Goal: Task Accomplishment & Management: Complete application form

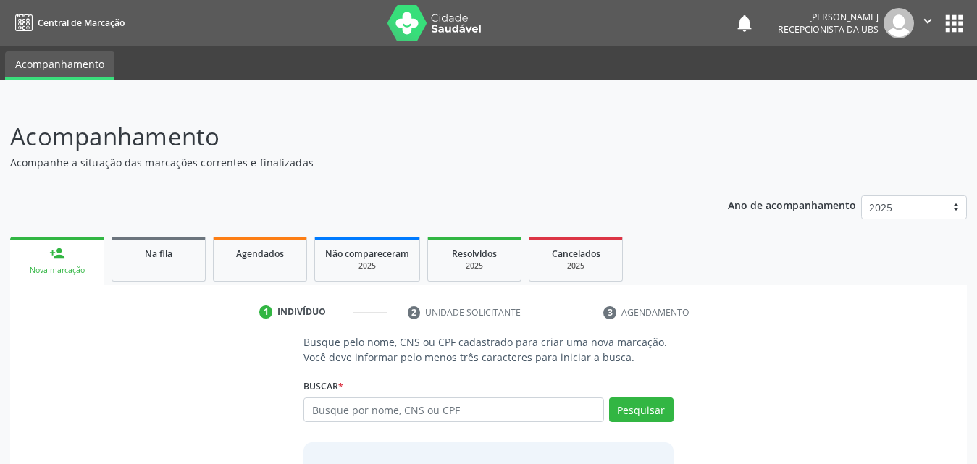
scroll to position [72, 0]
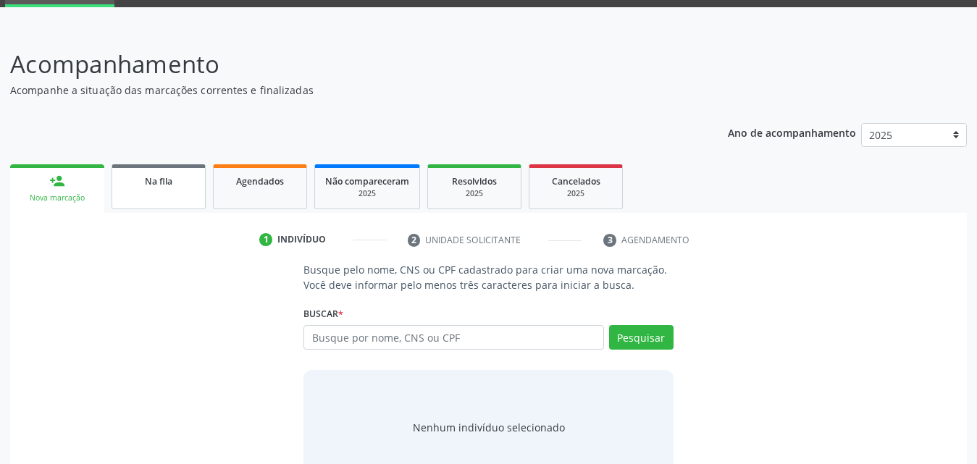
click at [174, 184] on div "Na fila" at bounding box center [158, 180] width 72 height 15
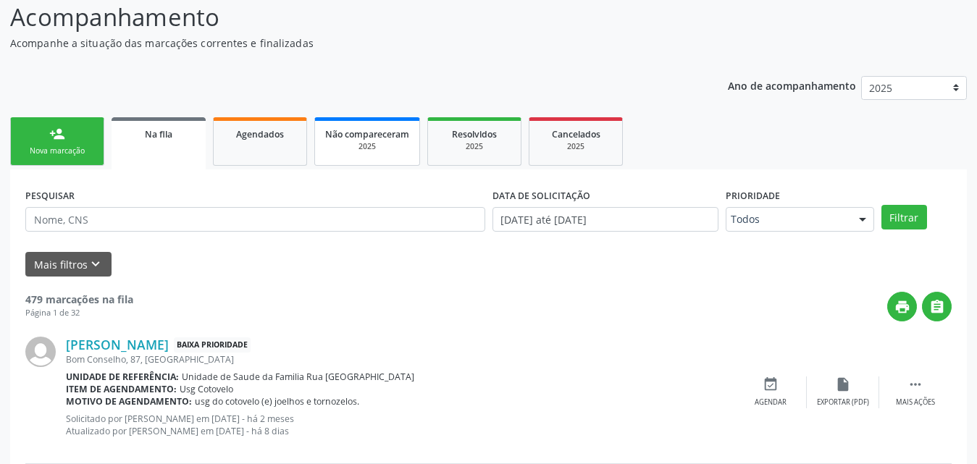
scroll to position [145, 0]
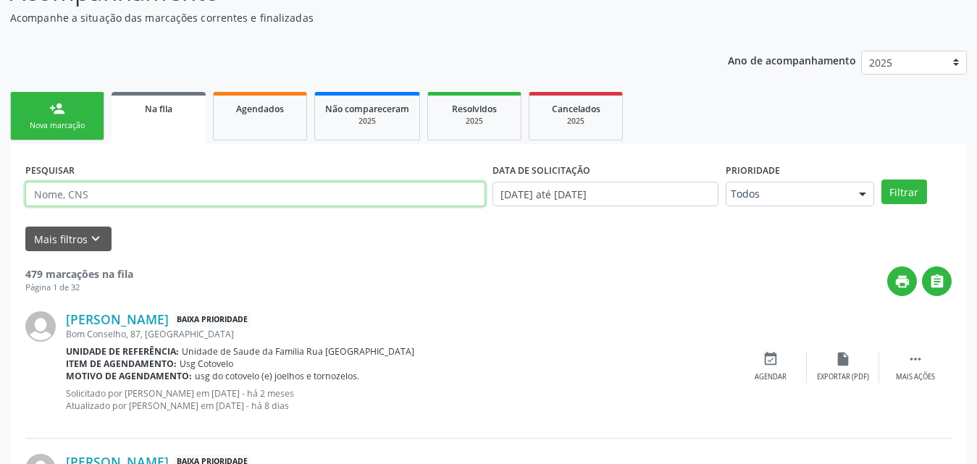
click at [267, 198] on input "text" at bounding box center [255, 194] width 460 height 25
click at [882, 180] on button "Filtrar" at bounding box center [905, 192] width 46 height 25
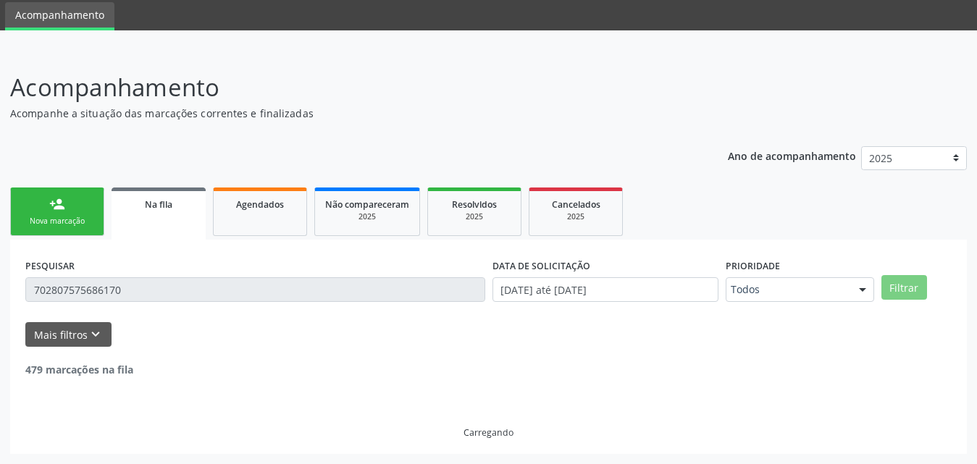
scroll to position [3, 0]
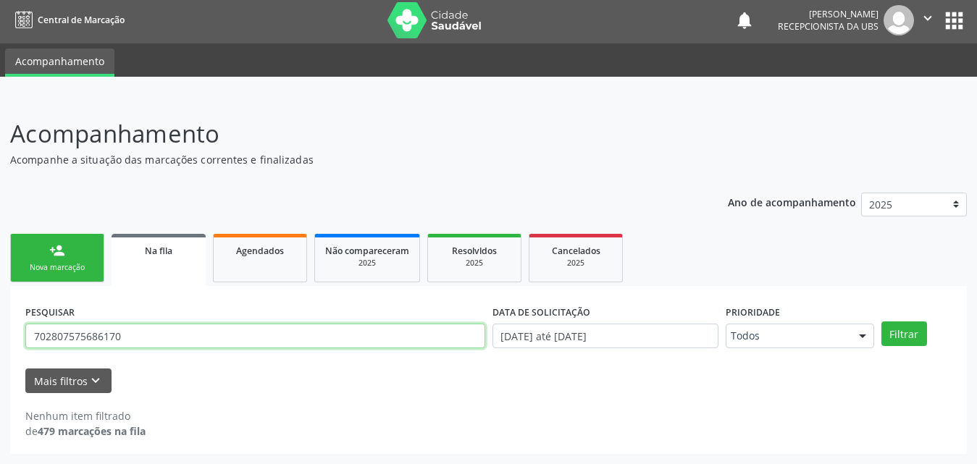
click at [319, 335] on input "702807575686170" at bounding box center [255, 336] width 460 height 25
type input "7"
click at [882, 322] on button "Filtrar" at bounding box center [905, 334] width 46 height 25
click at [153, 336] on input "702807575686170" at bounding box center [255, 336] width 460 height 25
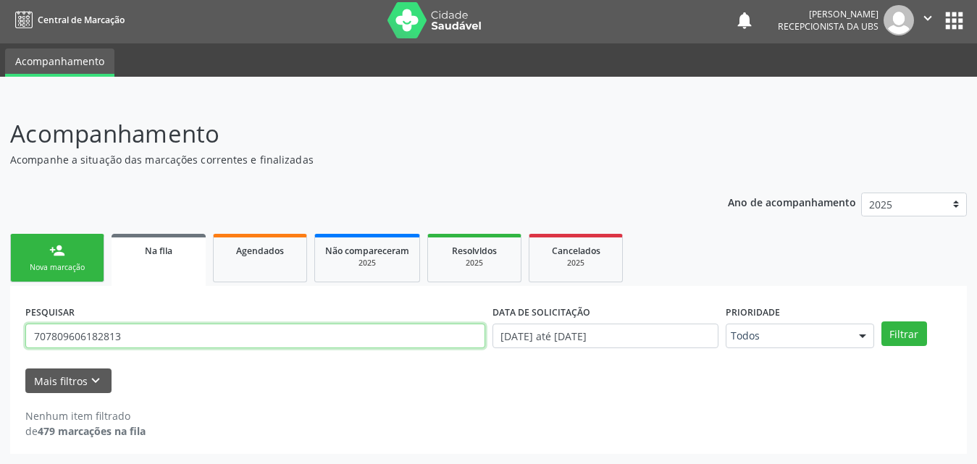
type input "707809606182813"
click at [882, 322] on button "Filtrar" at bounding box center [905, 334] width 46 height 25
click at [150, 335] on input "707809606182813" at bounding box center [255, 336] width 460 height 25
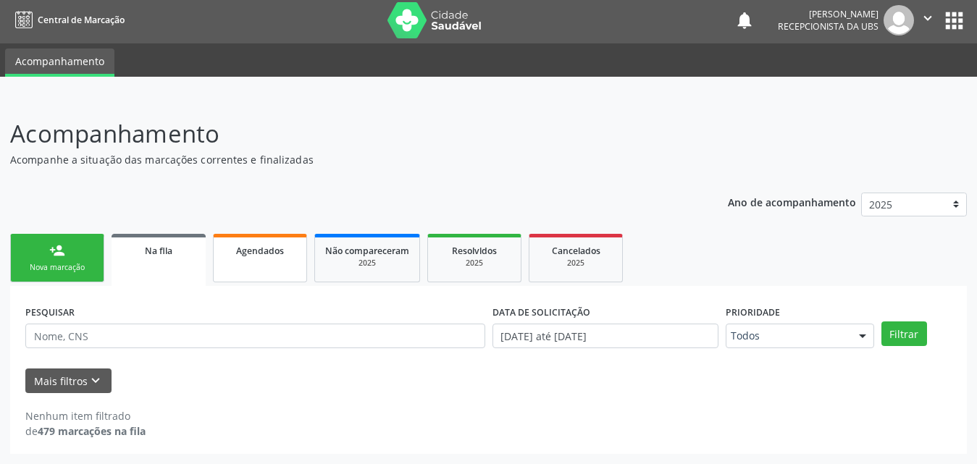
click at [256, 251] on span "Agendados" at bounding box center [260, 251] width 48 height 12
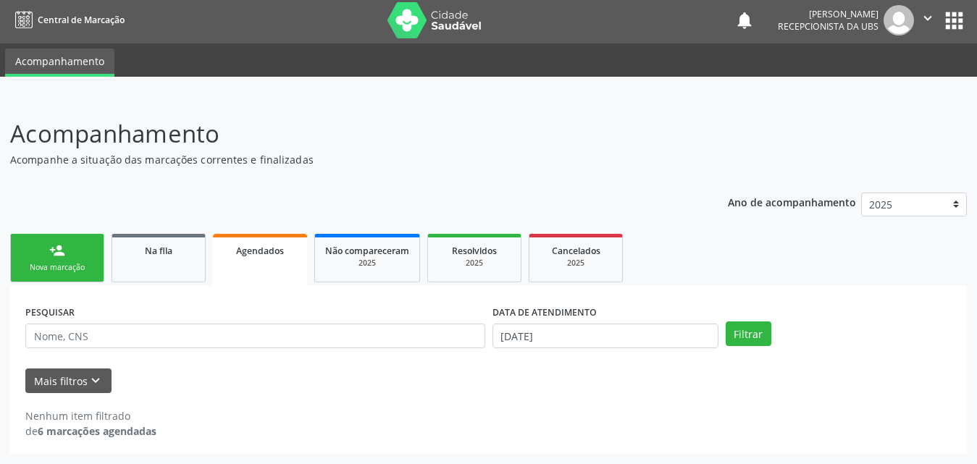
click at [153, 284] on ul "person_add Nova marcação Na fila Agendados Não compareceram 2025 Resolvidos 202…" at bounding box center [488, 258] width 957 height 56
click at [153, 265] on link "Na fila" at bounding box center [159, 258] width 94 height 49
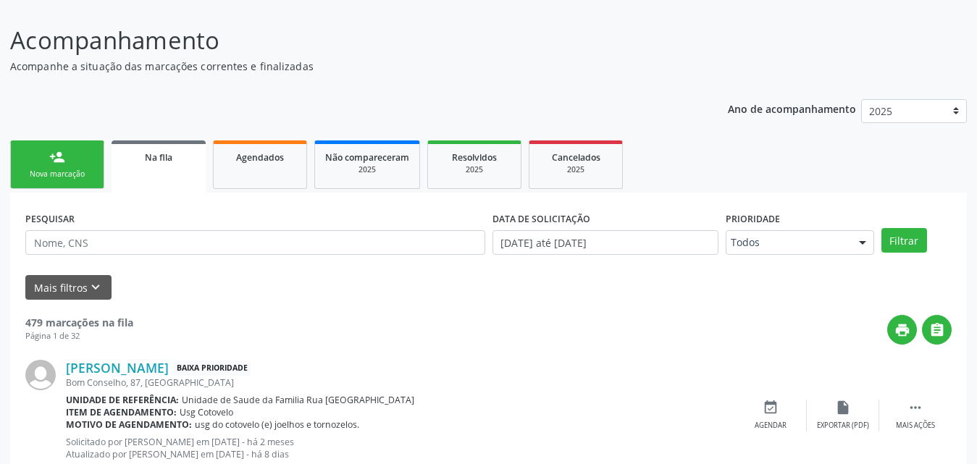
scroll to position [122, 0]
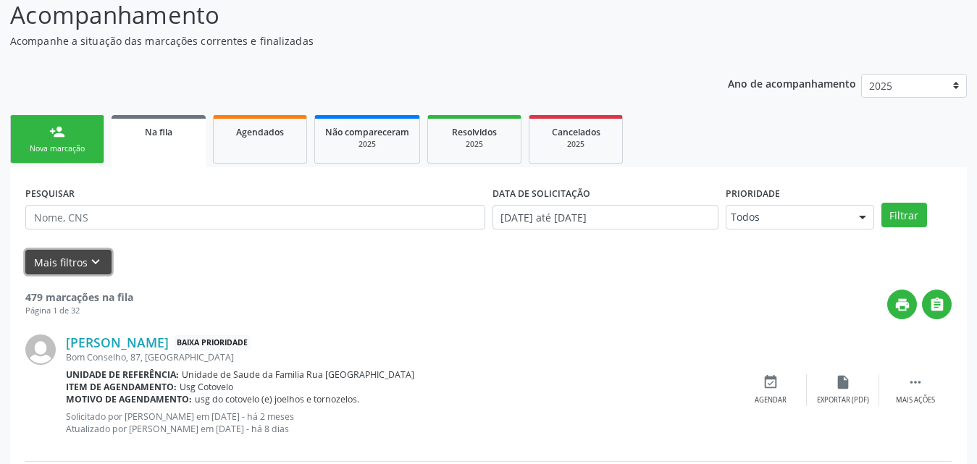
click at [67, 264] on button "Mais filtros keyboard_arrow_down" at bounding box center [68, 262] width 86 height 25
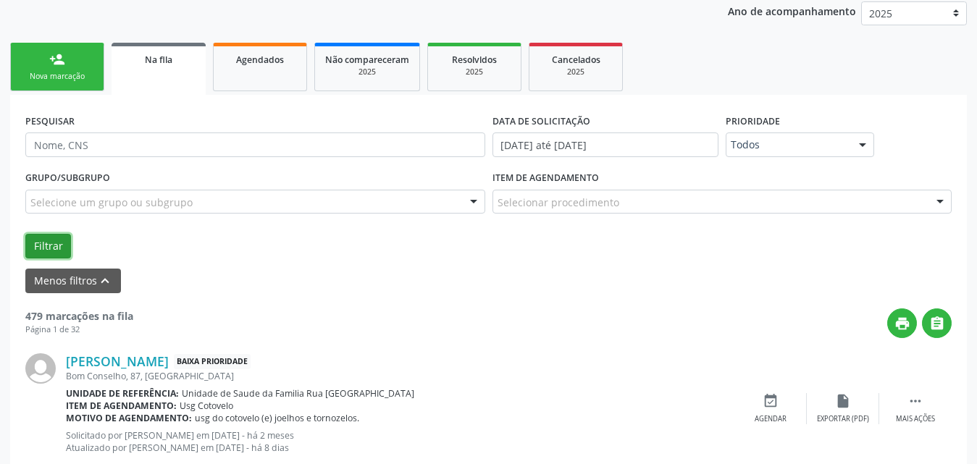
click at [48, 247] on button "Filtrar" at bounding box center [48, 246] width 46 height 25
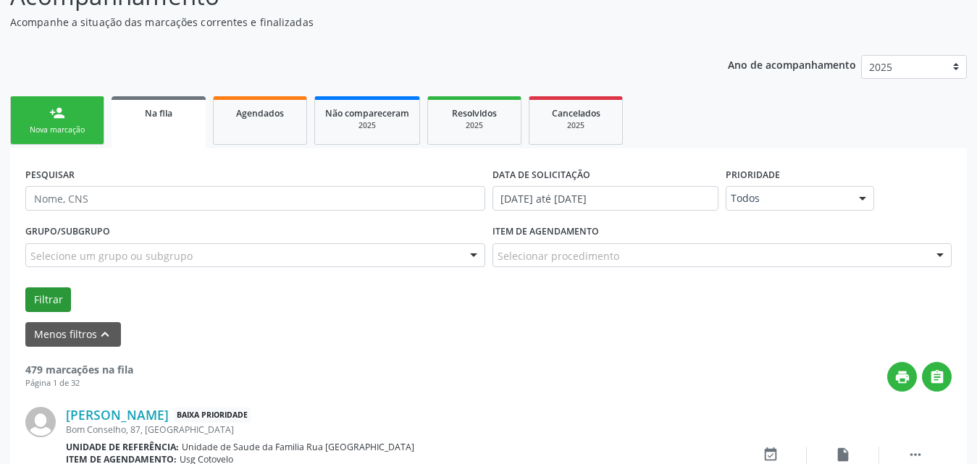
scroll to position [194, 0]
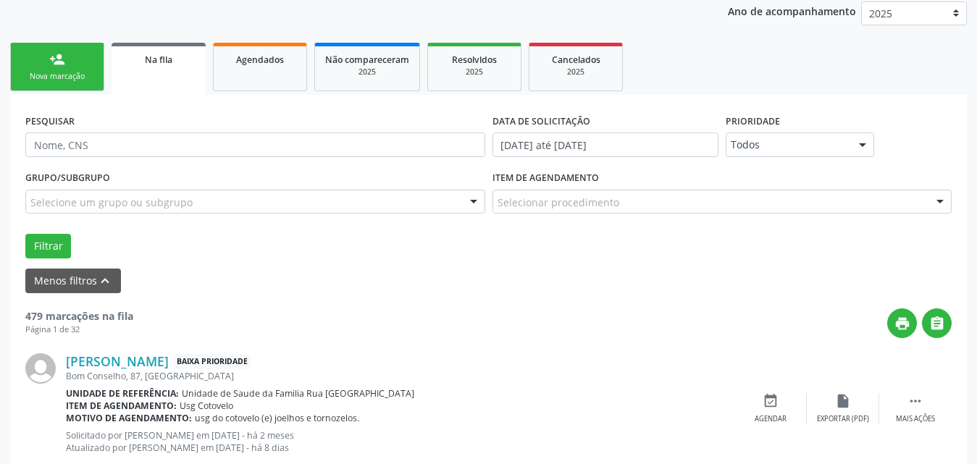
click at [307, 204] on div "Selecione um grupo ou subgrupo" at bounding box center [255, 202] width 460 height 25
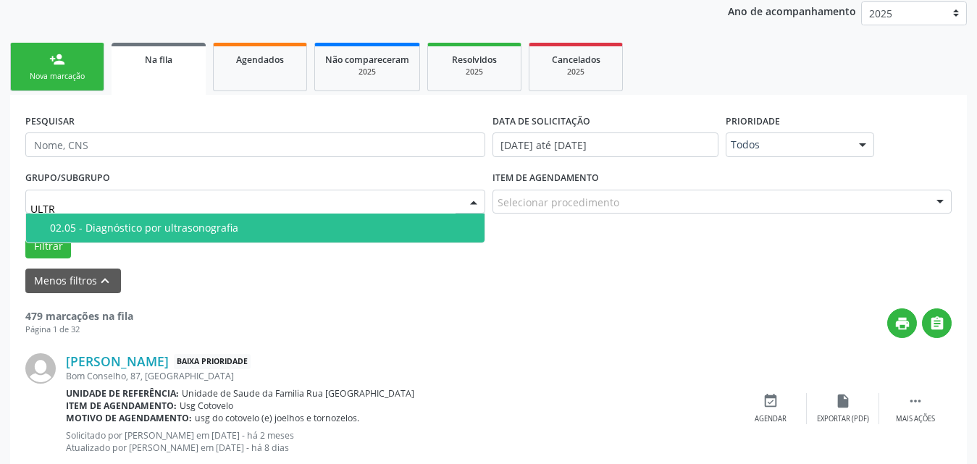
type input "ULTRA"
click at [232, 228] on div "02.05 - Diagnóstico por ultrasonografia" at bounding box center [263, 228] width 426 height 12
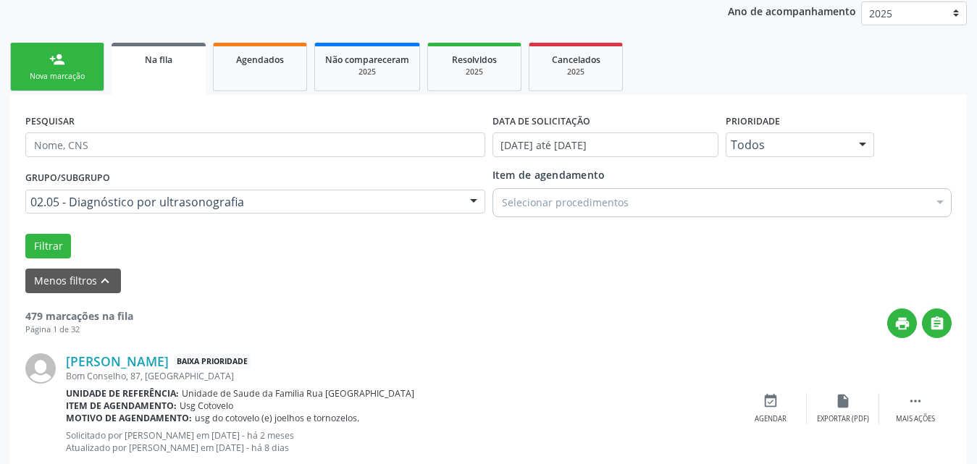
click at [780, 207] on div "Selecionar procedimentos" at bounding box center [723, 202] width 460 height 29
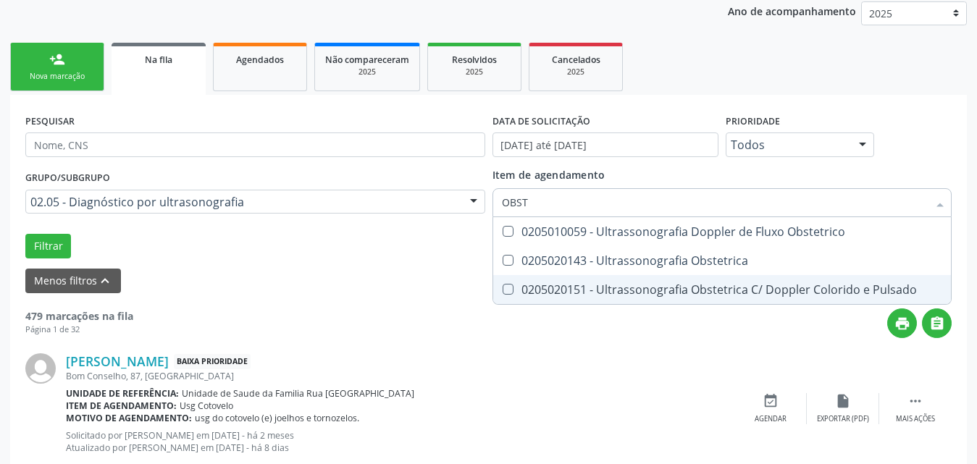
type input "OBSTE"
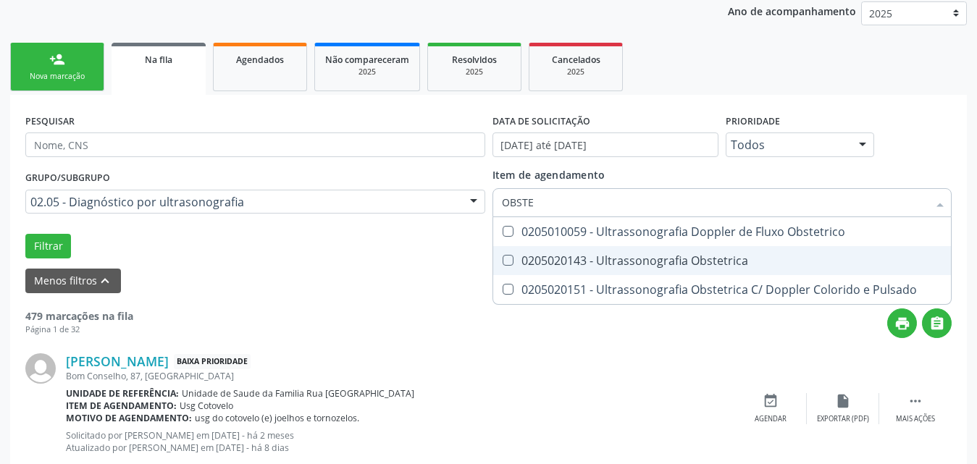
click at [718, 267] on div "0205020143 - Ultrassonografia Obstetrica" at bounding box center [722, 261] width 441 height 12
checkbox Obstetrica "true"
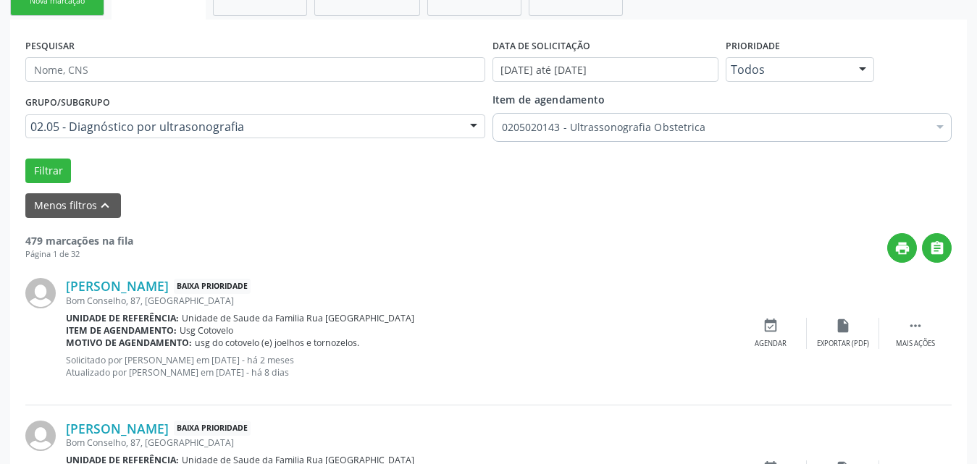
scroll to position [339, 0]
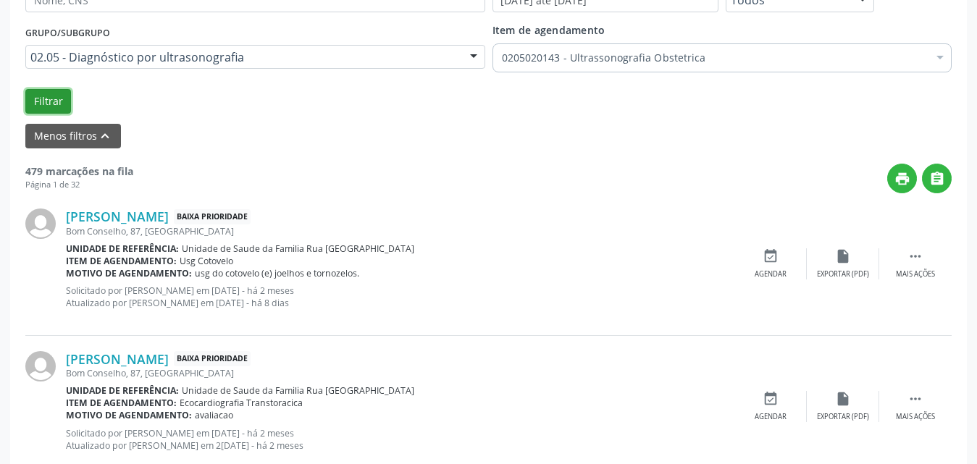
click at [38, 99] on button "Filtrar" at bounding box center [48, 101] width 46 height 25
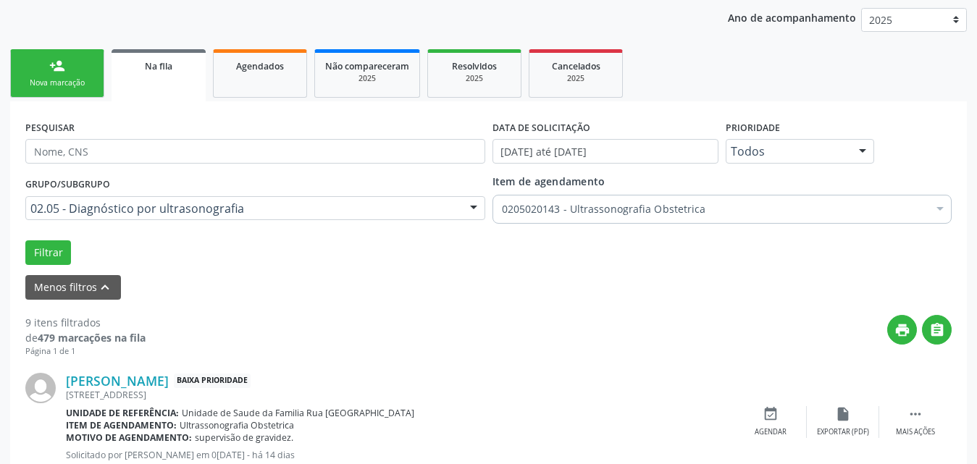
scroll to position [0, 0]
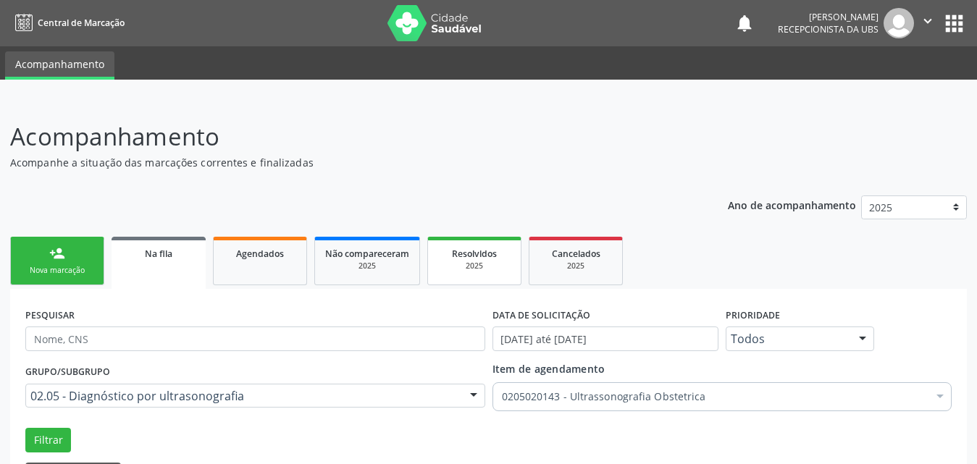
click at [477, 259] on span "Resolvidos" at bounding box center [474, 254] width 45 height 12
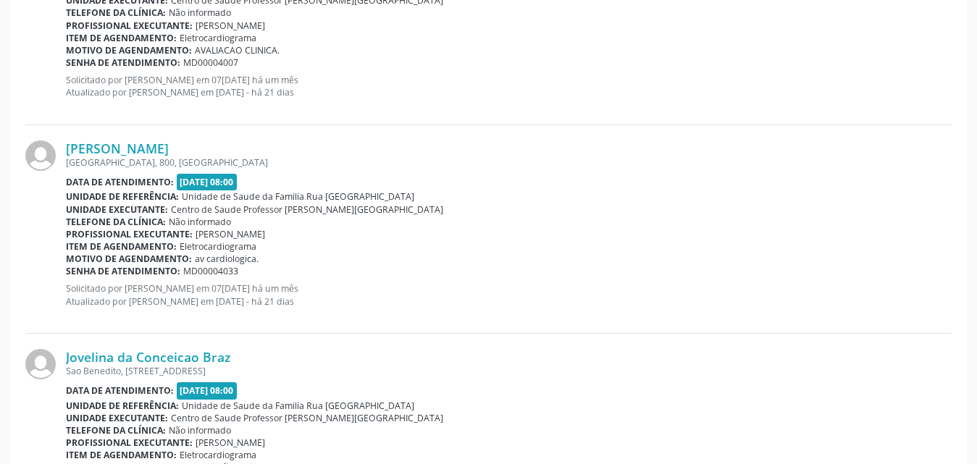
scroll to position [3176, 0]
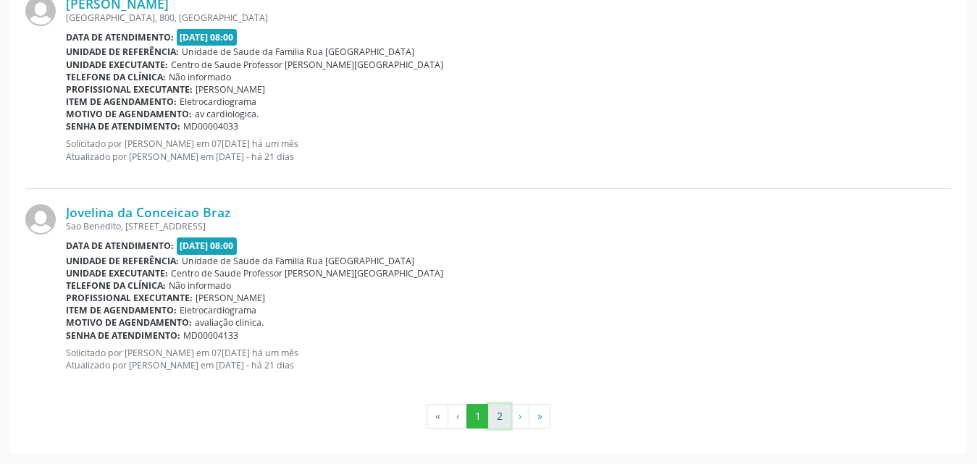
click at [498, 422] on button "2" at bounding box center [499, 416] width 22 height 25
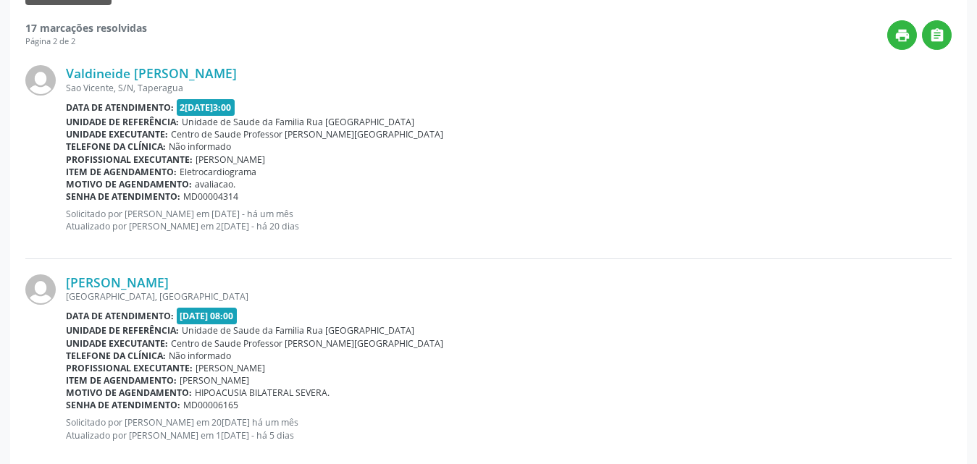
scroll to position [461, 0]
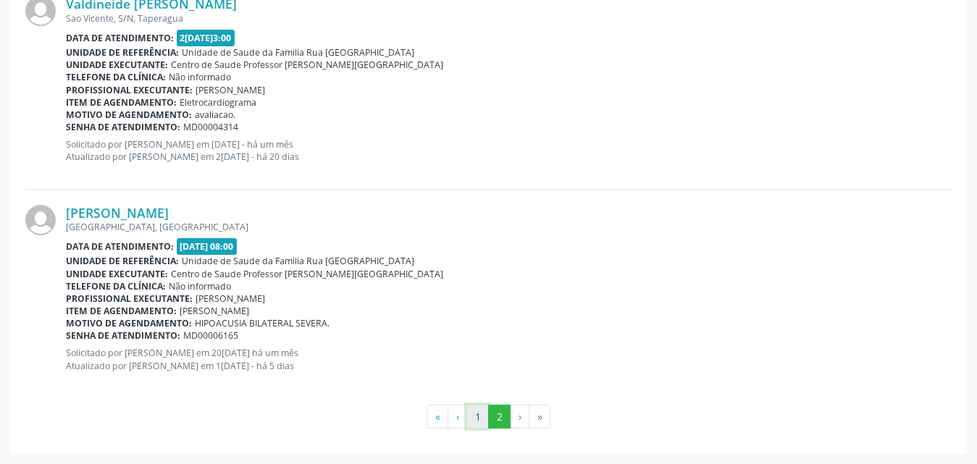
click at [475, 412] on button "1" at bounding box center [478, 417] width 22 height 25
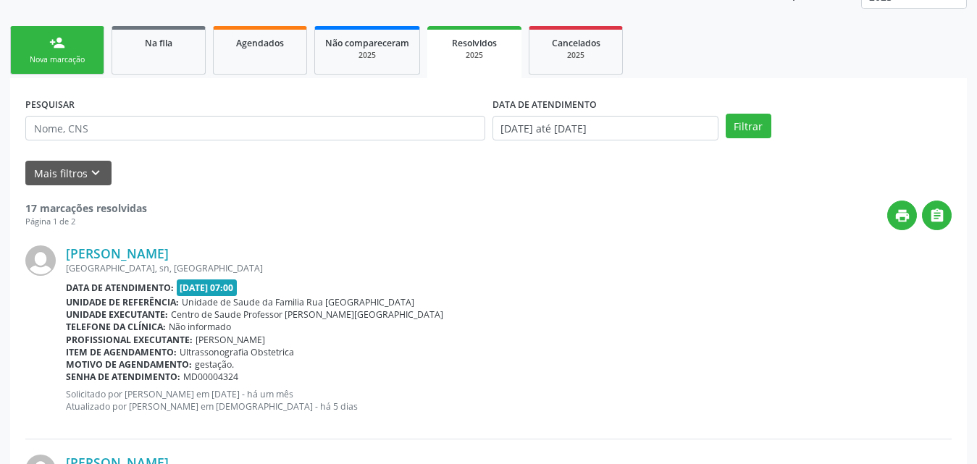
scroll to position [217, 0]
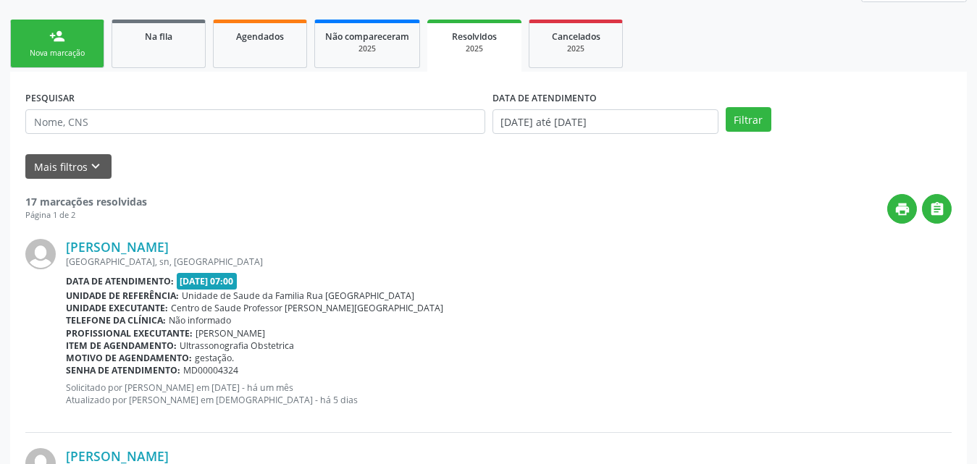
click at [238, 39] on span "Agendados" at bounding box center [260, 36] width 48 height 12
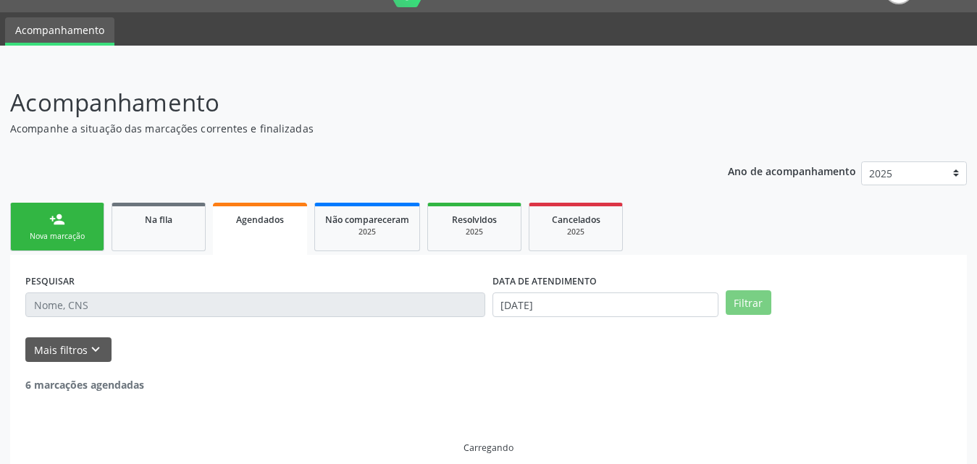
scroll to position [3, 0]
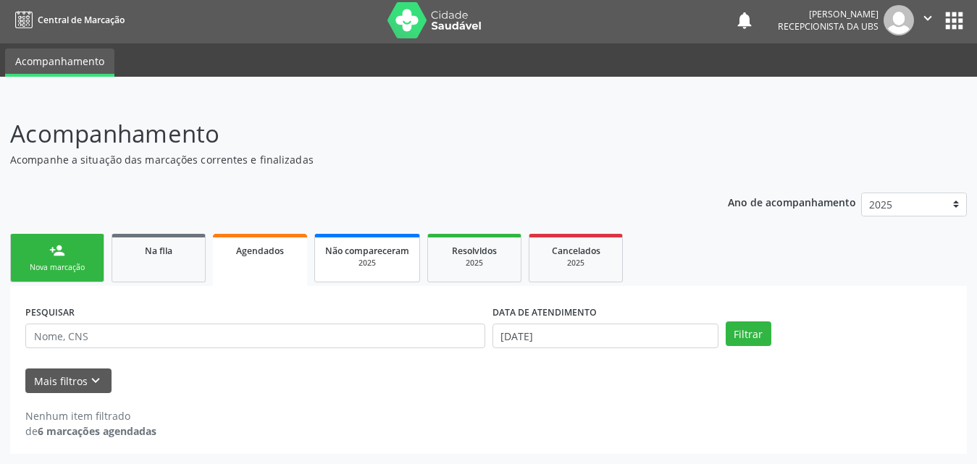
click at [375, 262] on div "2025" at bounding box center [367, 263] width 84 height 11
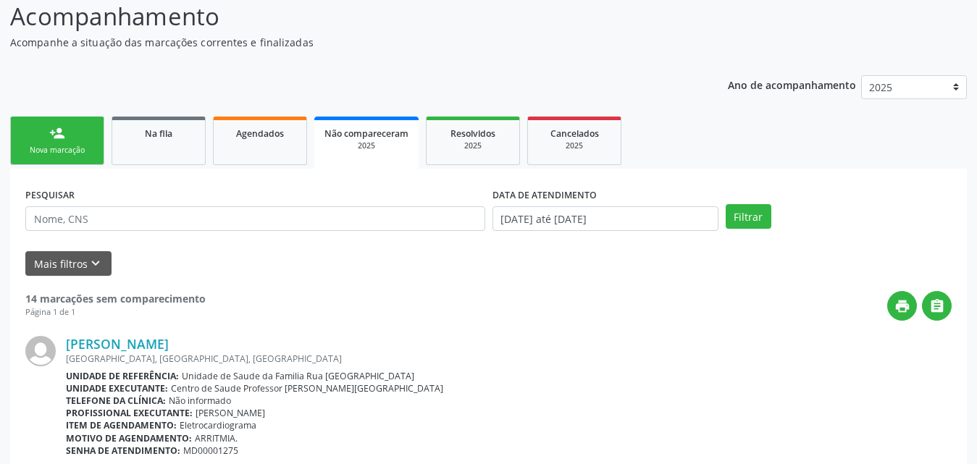
scroll to position [217, 0]
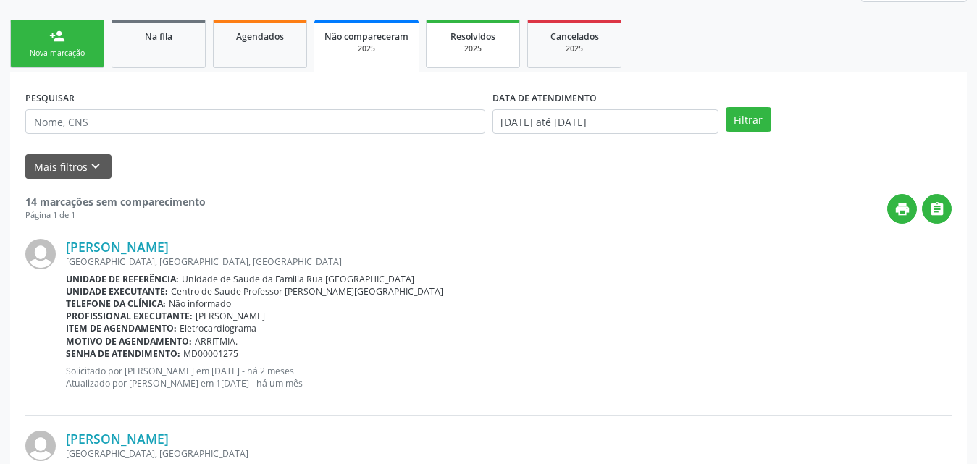
click at [472, 39] on span "Resolvidos" at bounding box center [473, 36] width 45 height 12
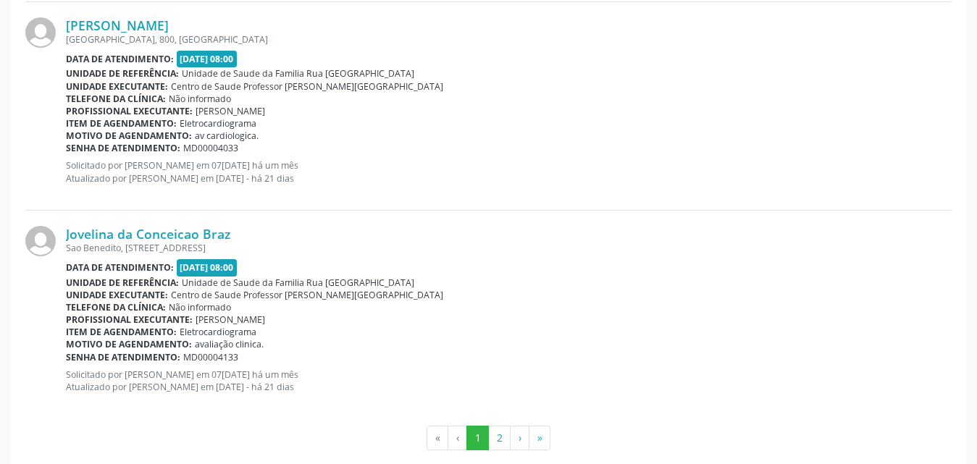
scroll to position [3176, 0]
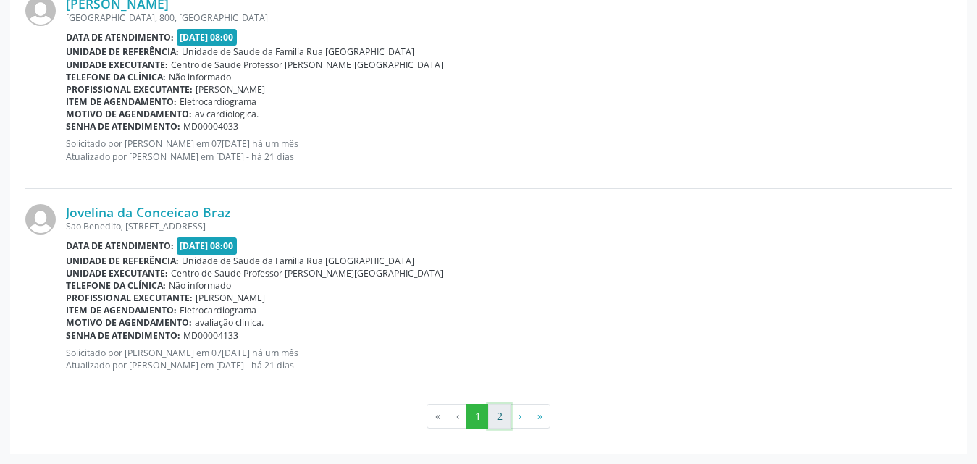
click at [501, 416] on button "2" at bounding box center [499, 416] width 22 height 25
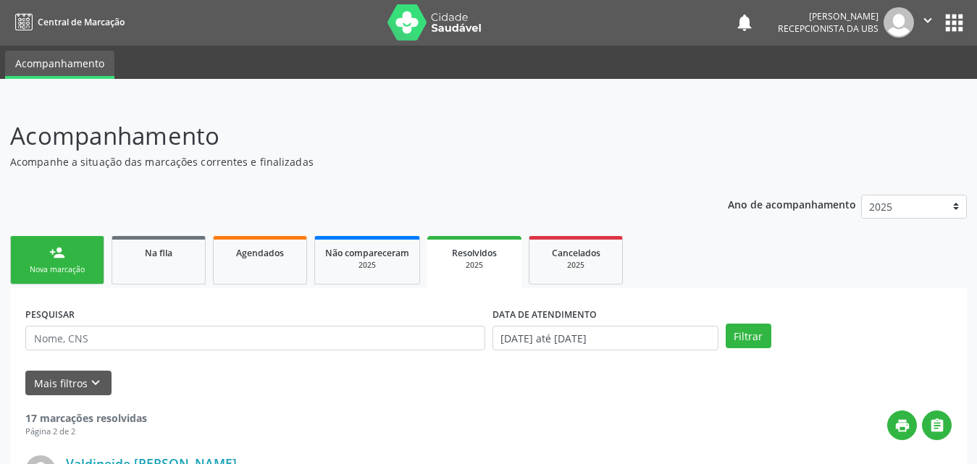
scroll to position [0, 0]
click at [393, 260] on div "Não compareceram" at bounding box center [367, 253] width 84 height 15
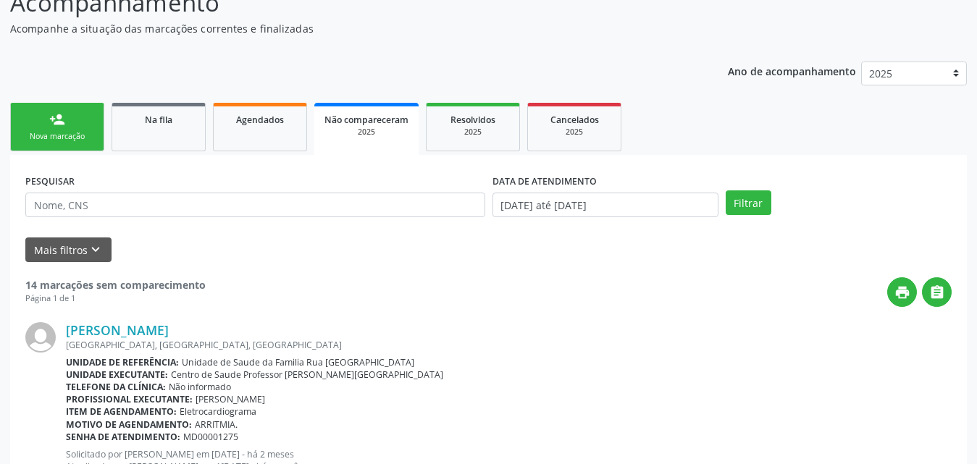
scroll to position [145, 0]
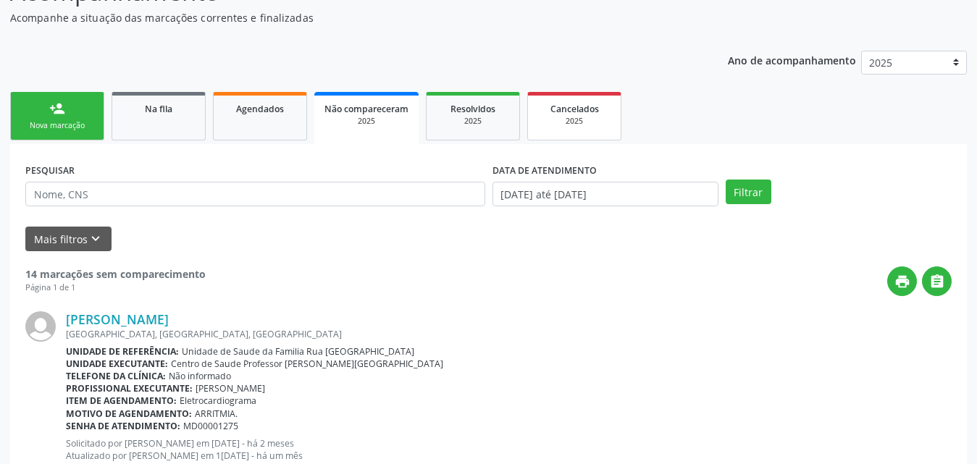
click at [577, 119] on div "2025" at bounding box center [574, 121] width 72 height 11
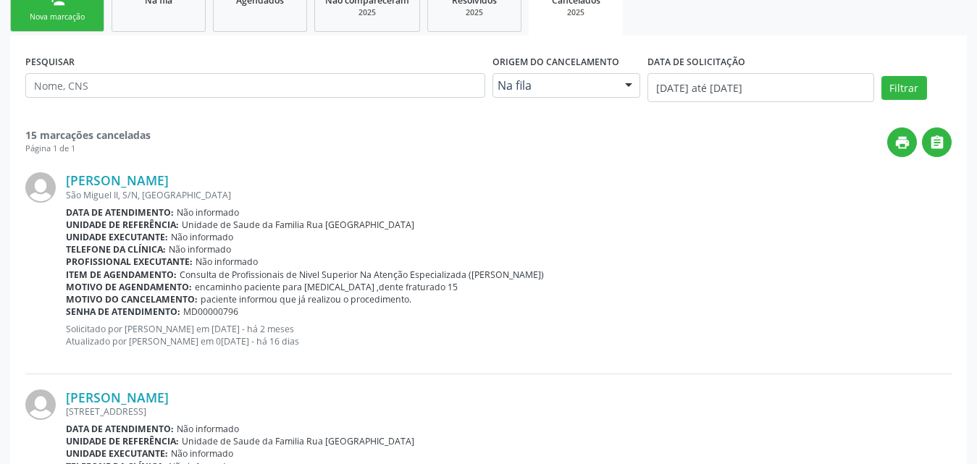
scroll to position [0, 0]
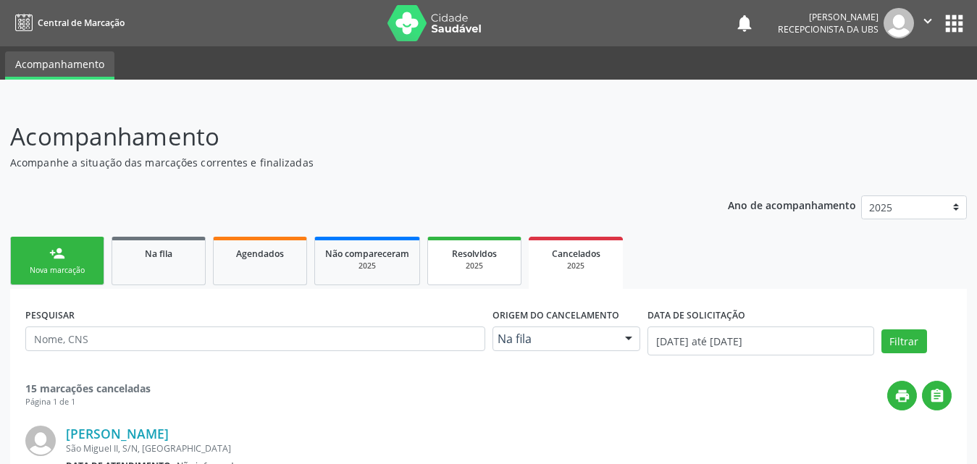
click at [468, 269] on div "2025" at bounding box center [474, 266] width 72 height 11
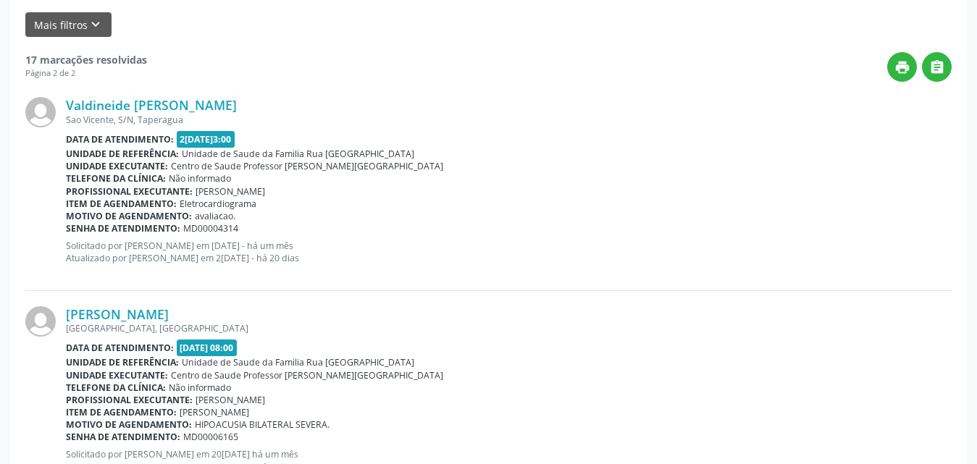
scroll to position [461, 0]
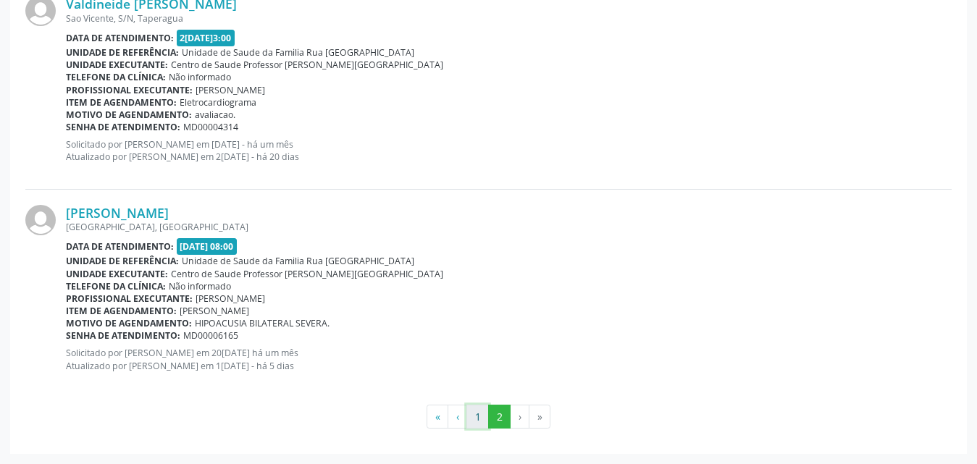
click at [477, 419] on button "1" at bounding box center [478, 417] width 22 height 25
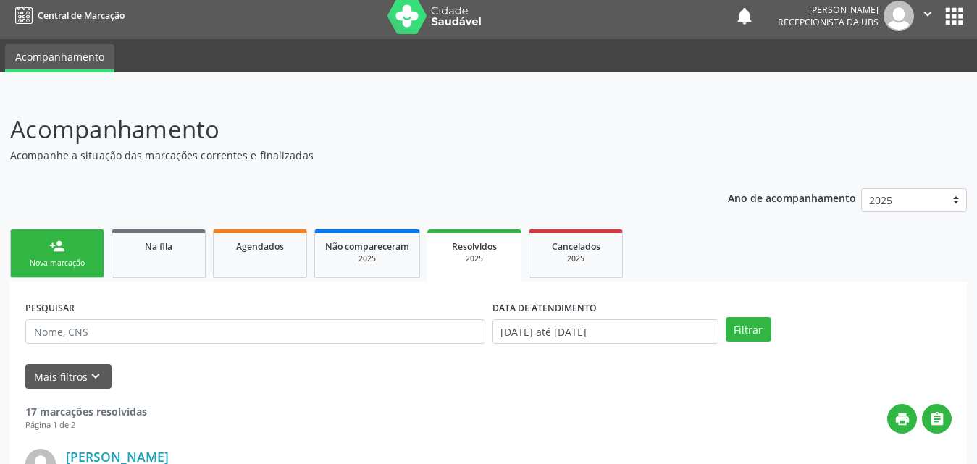
scroll to position [0, 0]
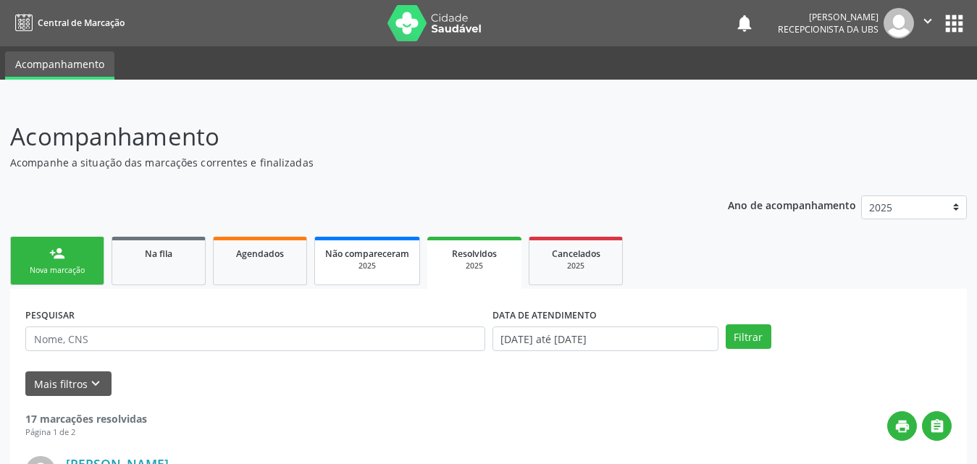
click at [367, 265] on div "2025" at bounding box center [367, 266] width 84 height 11
click at [241, 271] on link "Agendados" at bounding box center [260, 261] width 94 height 49
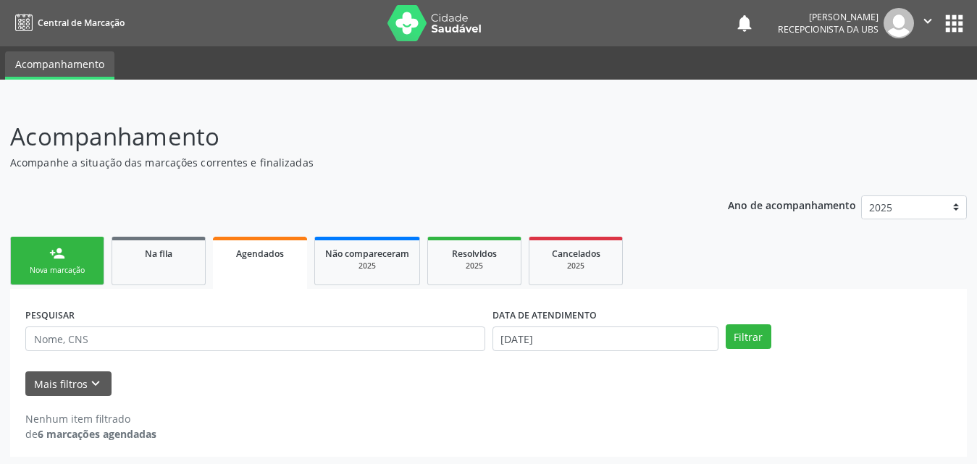
scroll to position [3, 0]
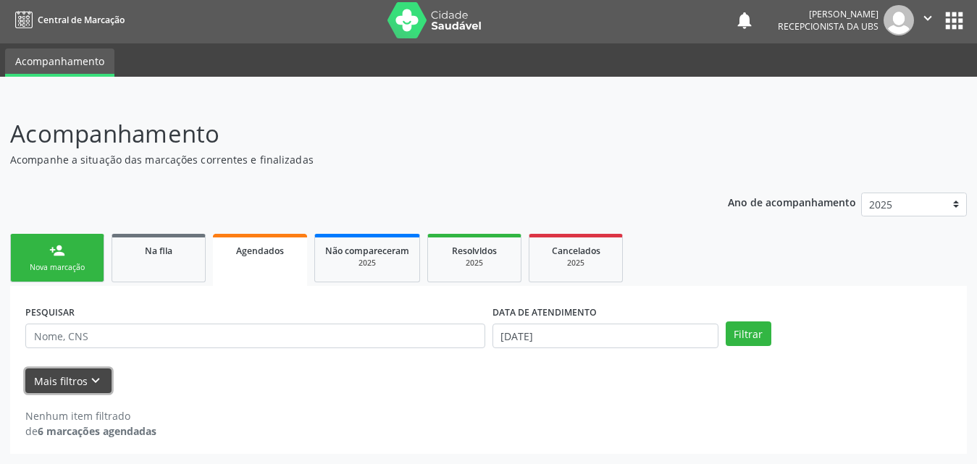
click at [78, 376] on button "Mais filtros keyboard_arrow_down" at bounding box center [68, 381] width 86 height 25
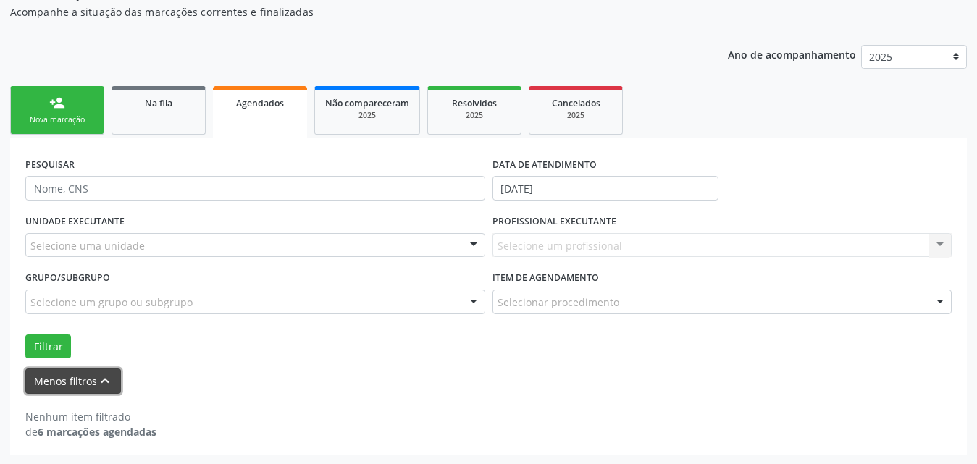
scroll to position [151, 0]
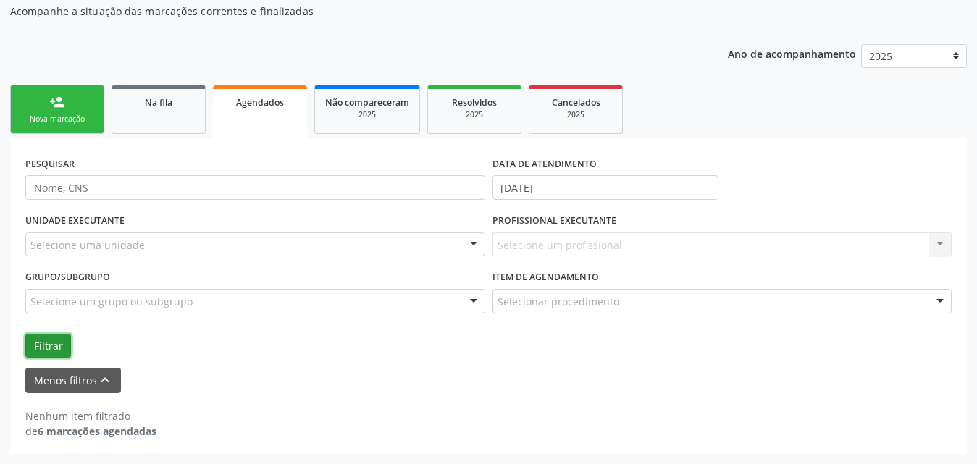
click at [51, 340] on button "Filtrar" at bounding box center [48, 346] width 46 height 25
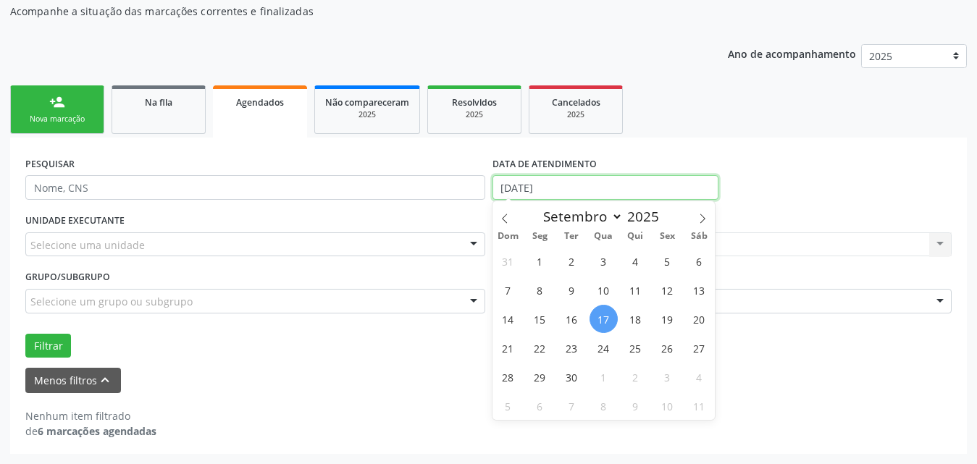
click at [619, 189] on input "[DATE]" at bounding box center [606, 187] width 226 height 25
click at [504, 217] on icon at bounding box center [504, 218] width 5 height 9
select select "7"
click at [665, 257] on span "1" at bounding box center [667, 261] width 28 height 28
type input "[DATE]"
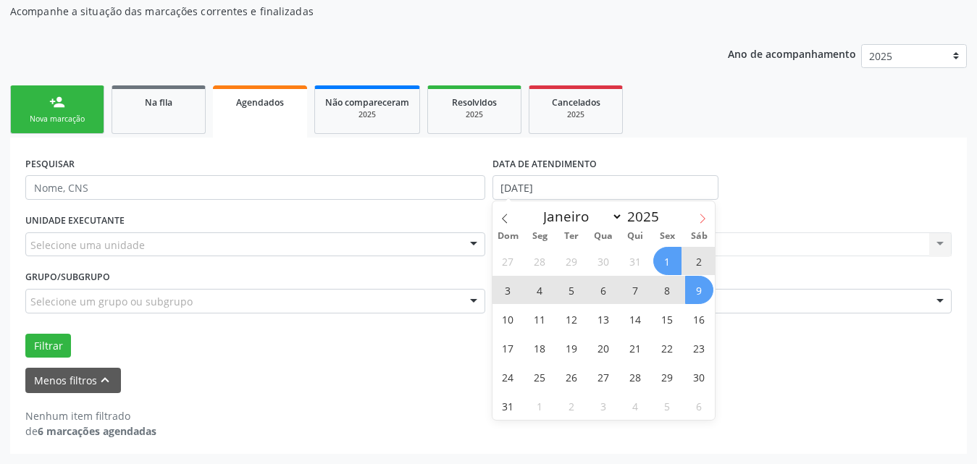
click at [702, 217] on icon at bounding box center [703, 219] width 10 height 10
select select "8"
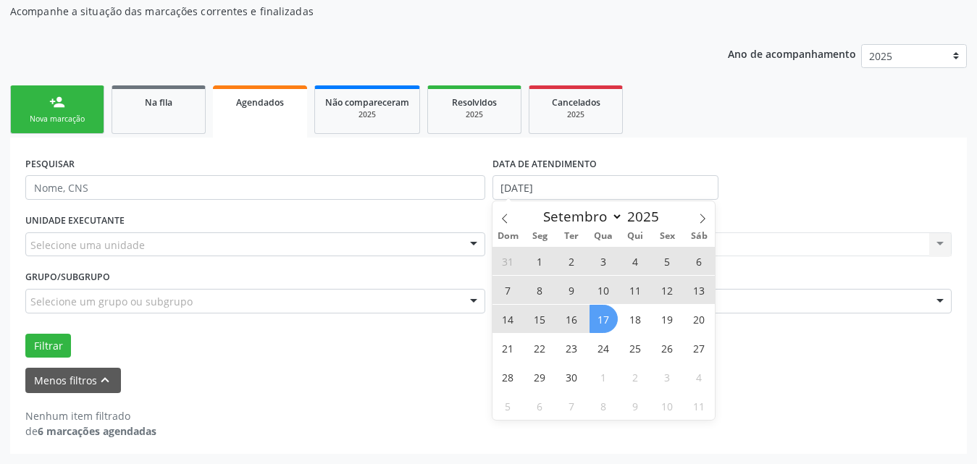
click at [603, 325] on span "17" at bounding box center [604, 319] width 28 height 28
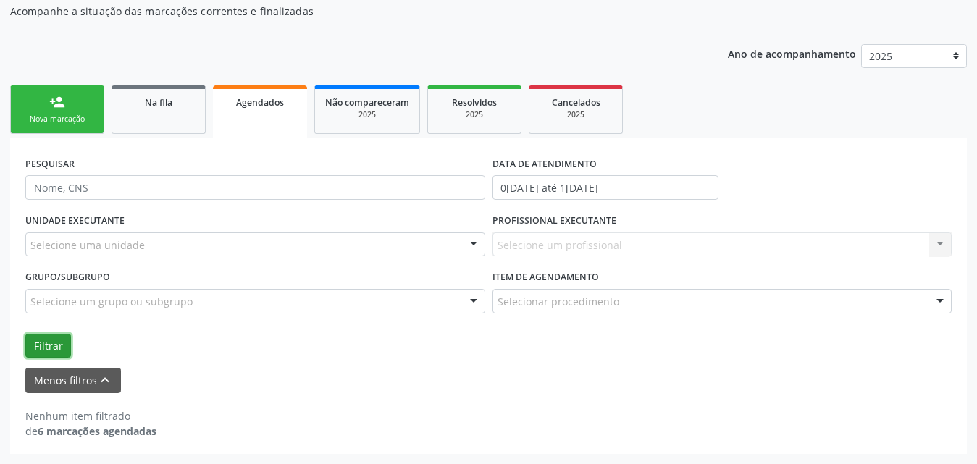
click at [54, 343] on button "Filtrar" at bounding box center [48, 346] width 46 height 25
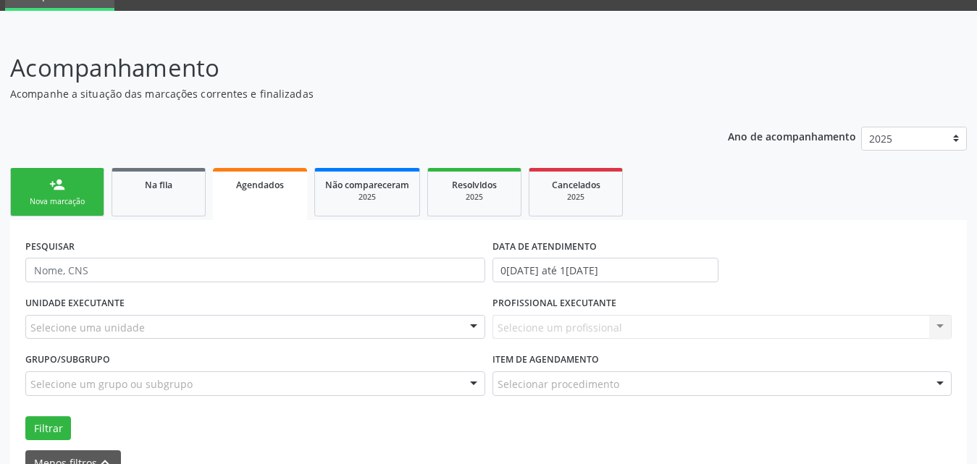
scroll to position [94, 0]
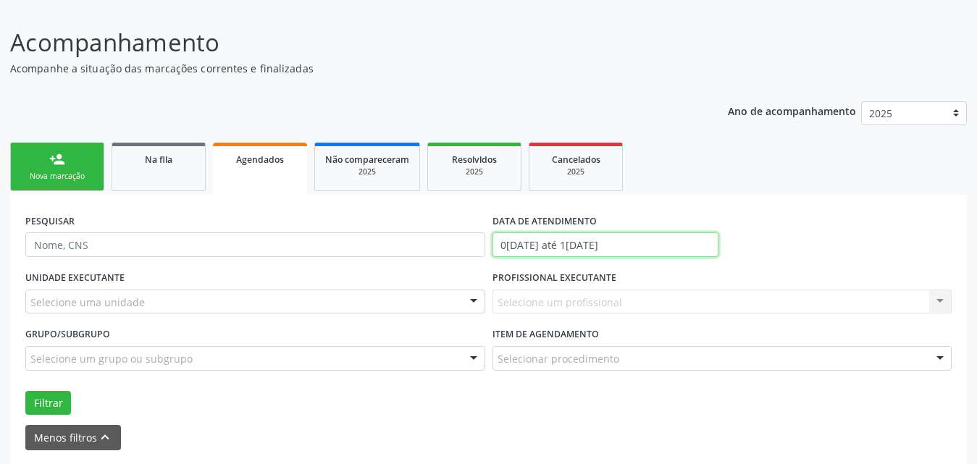
click at [666, 246] on input "0[DATE] até 1[DATE]" at bounding box center [606, 245] width 226 height 25
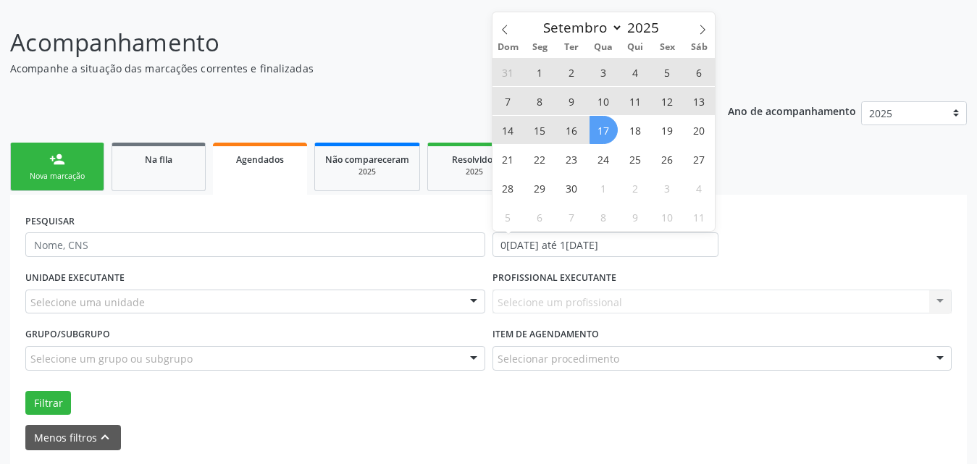
click at [544, 73] on span "1" at bounding box center [540, 72] width 28 height 28
type input "[DATE]"
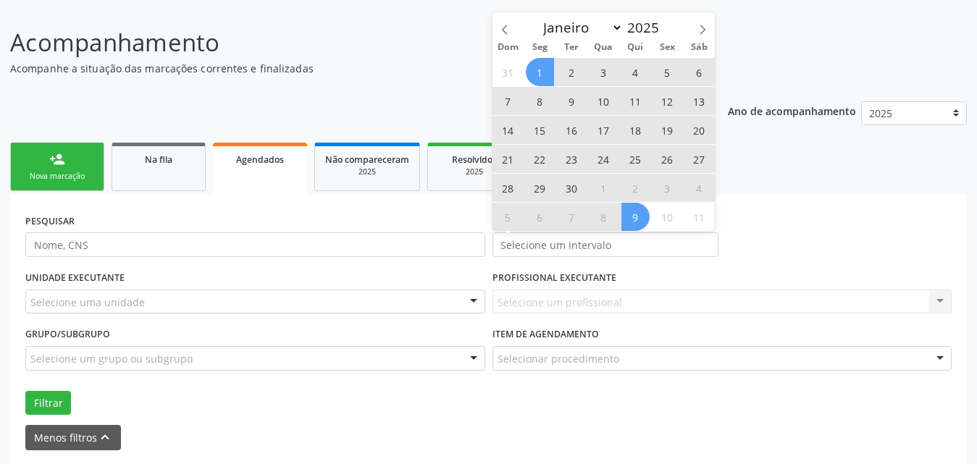
click at [686, 411] on div "Filtrar" at bounding box center [489, 403] width 934 height 25
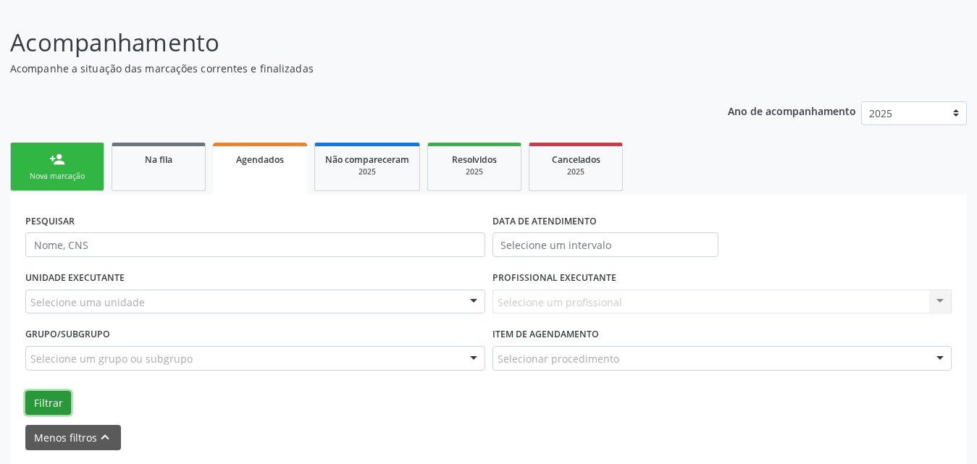
click at [35, 402] on button "Filtrar" at bounding box center [48, 403] width 46 height 25
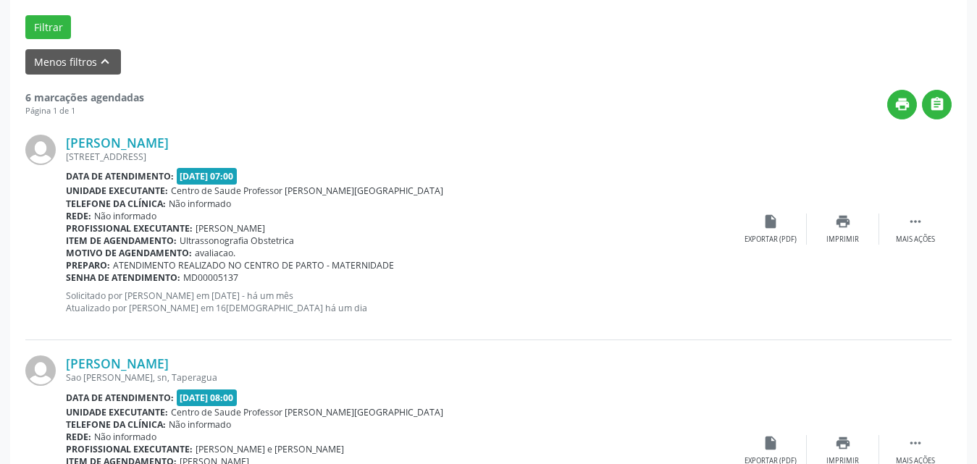
scroll to position [507, 0]
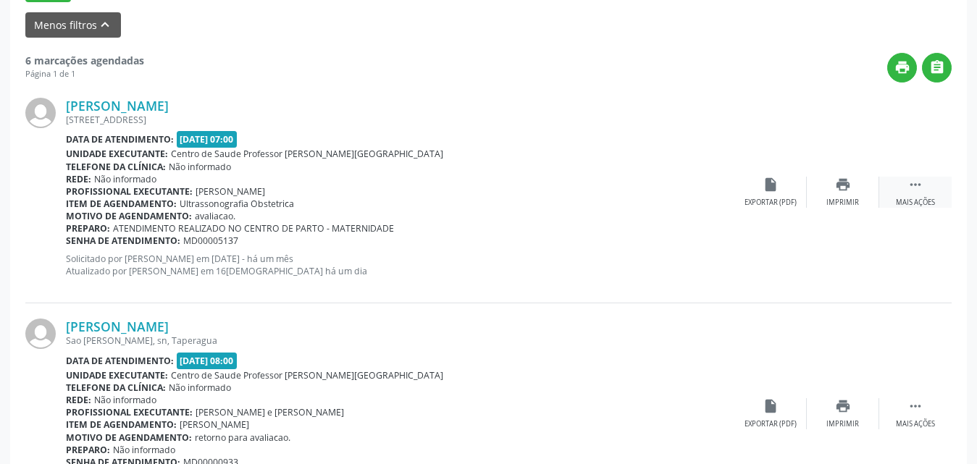
click at [916, 191] on icon "" at bounding box center [916, 185] width 16 height 16
click at [845, 204] on div "Editar" at bounding box center [843, 203] width 23 height 10
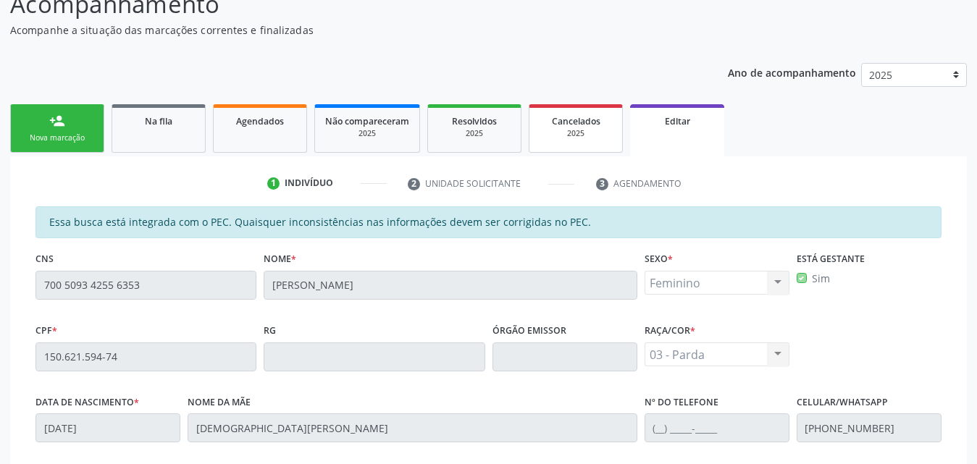
scroll to position [145, 0]
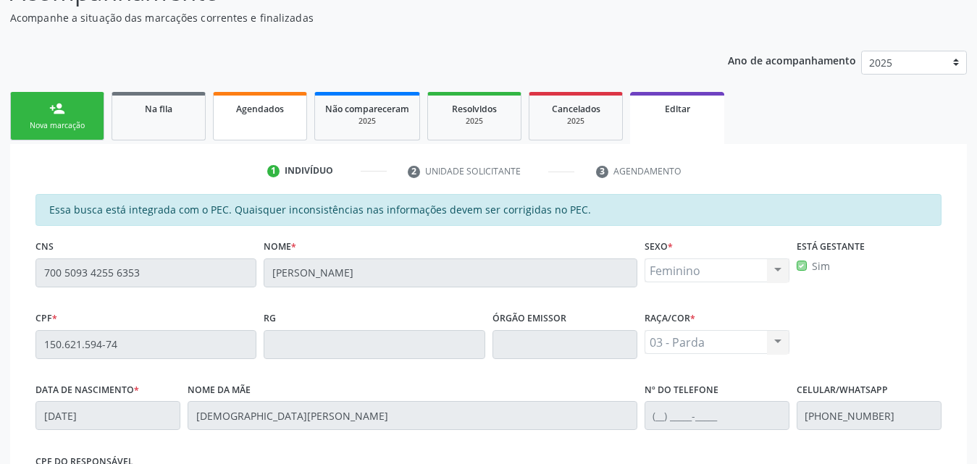
click at [222, 122] on link "Agendados" at bounding box center [260, 116] width 94 height 49
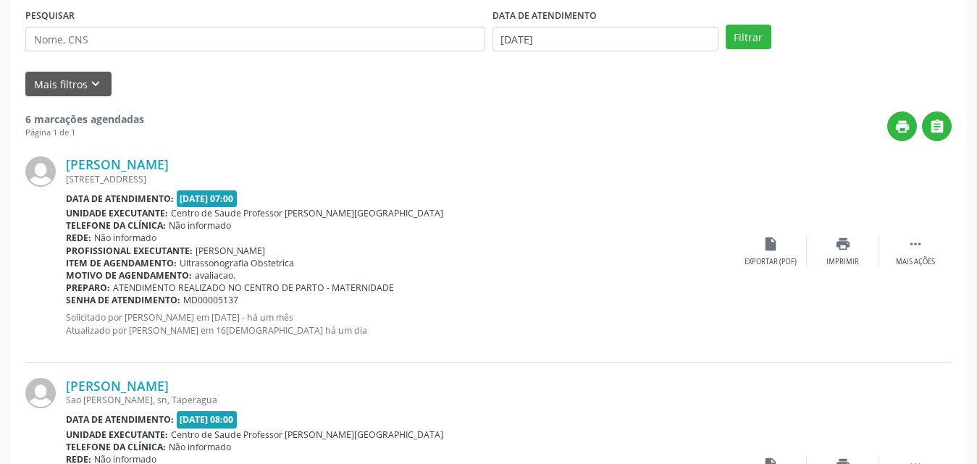
scroll to position [290, 0]
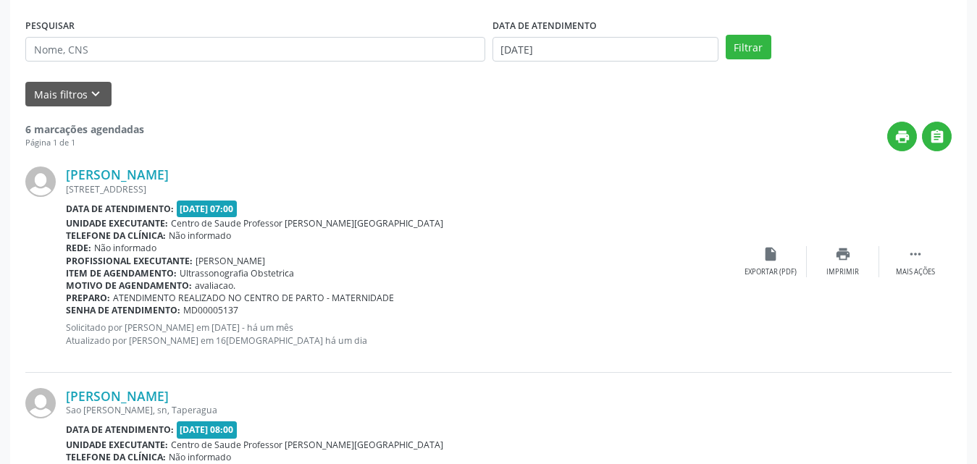
click at [462, 172] on div "[PERSON_NAME]" at bounding box center [400, 175] width 669 height 16
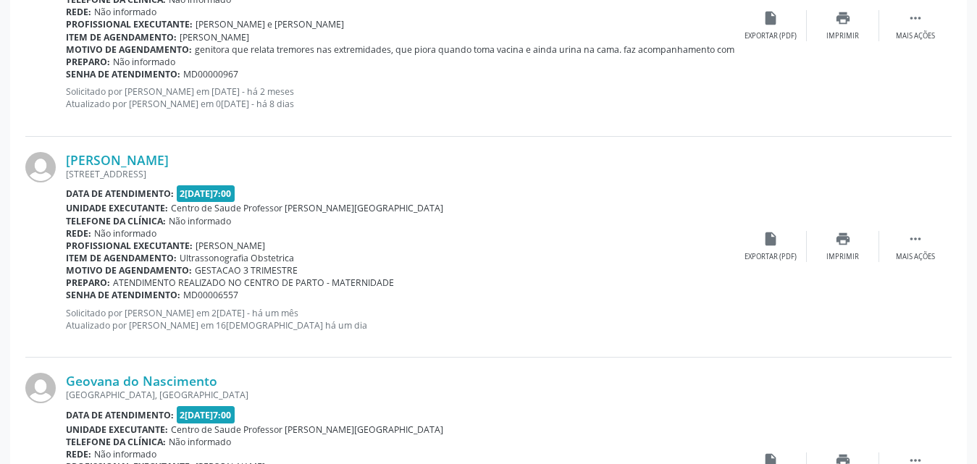
scroll to position [967, 0]
click at [911, 260] on div "Mais ações" at bounding box center [915, 259] width 39 height 10
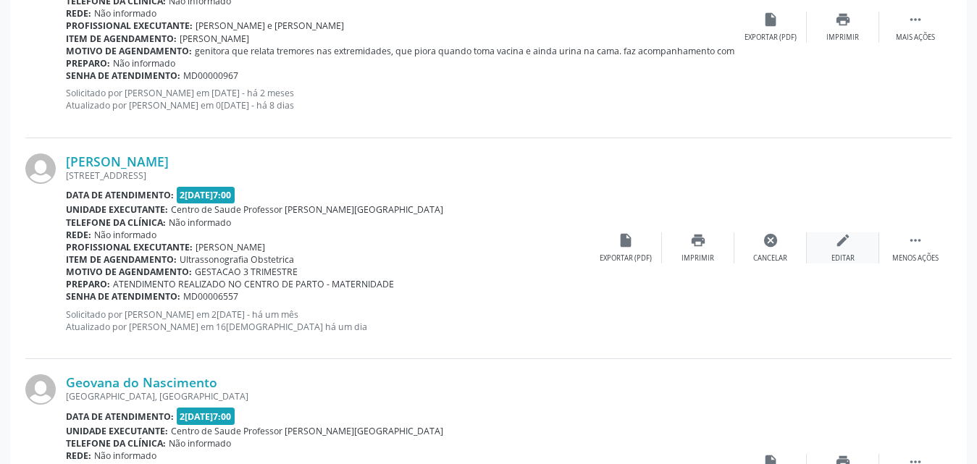
click at [840, 260] on div "Editar" at bounding box center [843, 259] width 23 height 10
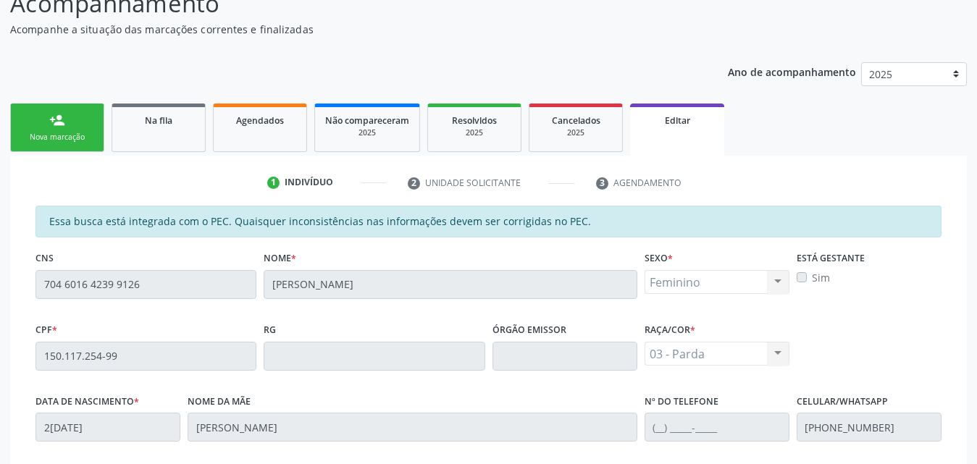
scroll to position [113, 0]
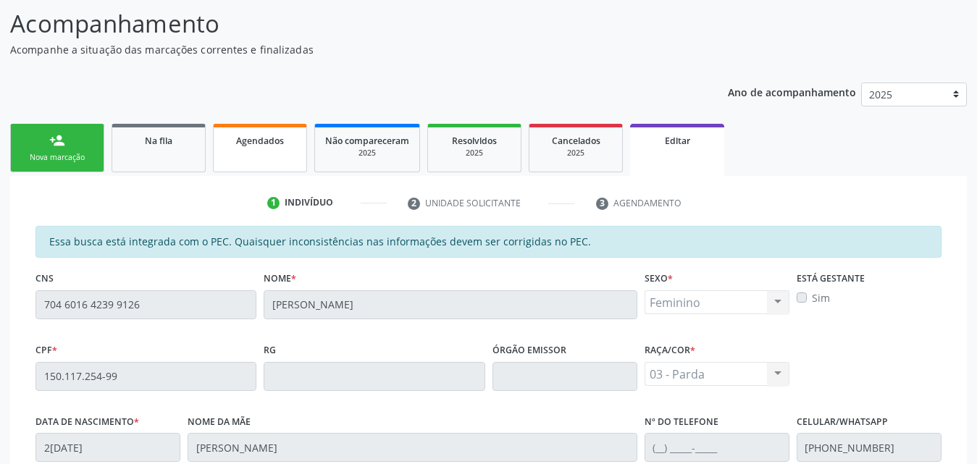
click at [256, 137] on span "Agendados" at bounding box center [260, 141] width 48 height 12
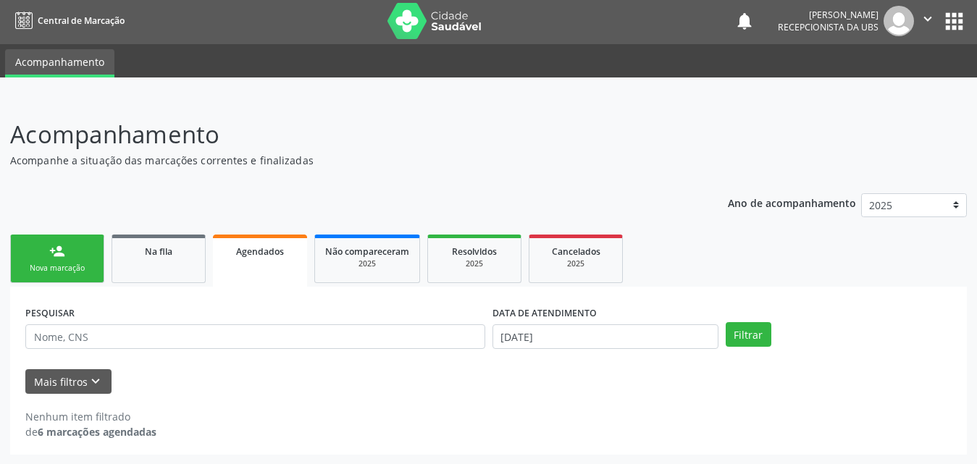
scroll to position [3, 0]
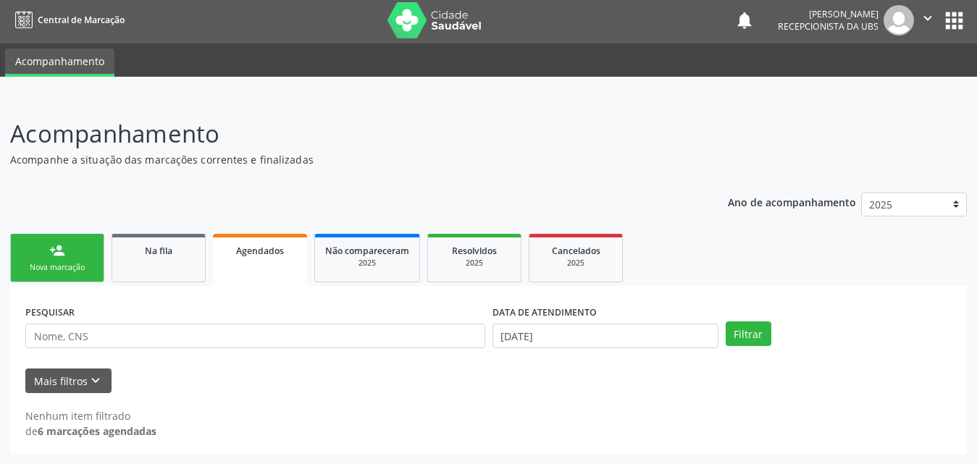
click at [235, 245] on div "Agendados" at bounding box center [260, 250] width 74 height 15
click at [743, 337] on button "Filtrar" at bounding box center [749, 334] width 46 height 25
click at [79, 372] on button "Mais filtros keyboard_arrow_down" at bounding box center [68, 381] width 86 height 25
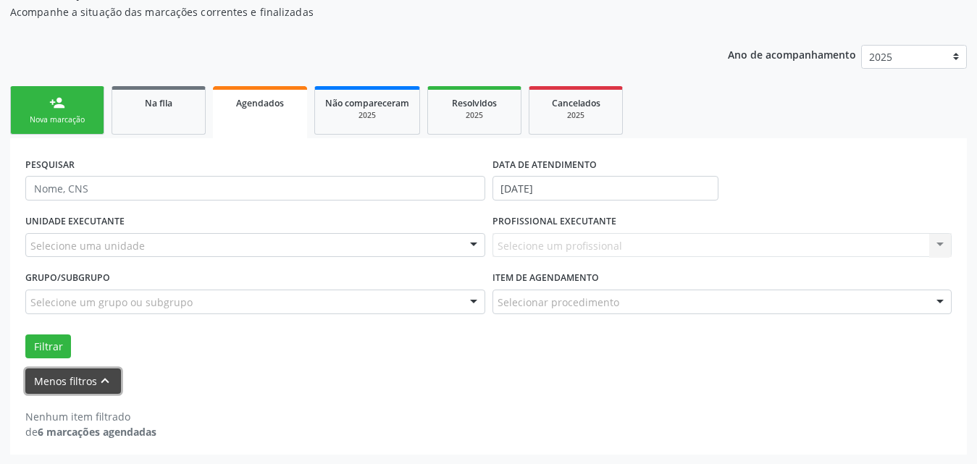
scroll to position [151, 0]
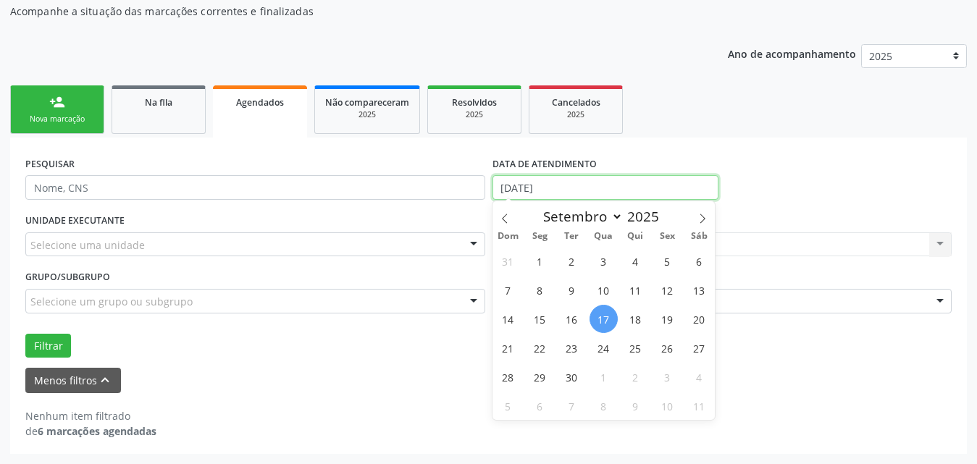
click at [628, 183] on input "[DATE]" at bounding box center [606, 187] width 226 height 25
click at [537, 259] on span "1" at bounding box center [540, 261] width 28 height 28
type input "[DATE]"
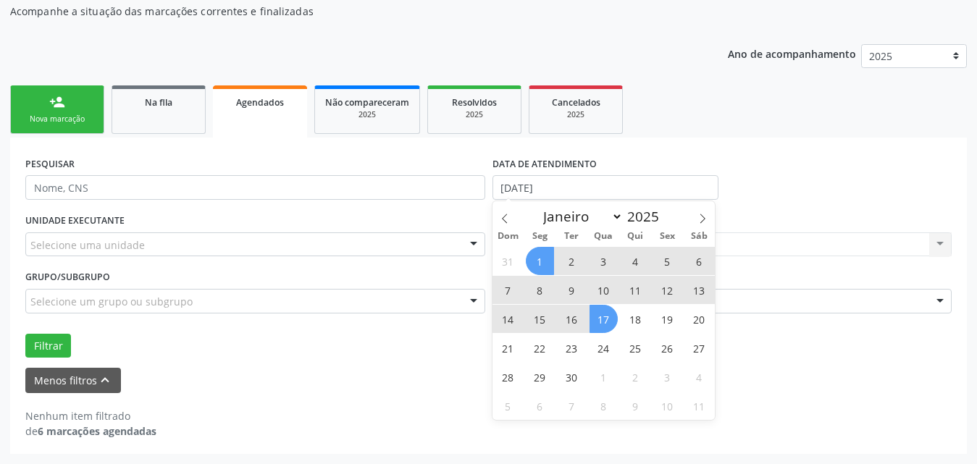
click at [605, 322] on span "17" at bounding box center [604, 319] width 28 height 28
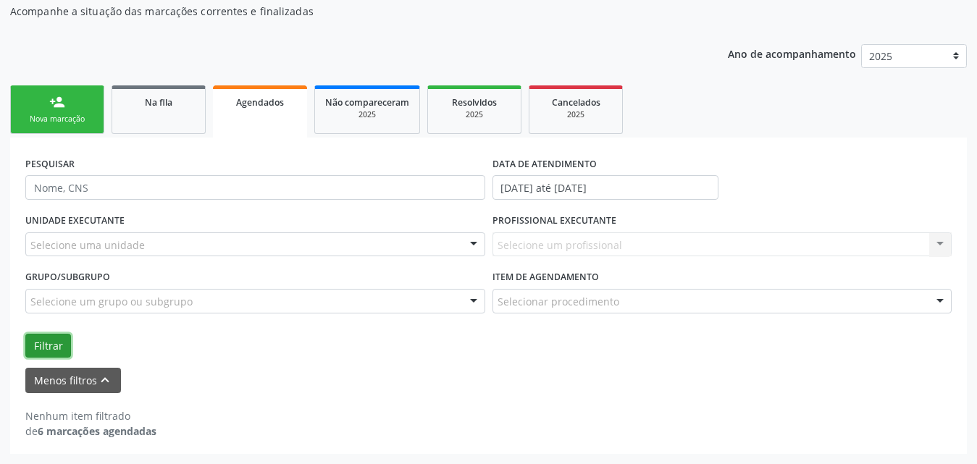
click at [41, 347] on button "Filtrar" at bounding box center [48, 346] width 46 height 25
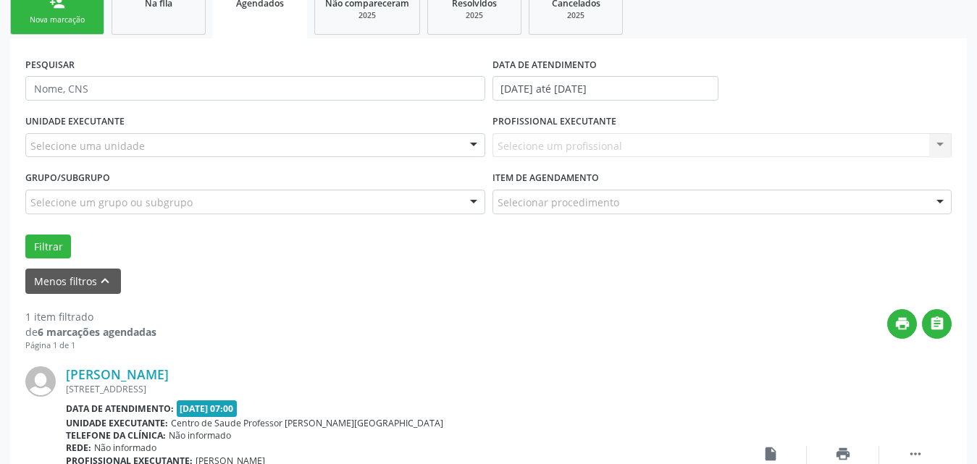
scroll to position [94, 0]
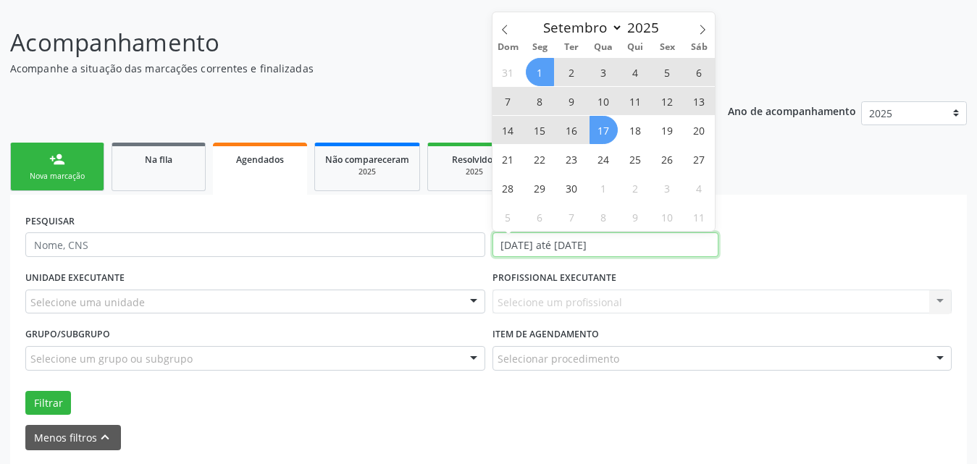
click at [675, 242] on input "[DATE] até [DATE]" at bounding box center [606, 245] width 226 height 25
click at [506, 30] on icon at bounding box center [505, 30] width 10 height 10
select select "7"
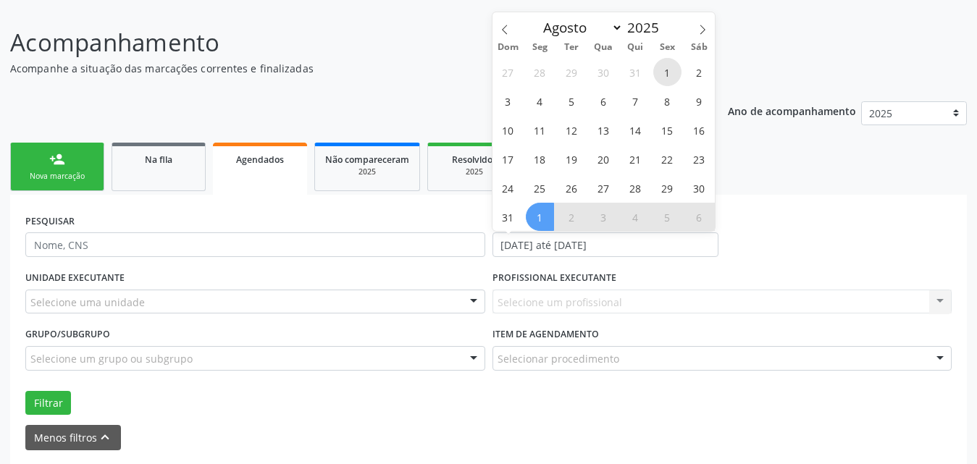
click at [673, 75] on span "1" at bounding box center [667, 72] width 28 height 28
type input "[DATE]"
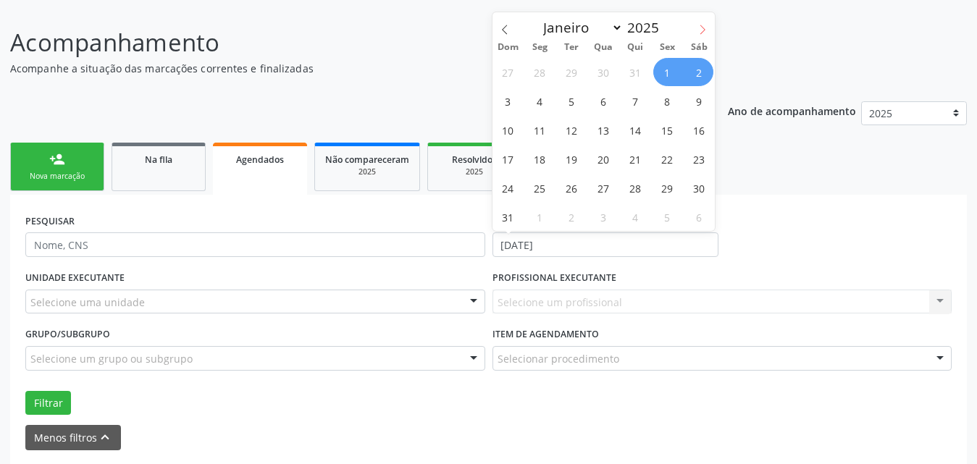
click at [702, 28] on icon at bounding box center [703, 30] width 10 height 10
select select "8"
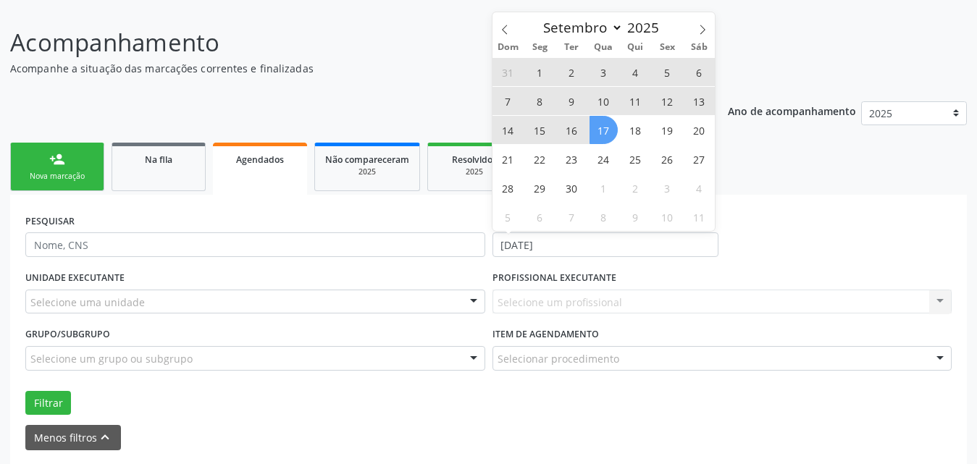
click at [600, 136] on span "17" at bounding box center [604, 130] width 28 height 28
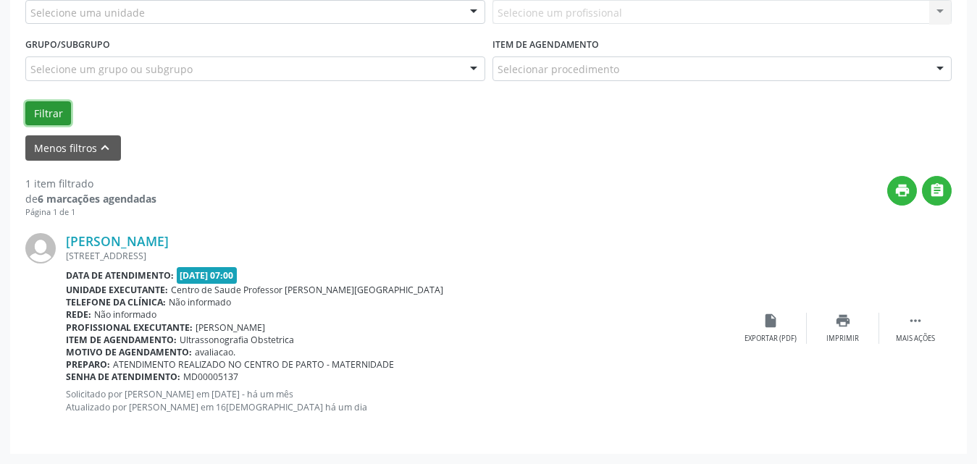
click at [40, 109] on button "Filtrar" at bounding box center [48, 113] width 46 height 25
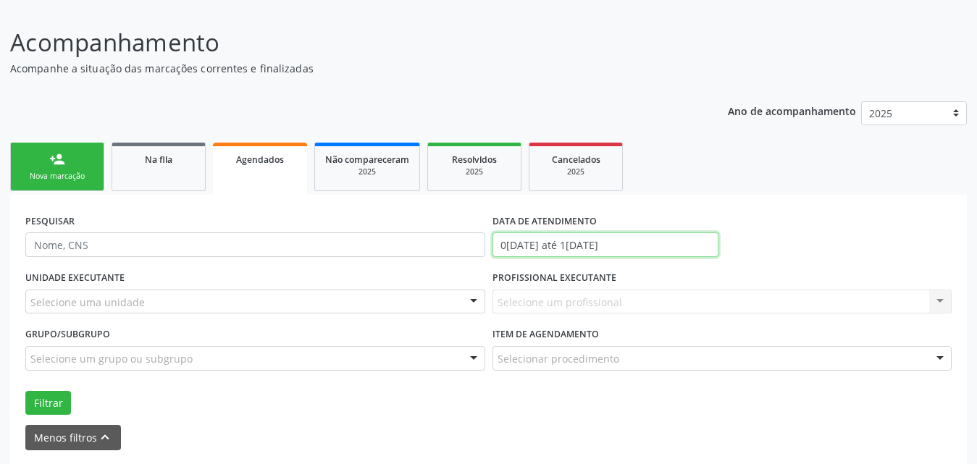
click at [664, 243] on input "0[DATE] até 1[DATE]" at bounding box center [606, 245] width 226 height 25
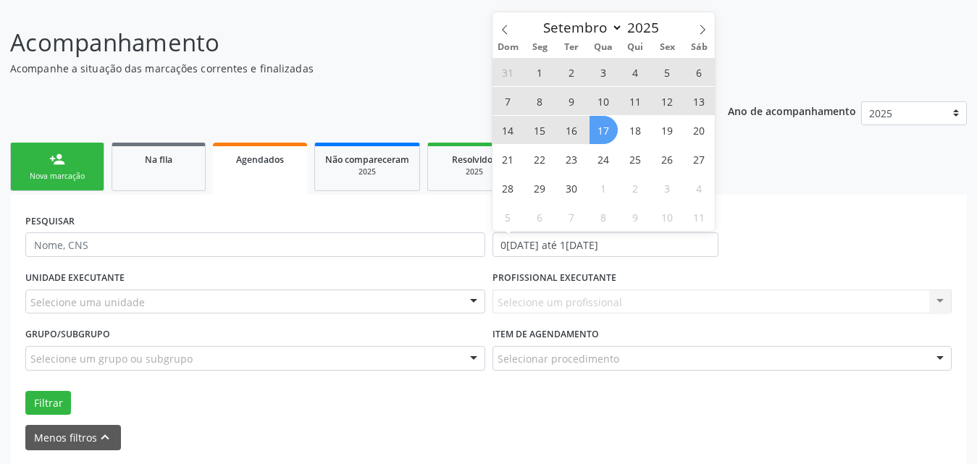
click at [664, 73] on span "5" at bounding box center [667, 72] width 28 height 28
type input "[DATE]"
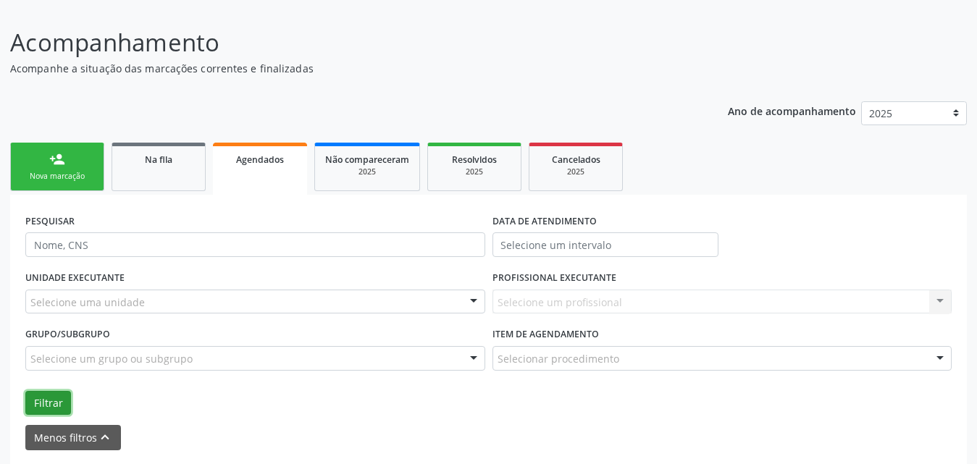
click at [54, 401] on button "Filtrar" at bounding box center [48, 403] width 46 height 25
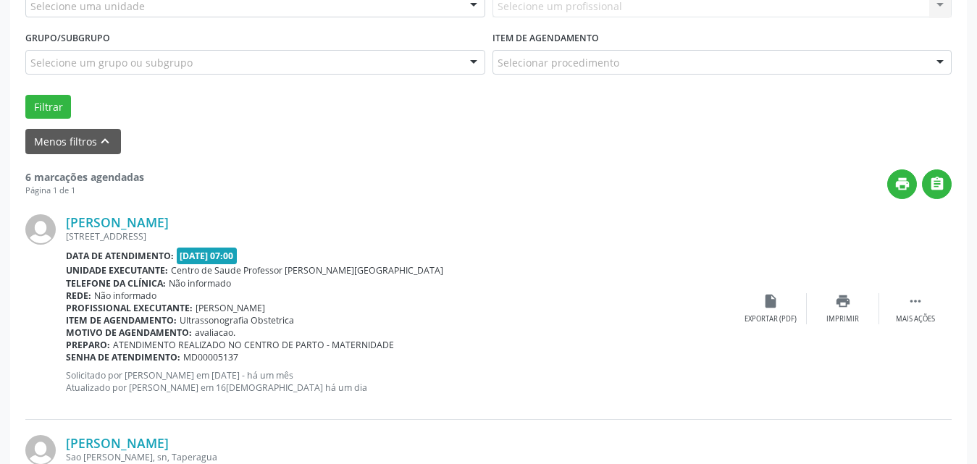
scroll to position [101, 0]
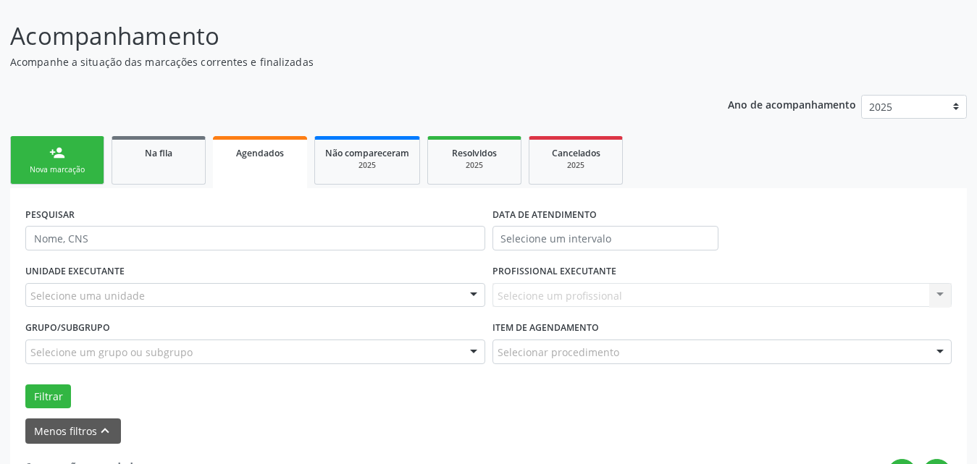
click at [79, 154] on link "person_add Nova marcação" at bounding box center [57, 160] width 94 height 49
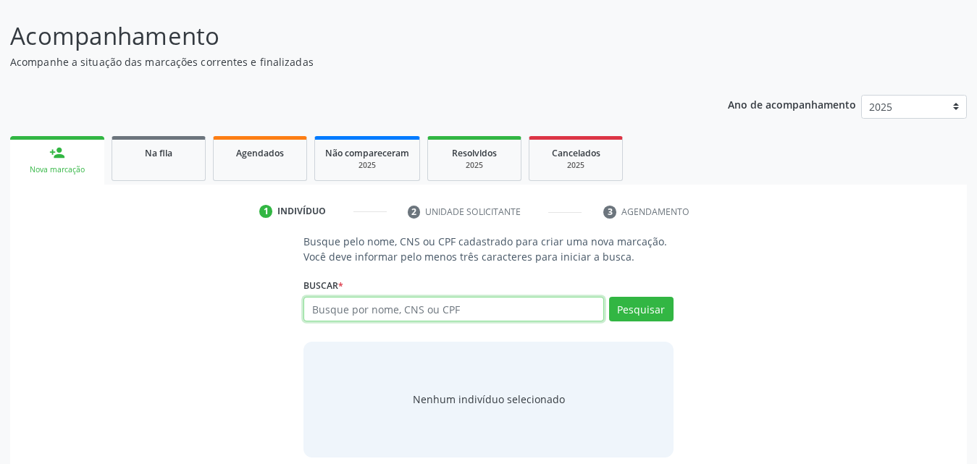
click at [573, 306] on input "text" at bounding box center [454, 309] width 301 height 25
click at [171, 160] on link "Na fila" at bounding box center [159, 158] width 94 height 45
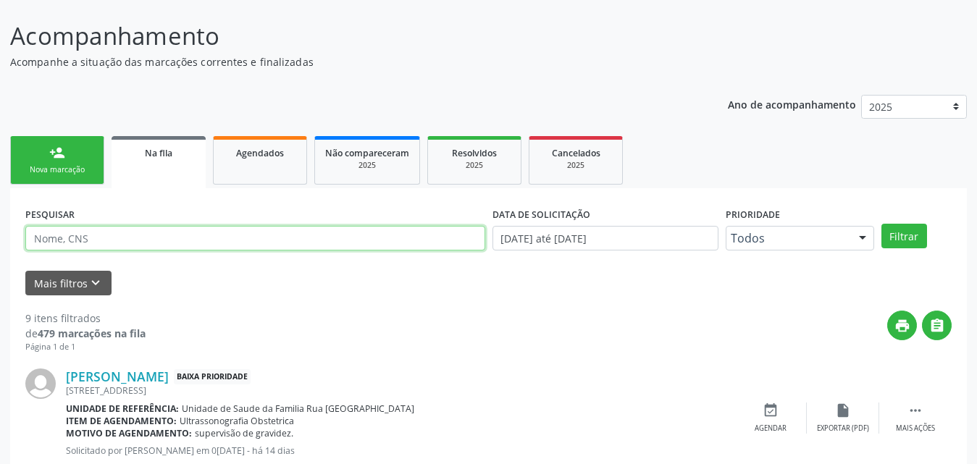
click at [159, 247] on input "text" at bounding box center [255, 238] width 460 height 25
type input "708101529972638"
click at [882, 224] on button "Filtrar" at bounding box center [905, 236] width 46 height 25
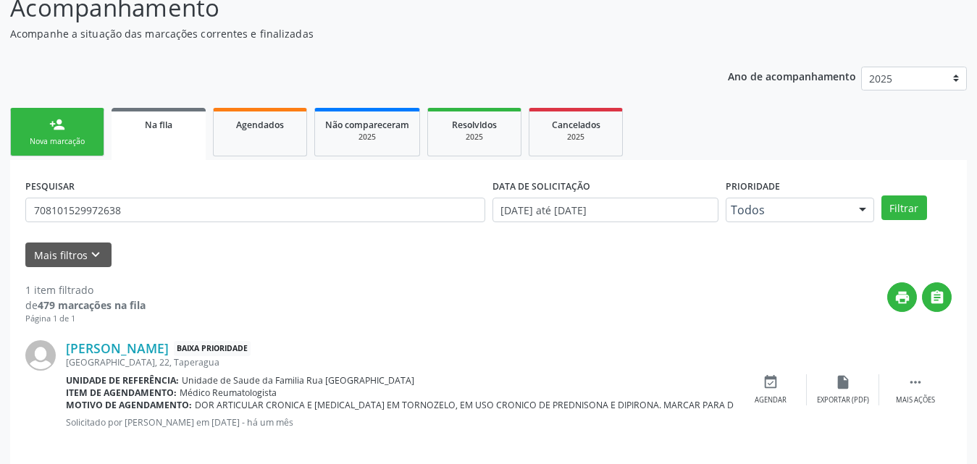
scroll to position [144, 0]
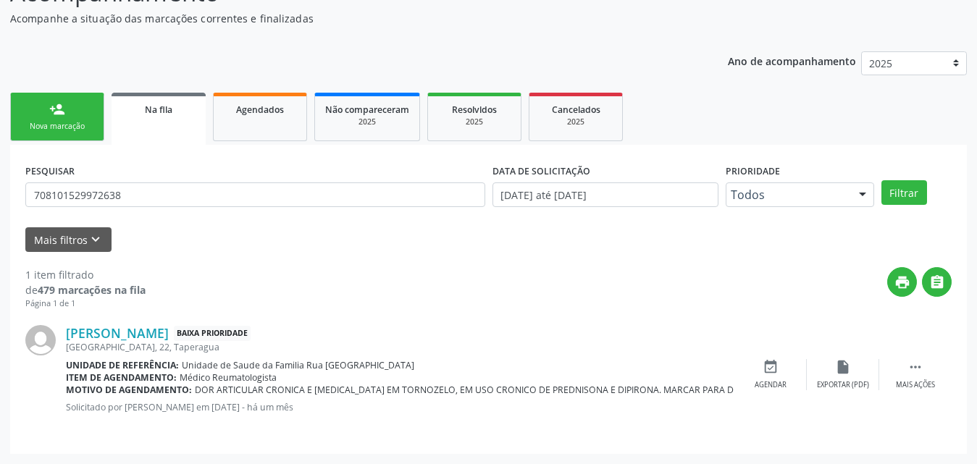
click at [56, 129] on div "Nova marcação" at bounding box center [57, 126] width 72 height 11
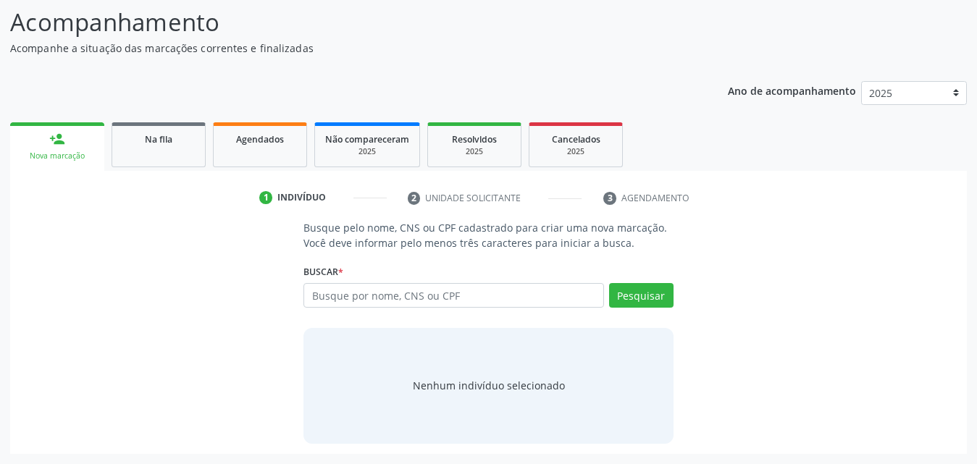
scroll to position [114, 0]
click at [456, 301] on input "text" at bounding box center [454, 295] width 301 height 25
type input "708101529972638"
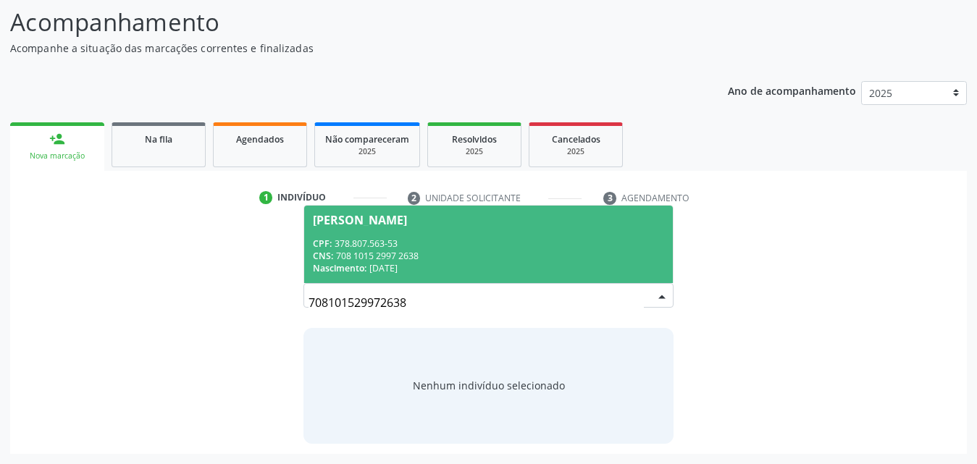
click at [353, 243] on div "CPF: 378.807.563-53" at bounding box center [488, 244] width 351 height 12
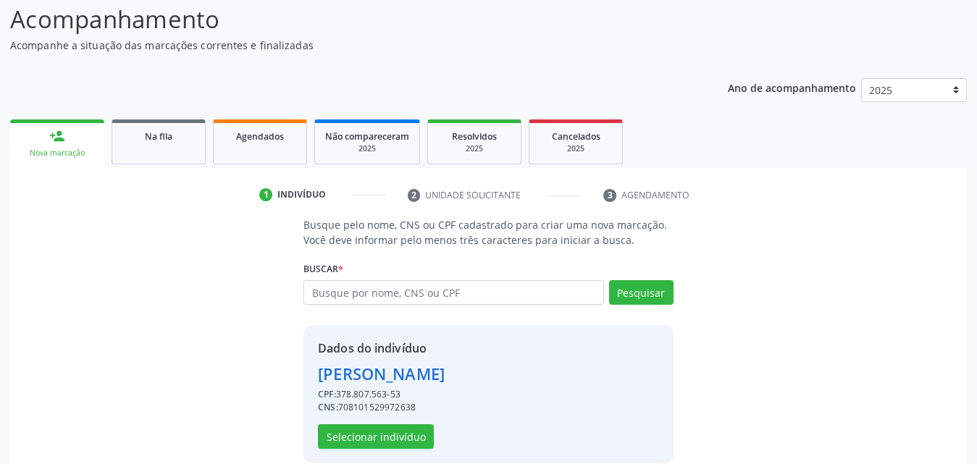
scroll to position [137, 0]
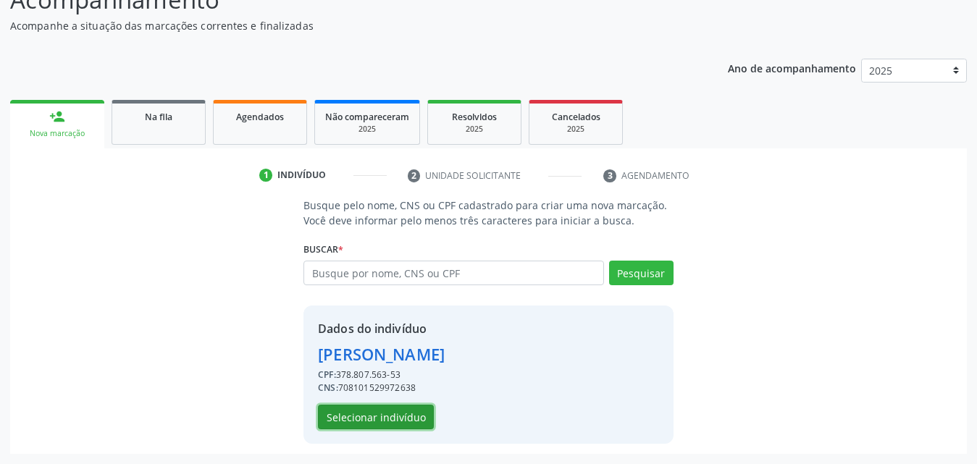
click at [391, 414] on button "Selecionar indivíduo" at bounding box center [376, 417] width 116 height 25
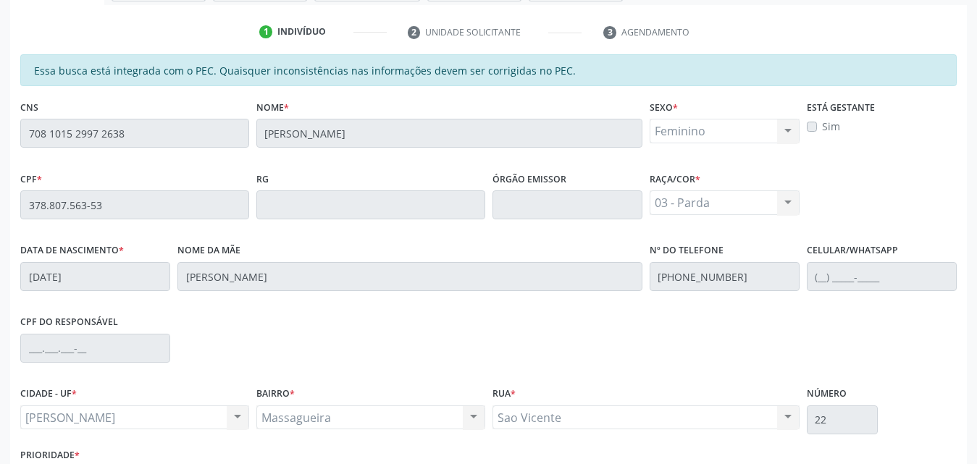
scroll to position [383, 0]
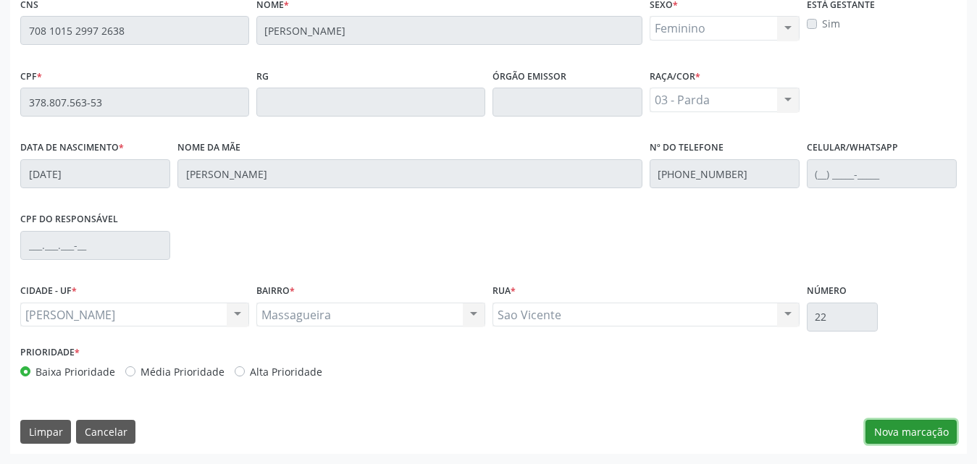
click at [897, 435] on button "Nova marcação" at bounding box center [911, 432] width 91 height 25
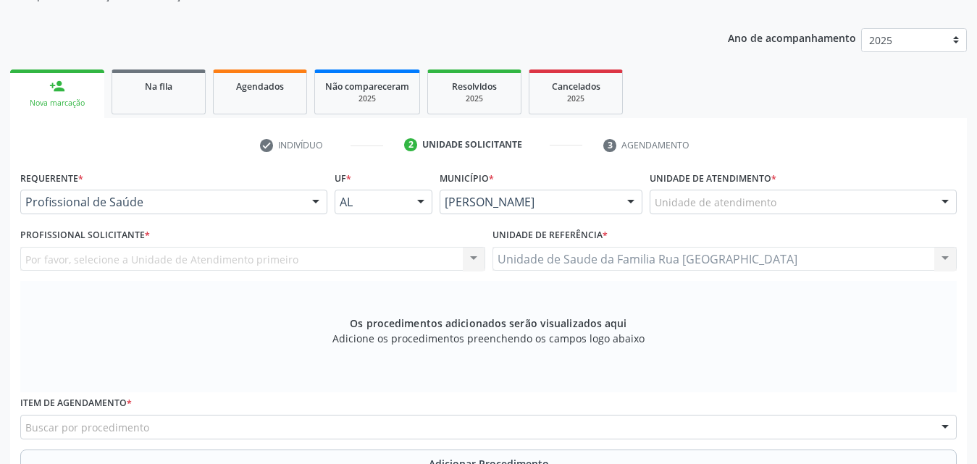
scroll to position [166, 0]
click at [313, 209] on div at bounding box center [316, 204] width 22 height 25
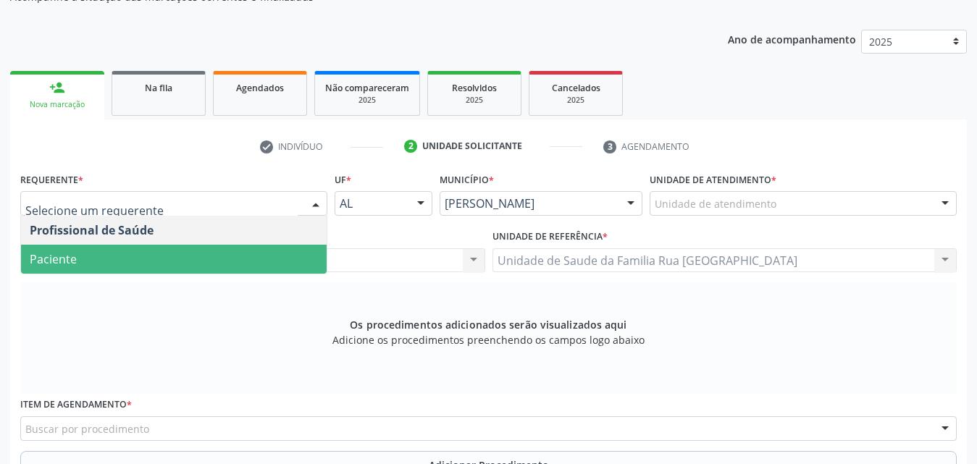
click at [167, 253] on span "Paciente" at bounding box center [174, 259] width 306 height 29
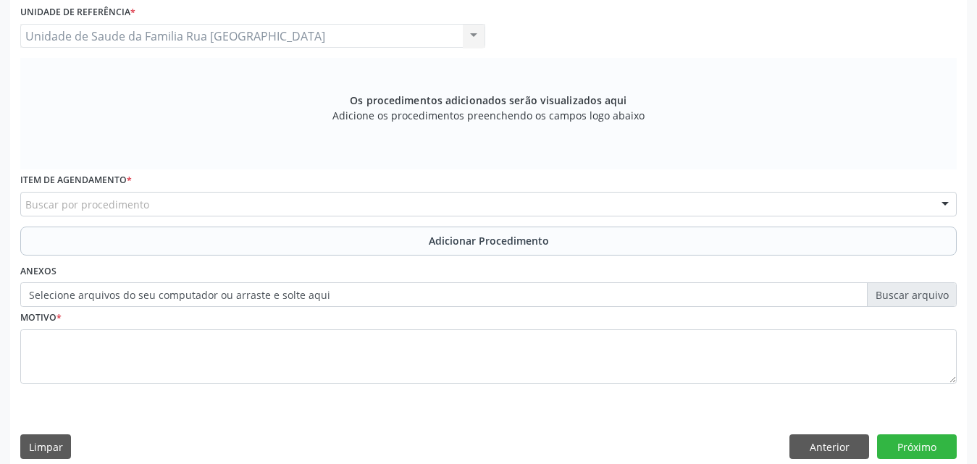
scroll to position [406, 0]
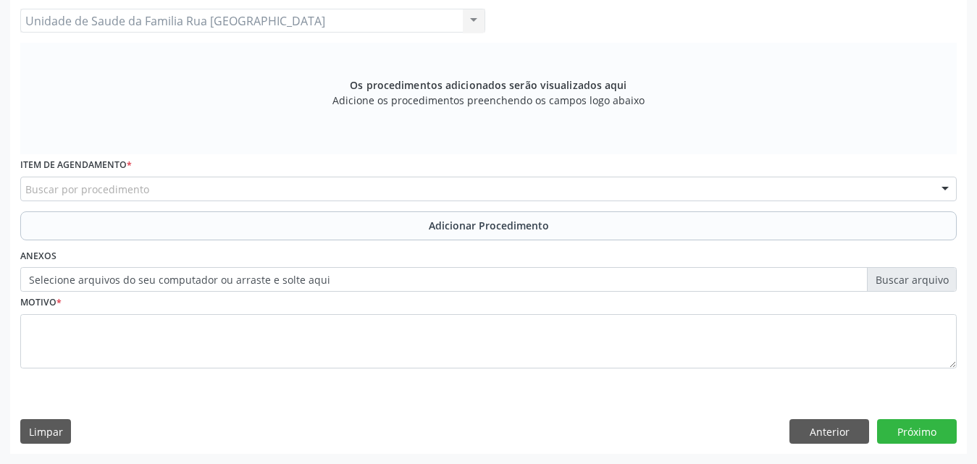
click at [245, 192] on div "Buscar por procedimento" at bounding box center [488, 189] width 937 height 25
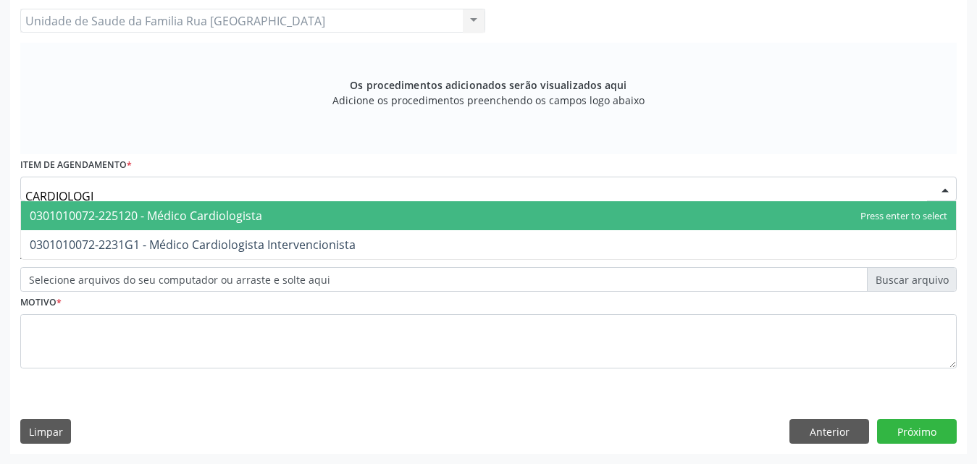
type input "CARDIOLOGIS"
click at [229, 218] on span "0301010072-225120 - Médico Cardiologista" at bounding box center [146, 216] width 233 height 16
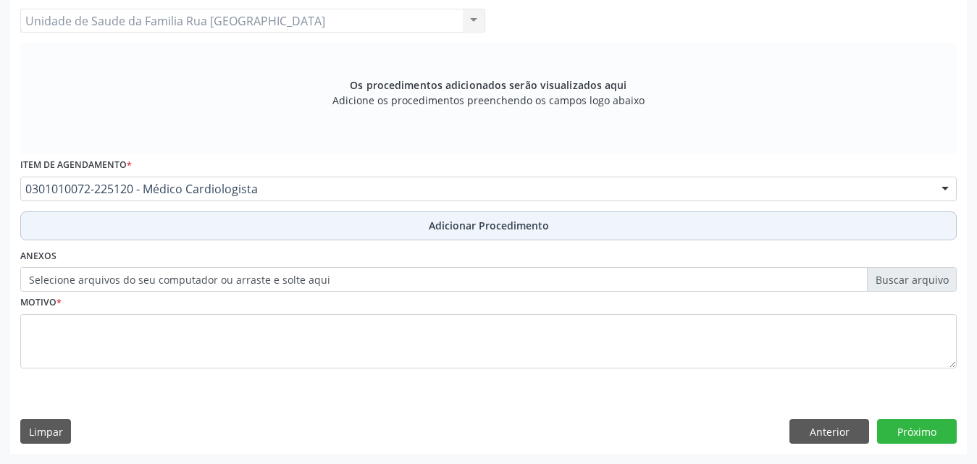
click at [469, 225] on span "Adicionar Procedimento" at bounding box center [489, 225] width 120 height 15
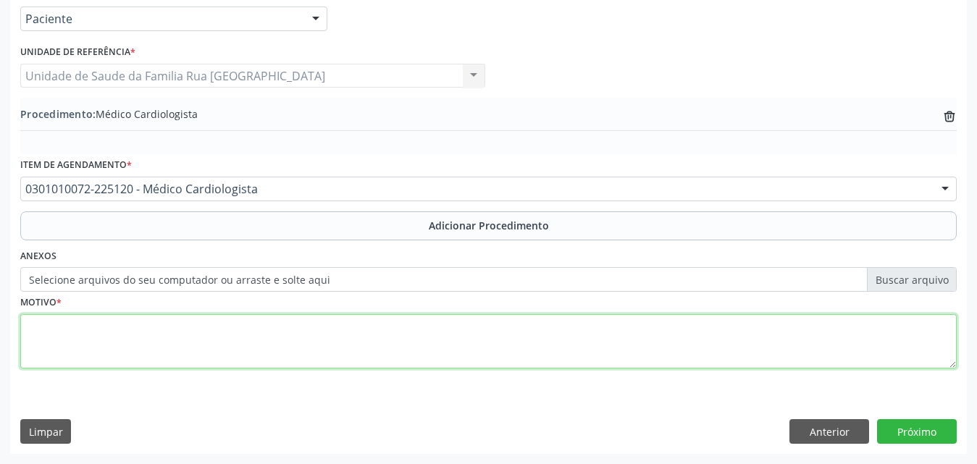
click at [219, 324] on textarea at bounding box center [488, 341] width 937 height 55
type textarea "RETORNO COM DR [PERSON_NAME]."
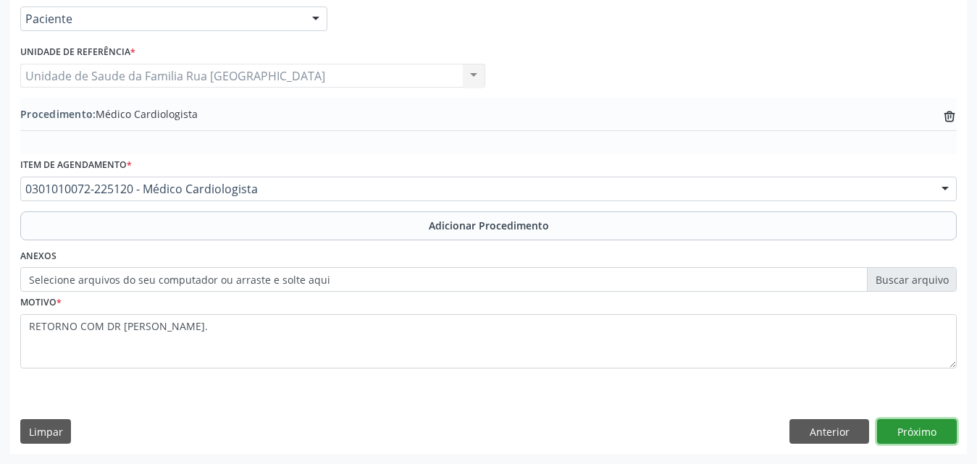
click at [919, 425] on button "Próximo" at bounding box center [917, 431] width 80 height 25
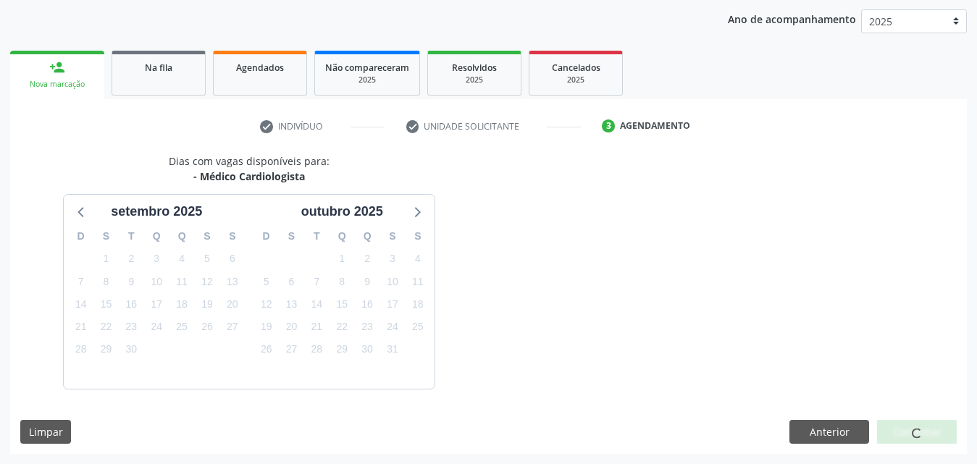
scroll to position [229, 0]
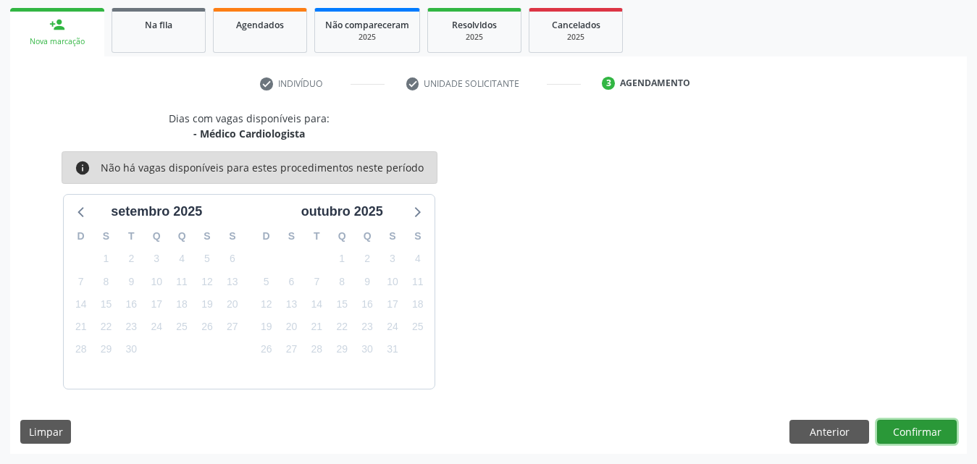
click at [910, 427] on button "Confirmar" at bounding box center [917, 432] width 80 height 25
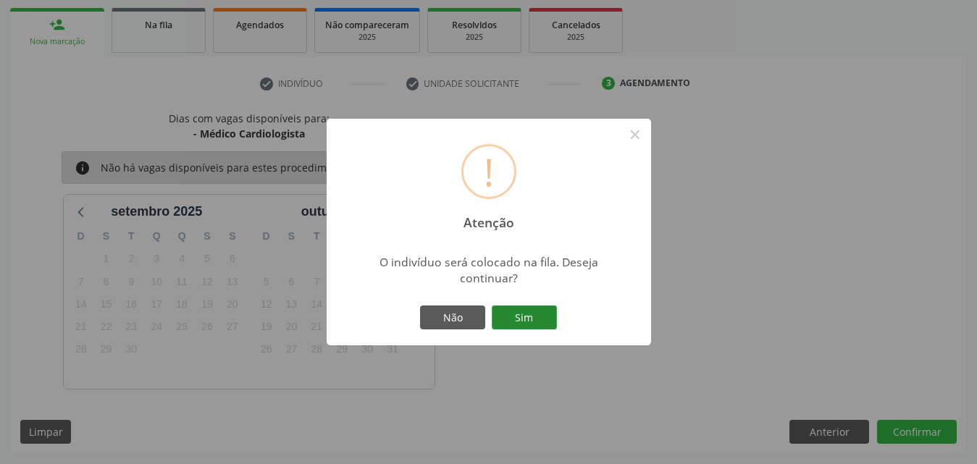
click at [542, 323] on button "Sim" at bounding box center [524, 318] width 65 height 25
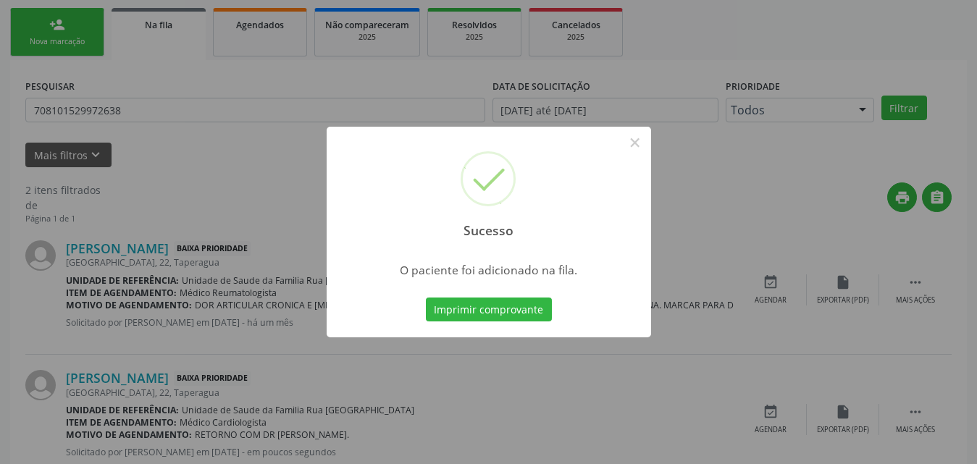
scroll to position [34, 0]
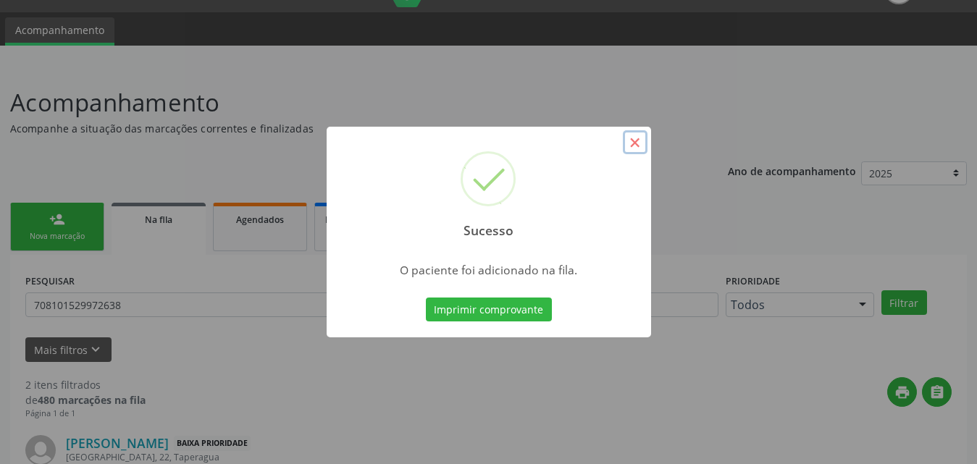
click at [639, 146] on button "×" at bounding box center [635, 142] width 25 height 25
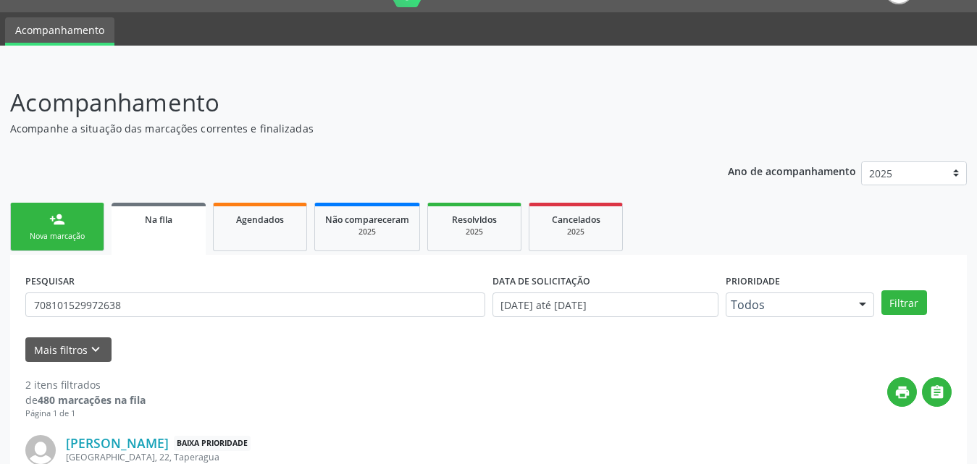
click at [72, 231] on div "Nova marcação" at bounding box center [57, 236] width 72 height 11
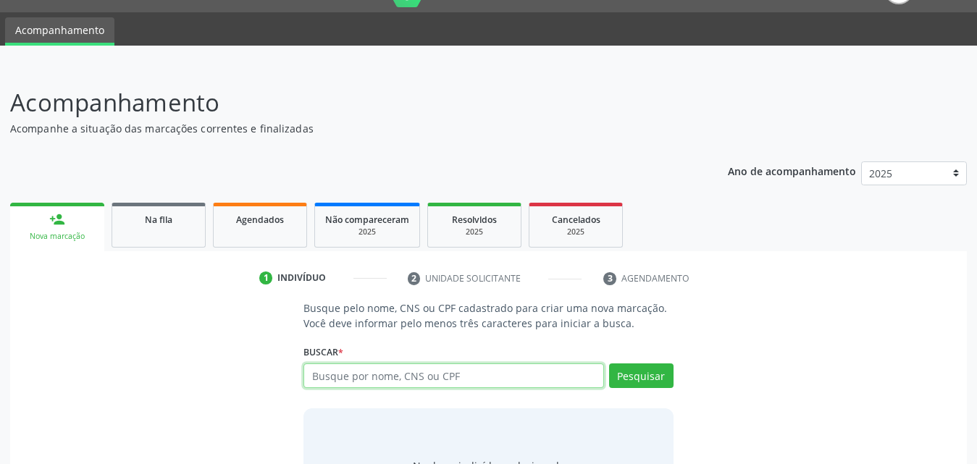
drag, startPoint x: 461, startPoint y: 379, endPoint x: 743, endPoint y: 378, distance: 281.8
click at [475, 380] on input "text" at bounding box center [454, 376] width 301 height 25
type input "700001365301103"
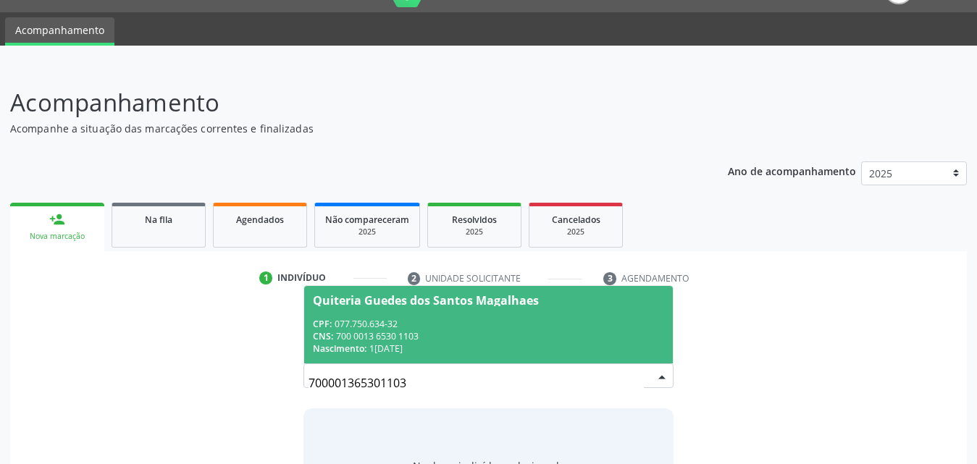
click at [348, 309] on span "Quiteria Guedes dos Santos Magalhaes CPF: 077.750.634-32 CNS: 700 0013 6530 110…" at bounding box center [488, 325] width 369 height 78
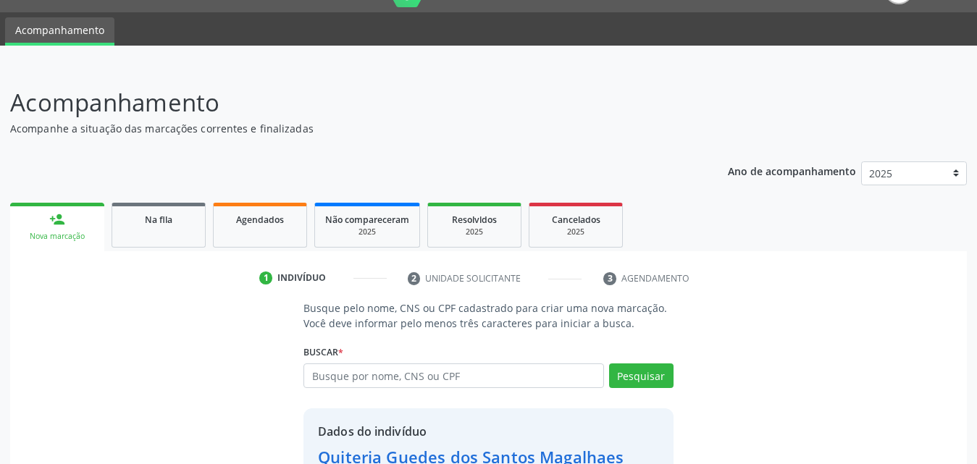
scroll to position [137, 0]
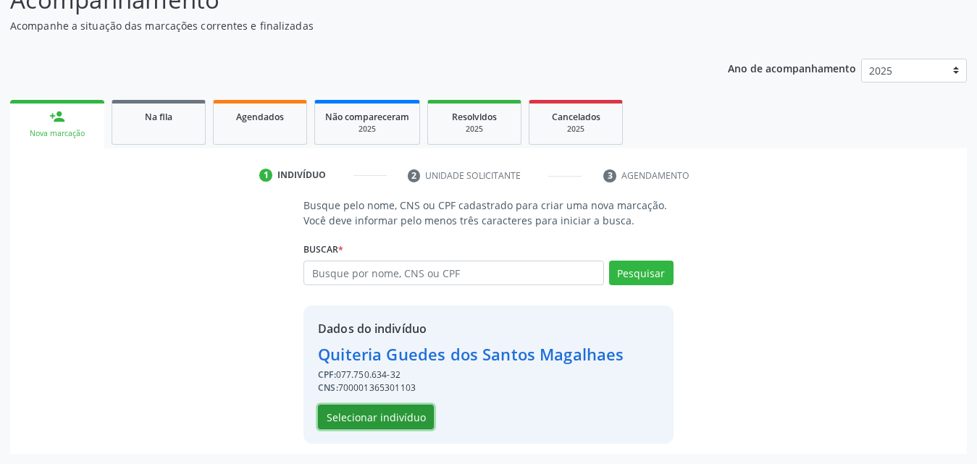
click at [380, 422] on button "Selecionar indivíduo" at bounding box center [376, 417] width 116 height 25
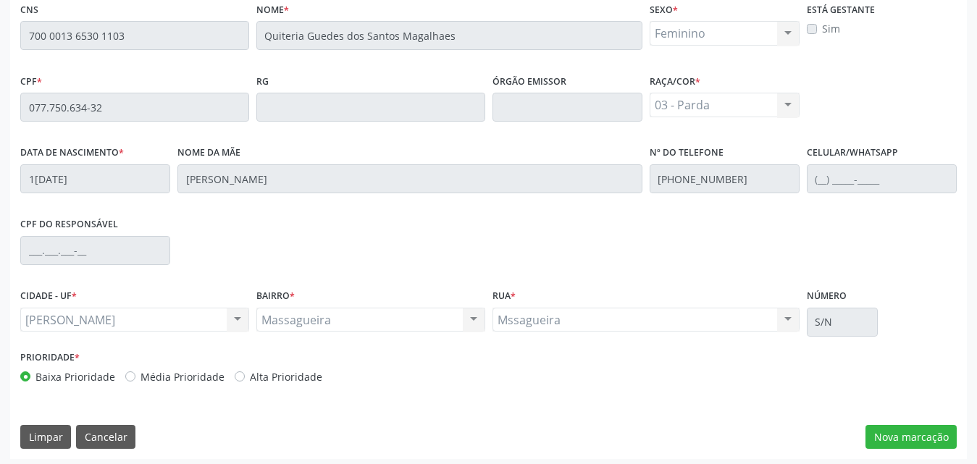
scroll to position [383, 0]
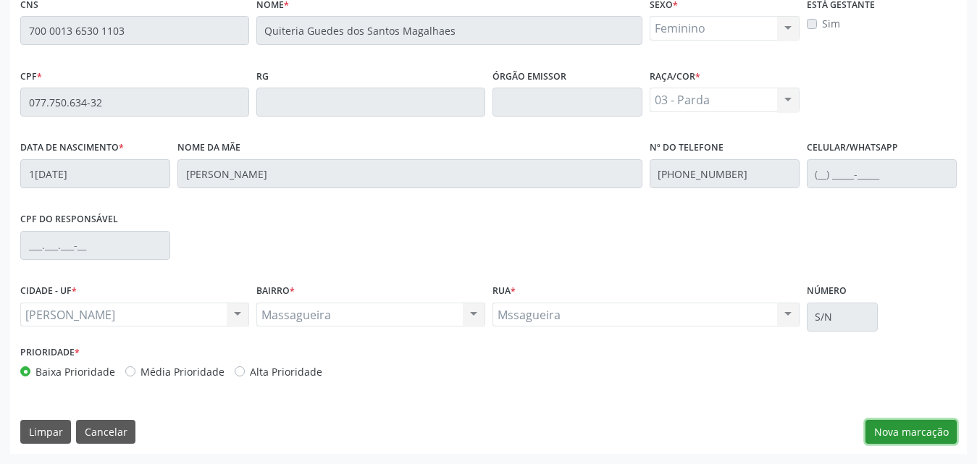
click at [886, 432] on button "Nova marcação" at bounding box center [911, 432] width 91 height 25
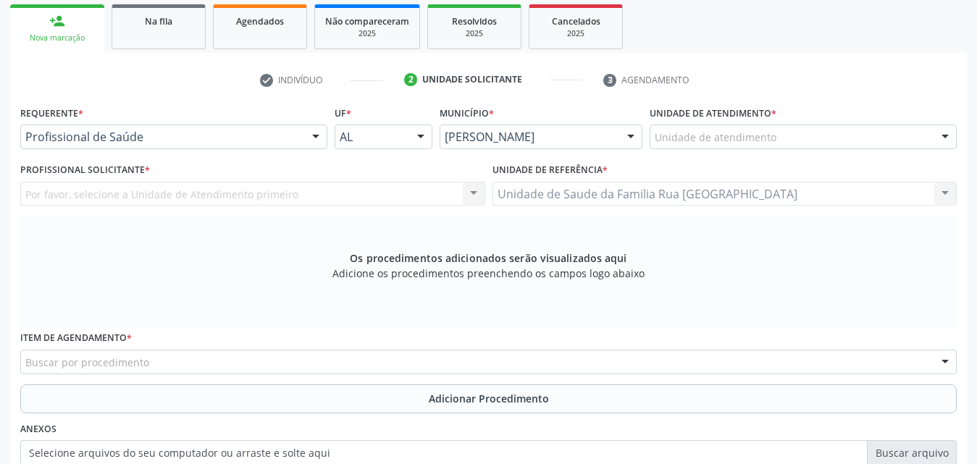
scroll to position [238, 0]
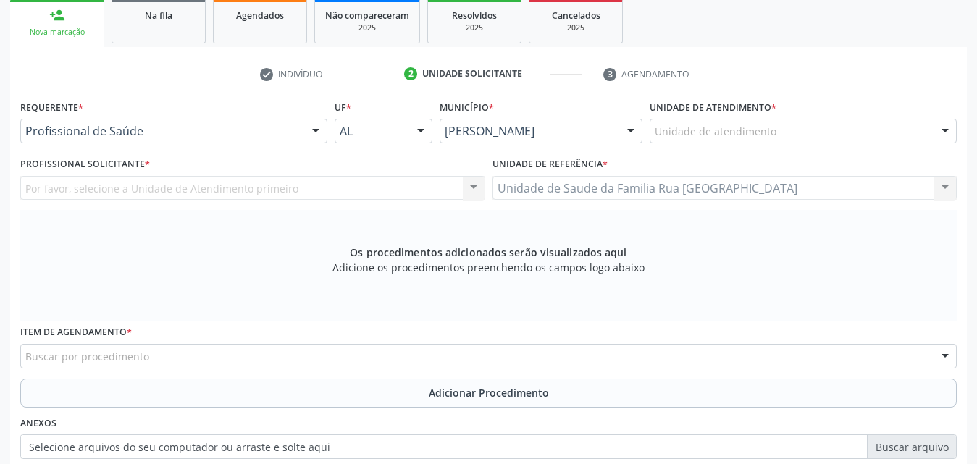
click at [309, 135] on div at bounding box center [316, 132] width 22 height 25
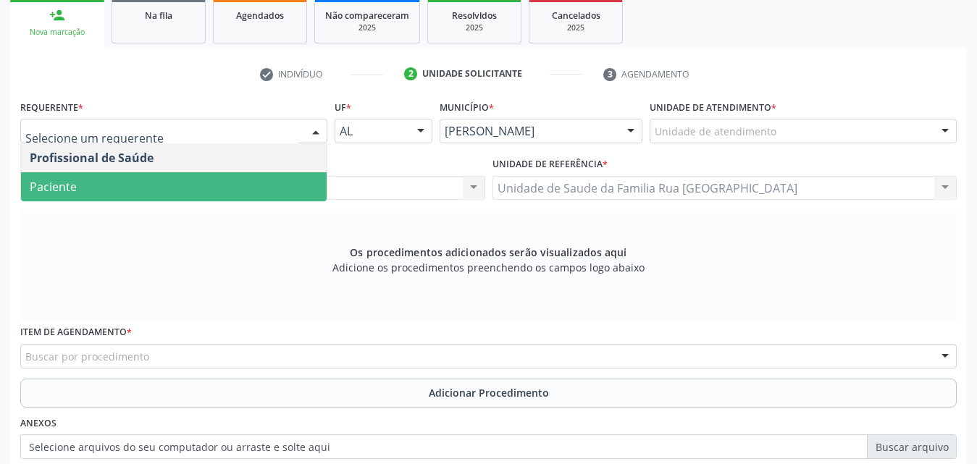
click at [222, 186] on span "Paciente" at bounding box center [174, 186] width 306 height 29
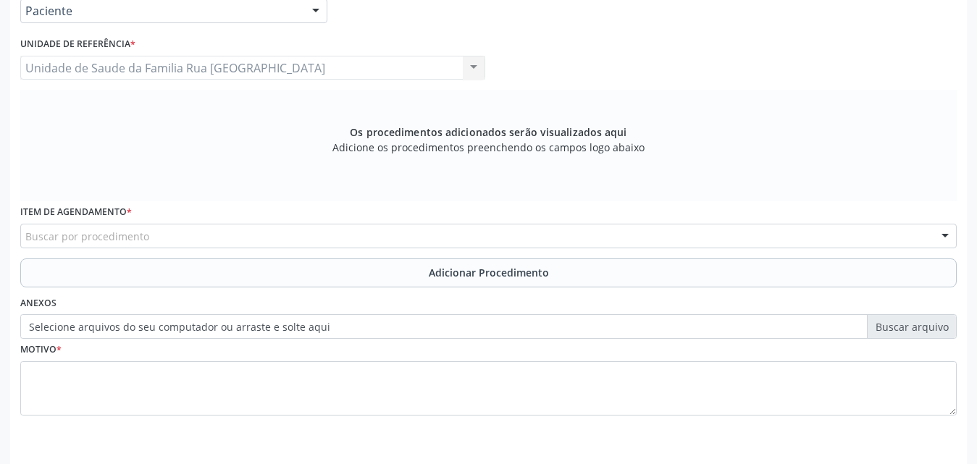
scroll to position [383, 0]
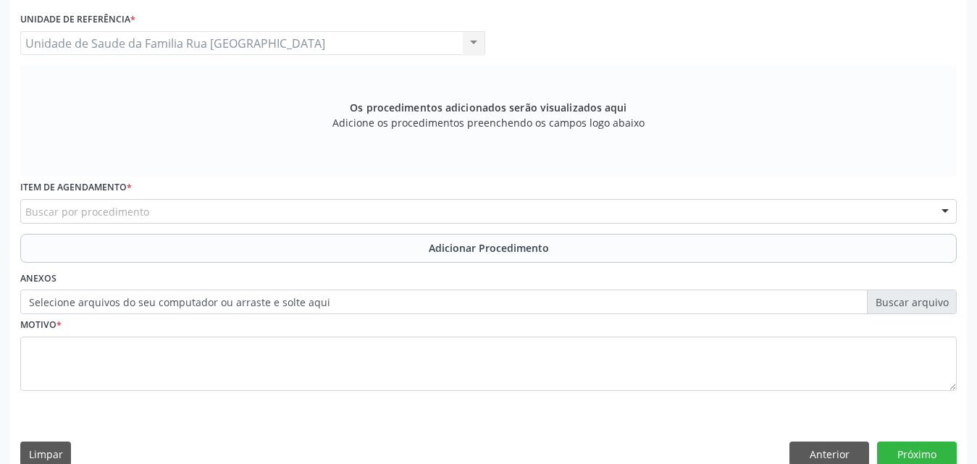
click at [254, 220] on div "Buscar por procedimento" at bounding box center [488, 211] width 937 height 25
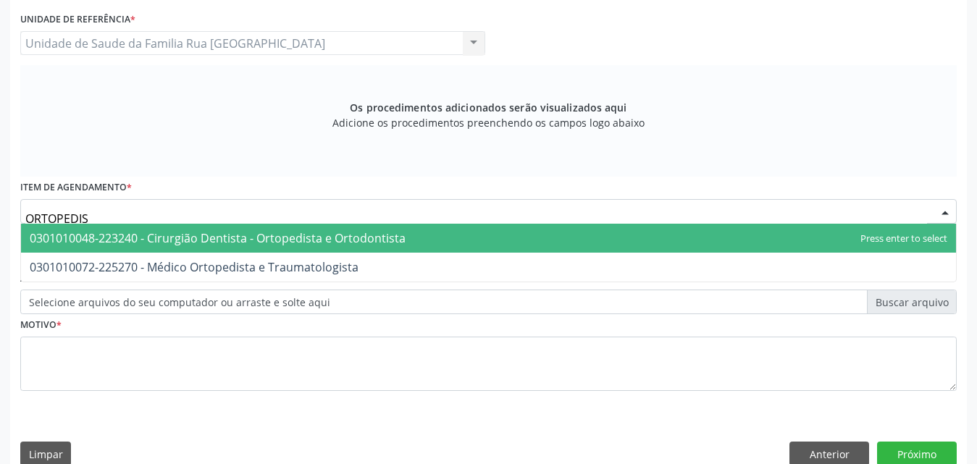
type input "ORTOPEDIST"
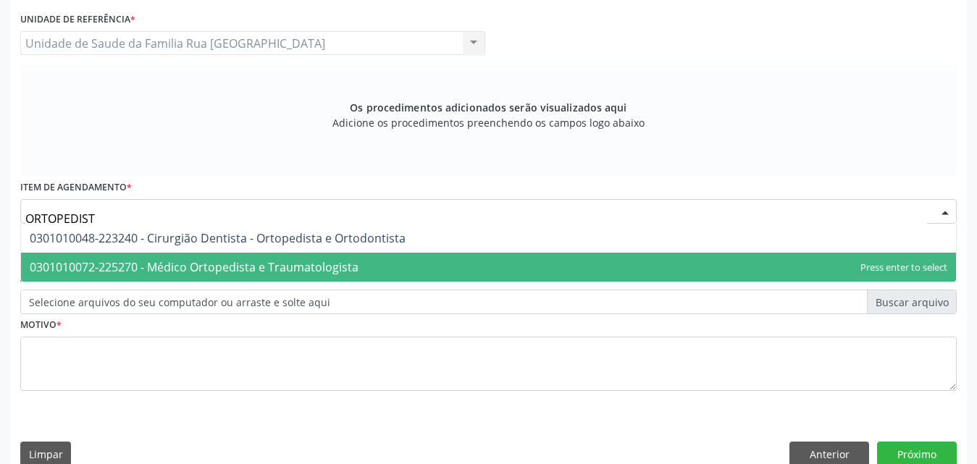
click at [241, 261] on span "0301010072-225270 - Médico Ortopedista e Traumatologista" at bounding box center [194, 267] width 329 height 16
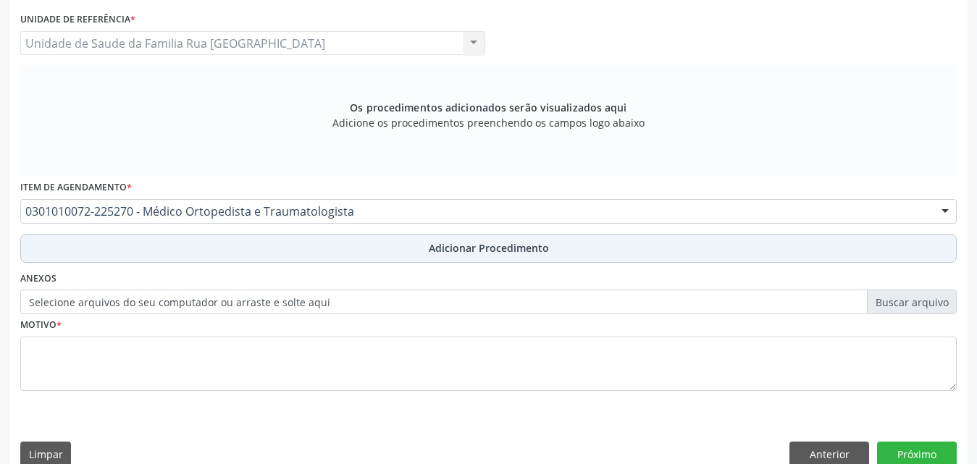
click at [486, 241] on span "Adicionar Procedimento" at bounding box center [489, 248] width 120 height 15
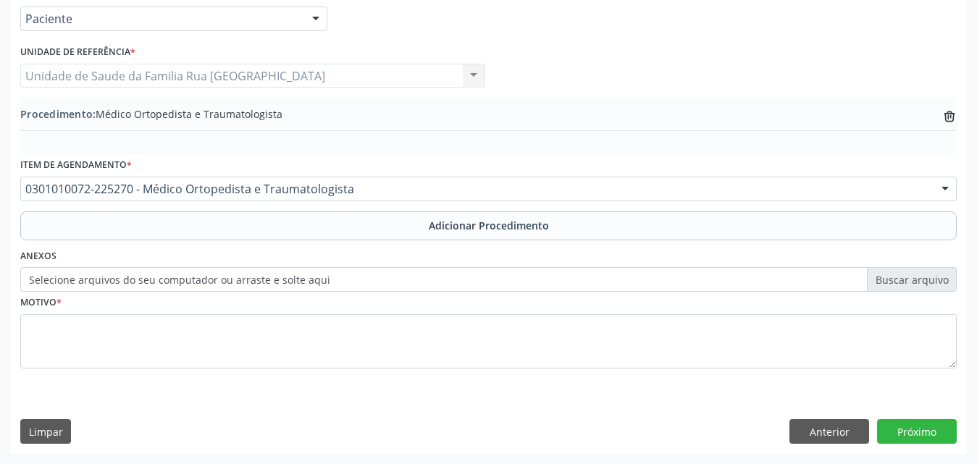
scroll to position [351, 0]
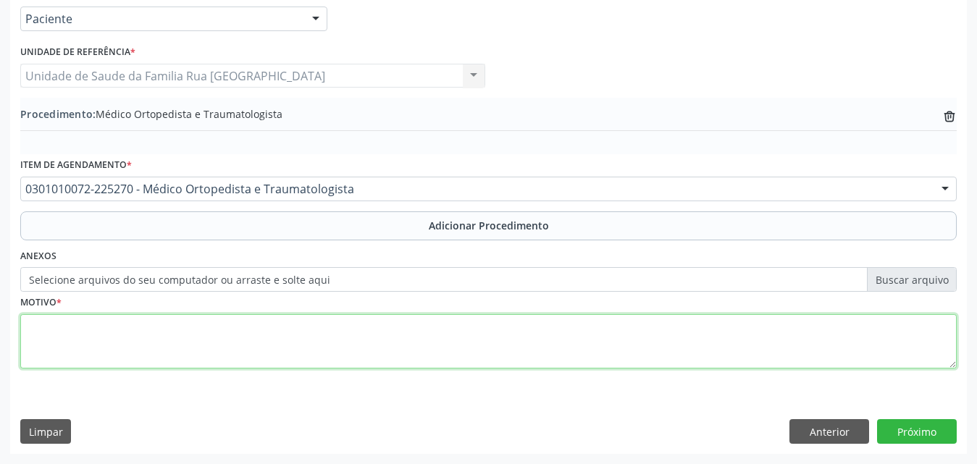
click at [179, 353] on textarea at bounding box center [488, 341] width 937 height 55
click at [90, 325] on textarea "AVALIACAO AURGENTE." at bounding box center [488, 341] width 937 height 55
type textarea "AVALIACAO URGENTE."
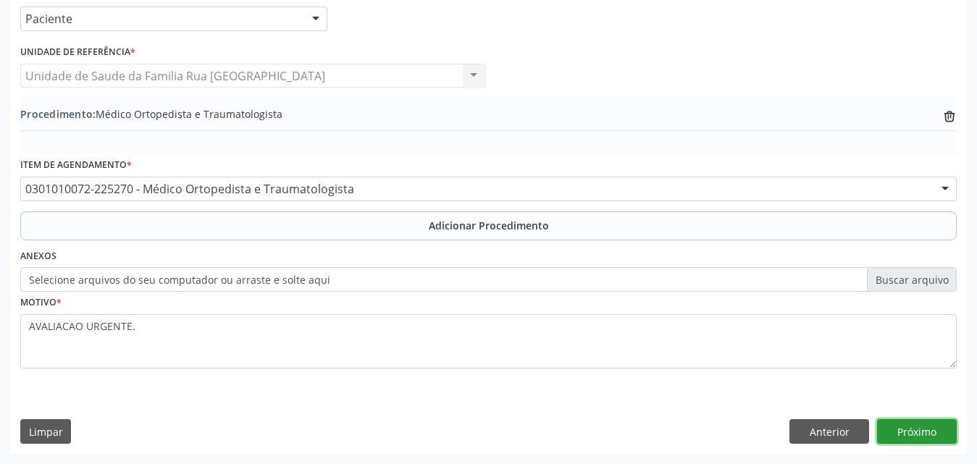
click at [914, 441] on button "Próximo" at bounding box center [917, 431] width 80 height 25
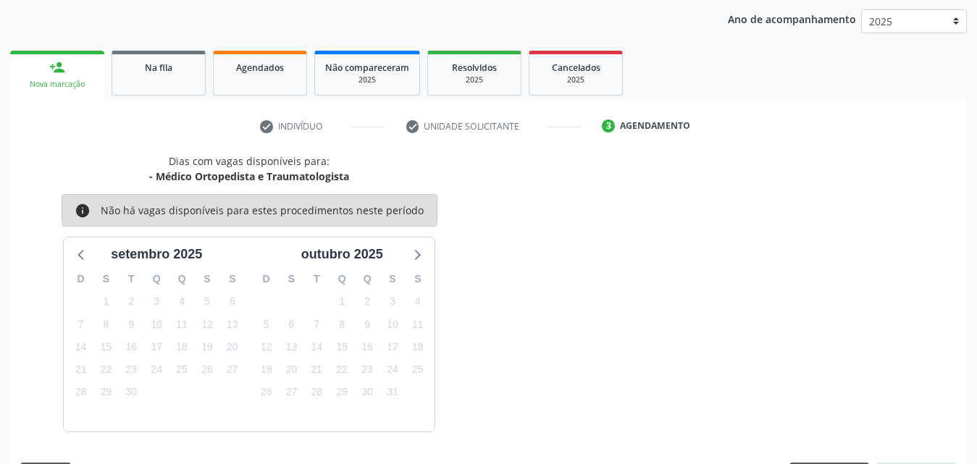
scroll to position [229, 0]
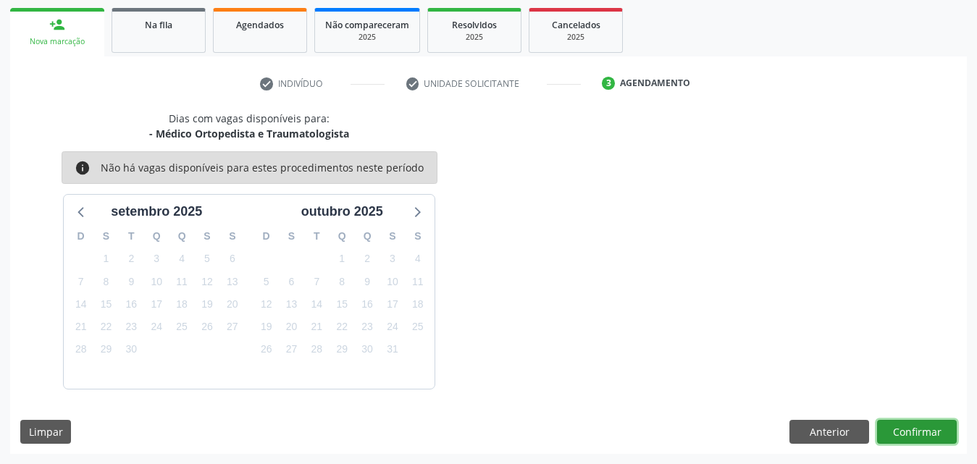
click at [884, 434] on button "Confirmar" at bounding box center [917, 432] width 80 height 25
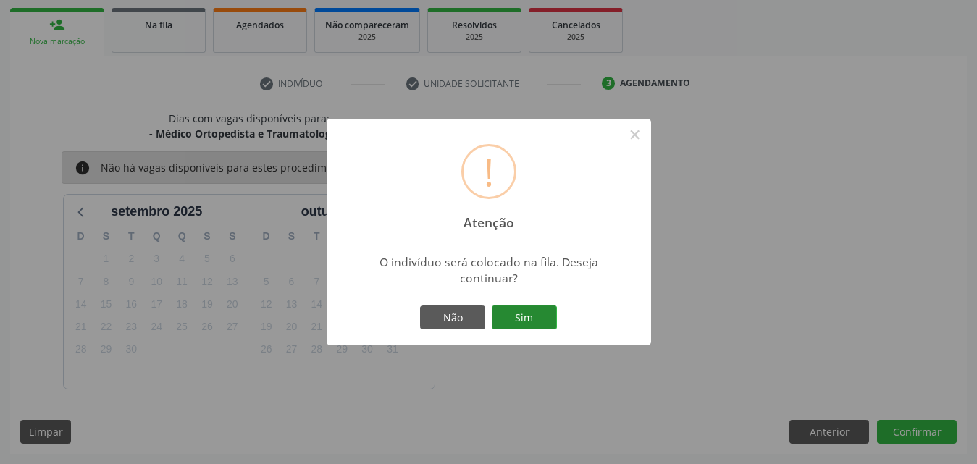
click at [538, 311] on button "Sim" at bounding box center [524, 318] width 65 height 25
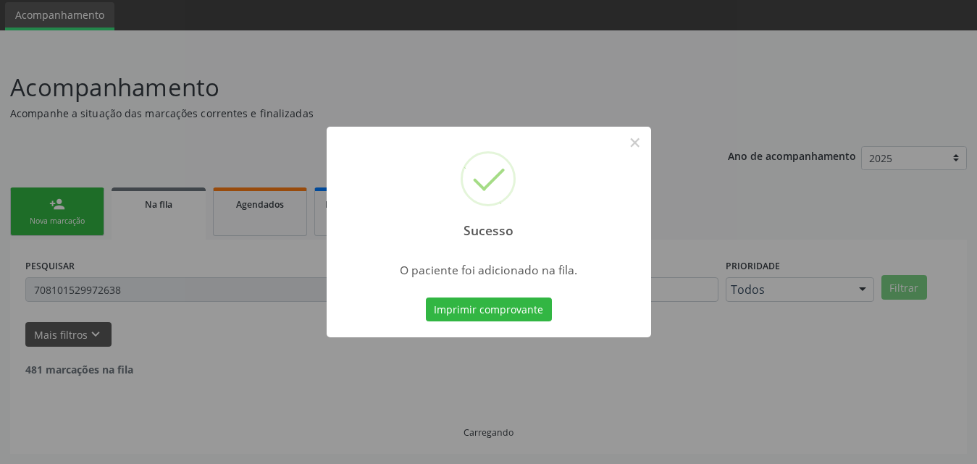
scroll to position [34, 0]
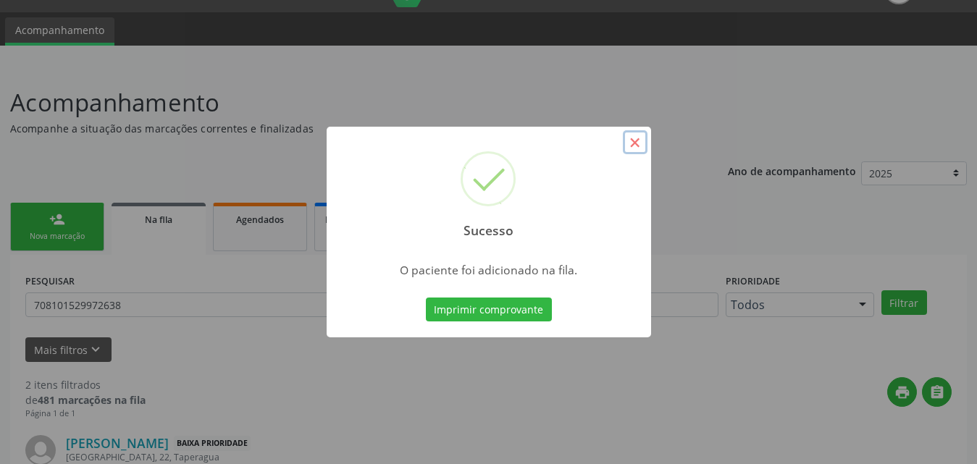
click at [635, 142] on button "×" at bounding box center [635, 142] width 25 height 25
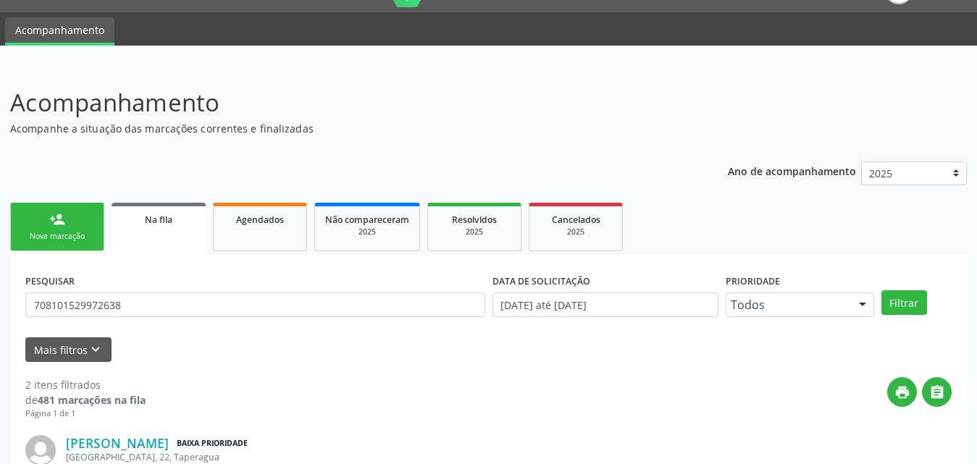
click at [82, 239] on div "Nova marcação" at bounding box center [57, 236] width 72 height 11
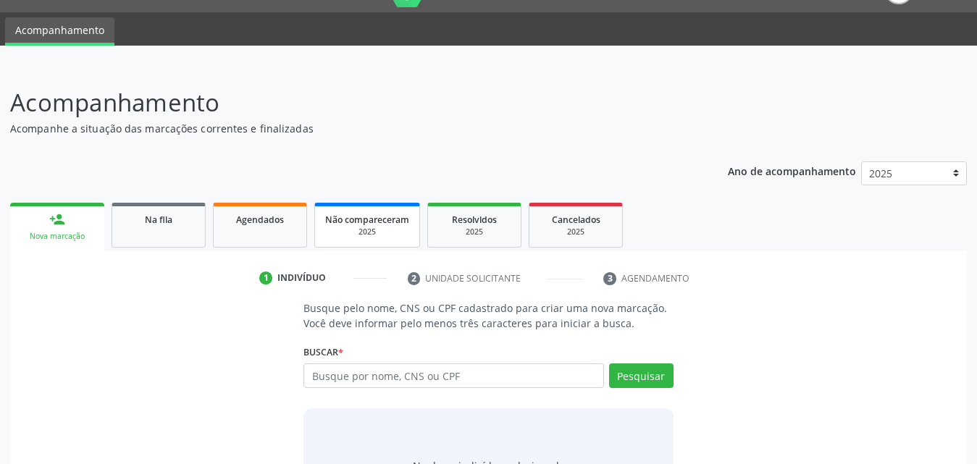
scroll to position [114, 0]
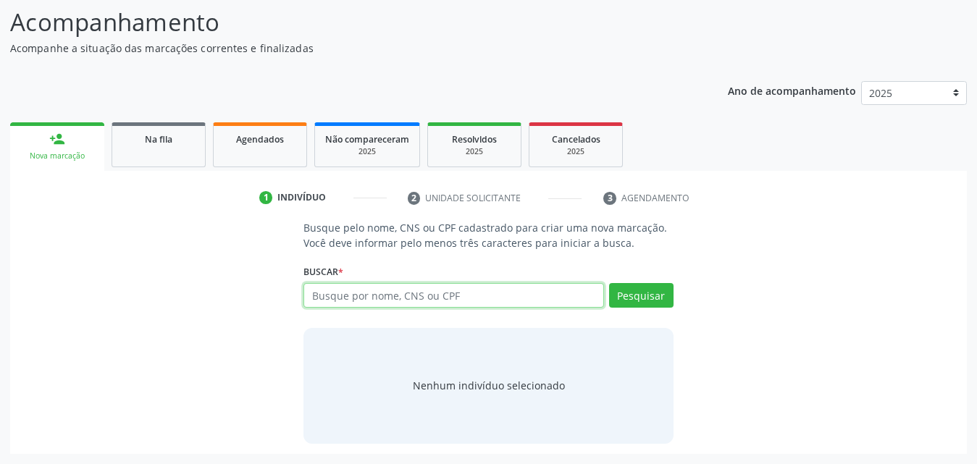
click at [433, 292] on input "text" at bounding box center [454, 295] width 301 height 25
click at [485, 296] on input "text" at bounding box center [454, 295] width 301 height 25
type input "700609459598268"
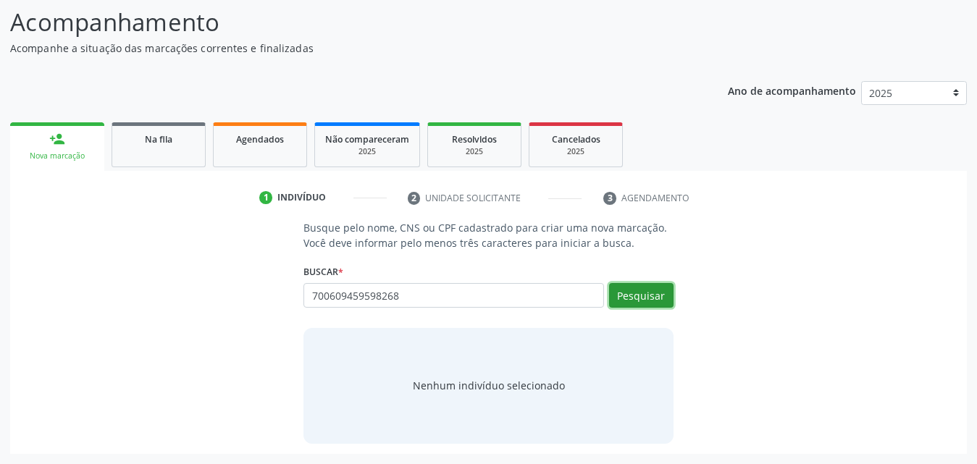
click at [637, 297] on button "Pesquisar" at bounding box center [641, 295] width 64 height 25
type input "700609459598268"
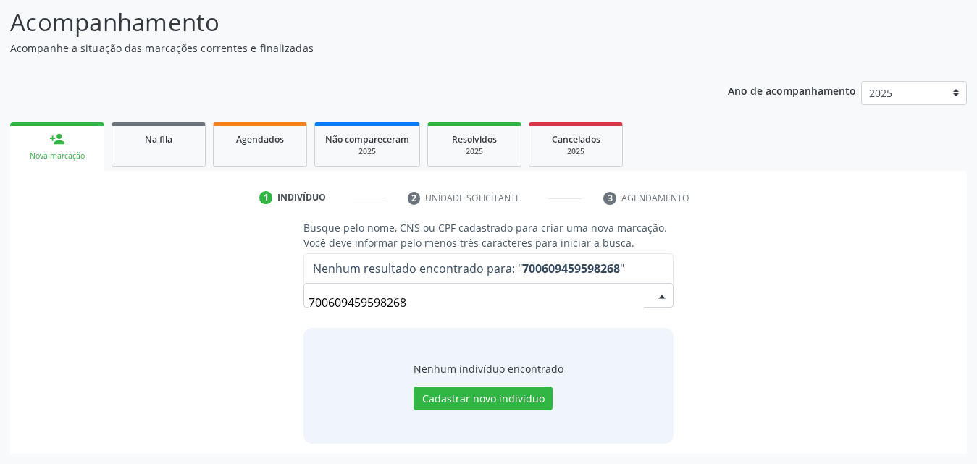
click at [446, 292] on input "700609459598268" at bounding box center [476, 302] width 335 height 29
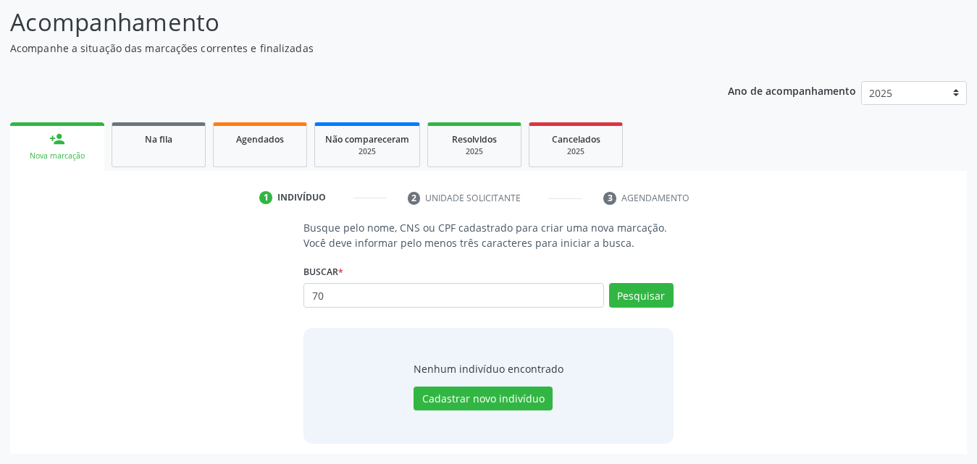
type input "7"
type input "700609459598268"
click at [624, 294] on button "Pesquisar" at bounding box center [641, 295] width 64 height 25
type input "7"
click at [517, 296] on input "text" at bounding box center [454, 295] width 301 height 25
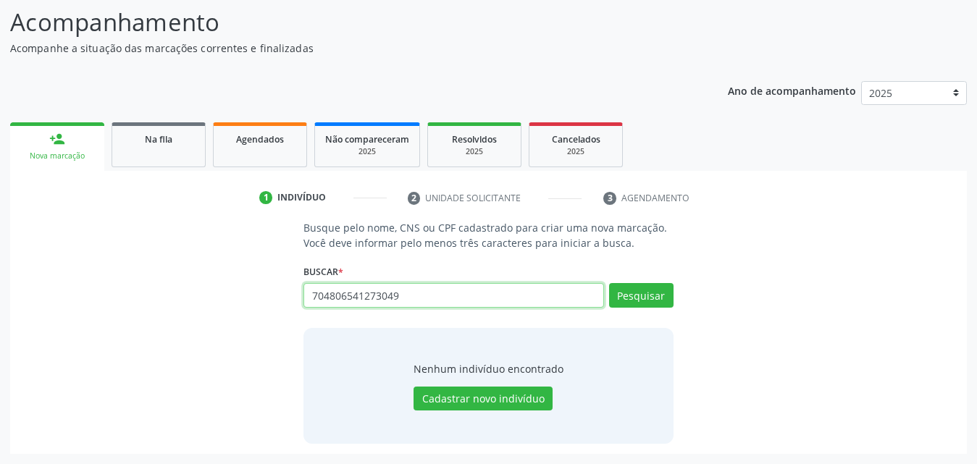
type input "704806541273049"
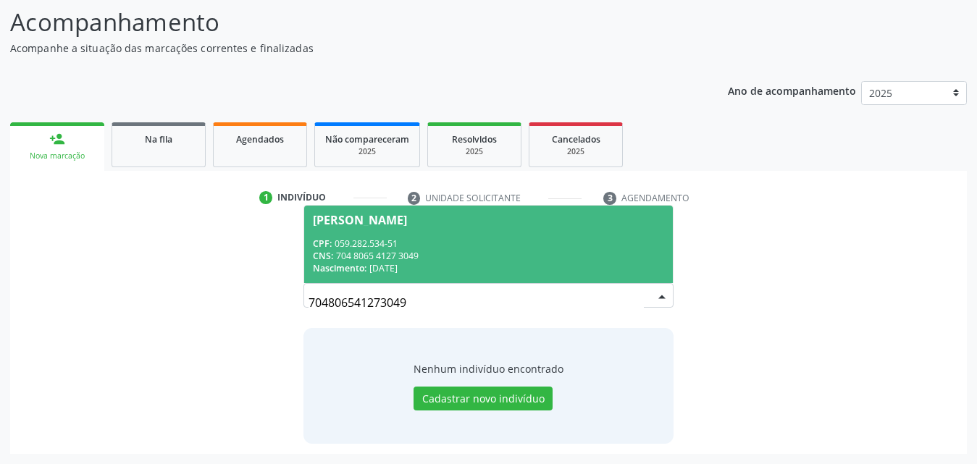
click at [422, 246] on div "CPF: 059.282.534-51" at bounding box center [488, 244] width 351 height 12
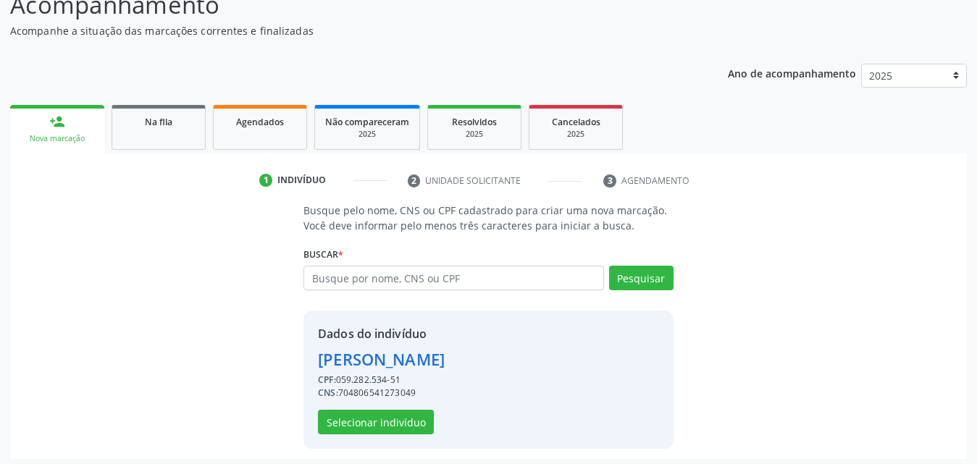
scroll to position [137, 0]
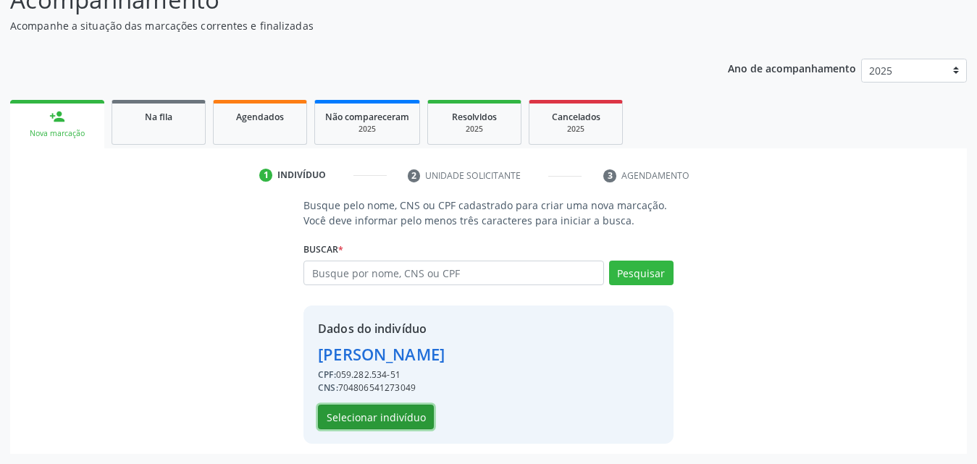
click at [388, 419] on button "Selecionar indivíduo" at bounding box center [376, 417] width 116 height 25
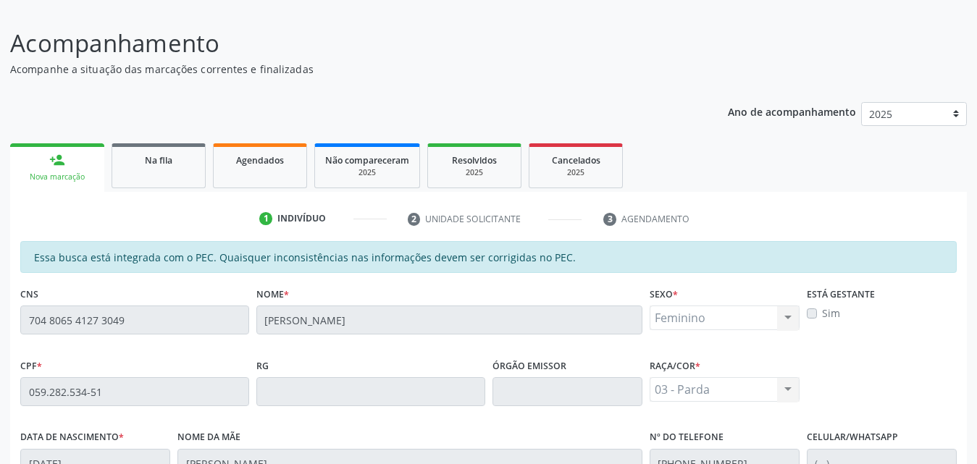
scroll to position [383, 0]
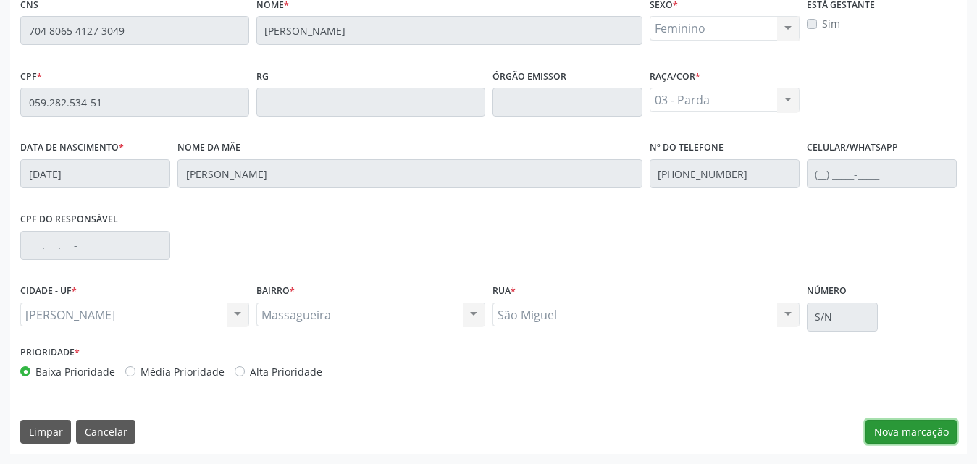
click at [899, 428] on button "Nova marcação" at bounding box center [911, 432] width 91 height 25
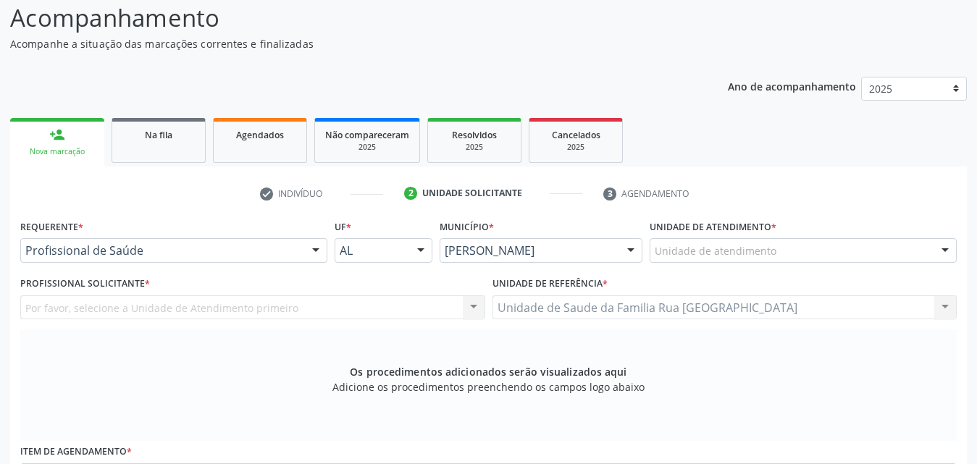
scroll to position [93, 0]
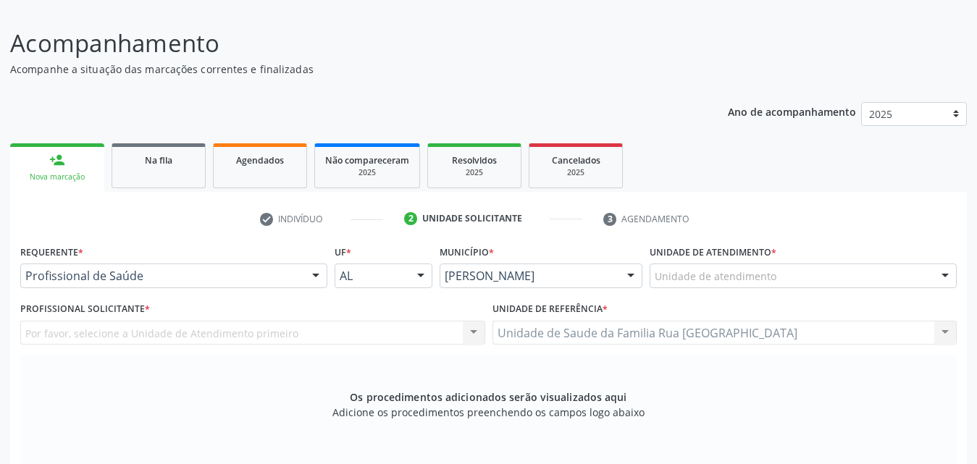
click at [319, 277] on div at bounding box center [316, 276] width 22 height 25
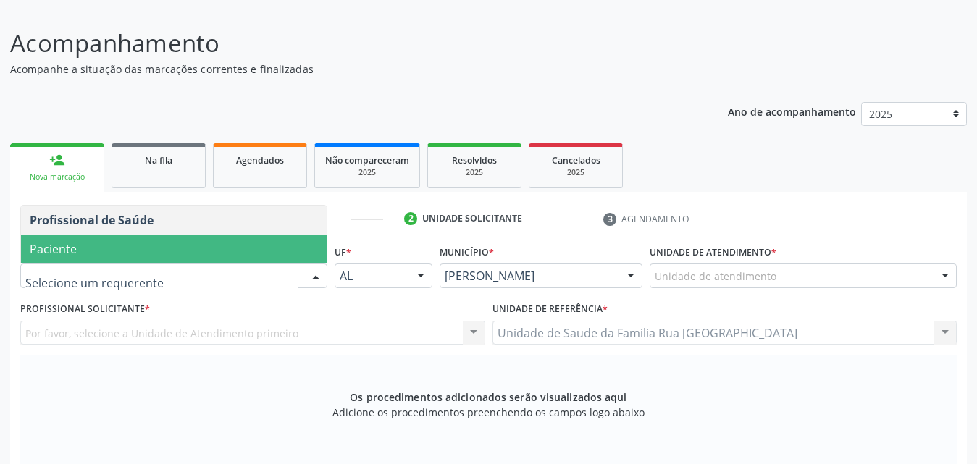
click at [129, 254] on span "Paciente" at bounding box center [174, 249] width 306 height 29
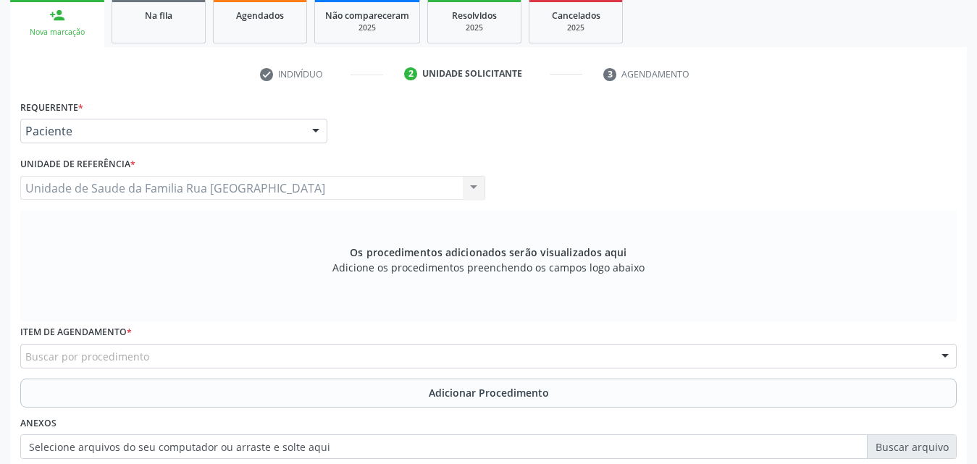
scroll to position [406, 0]
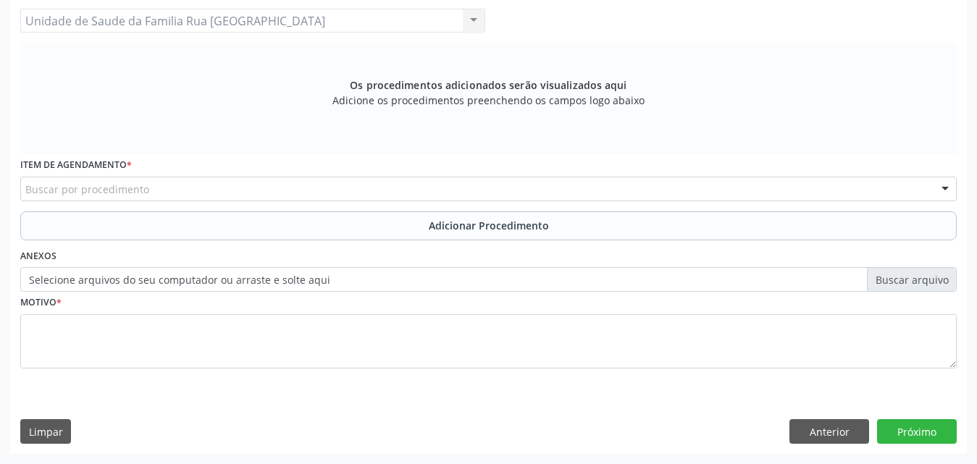
click at [257, 193] on div "Buscar por procedimento" at bounding box center [488, 189] width 937 height 25
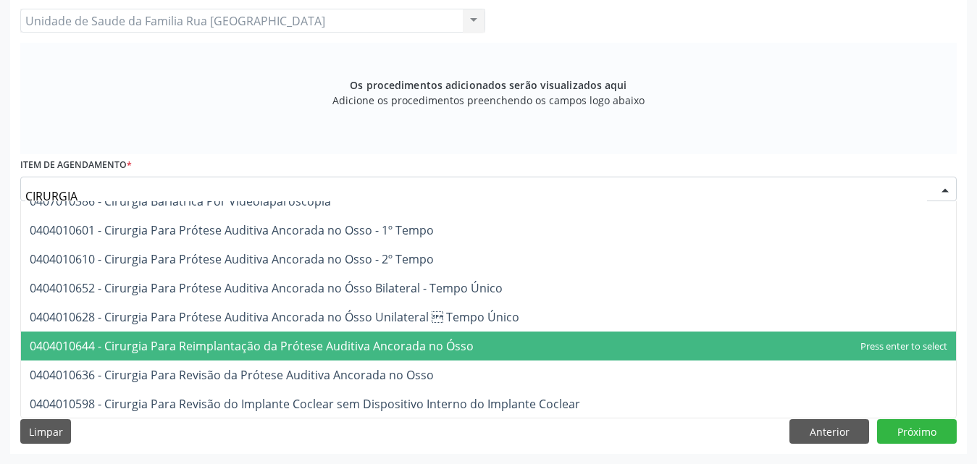
scroll to position [0, 0]
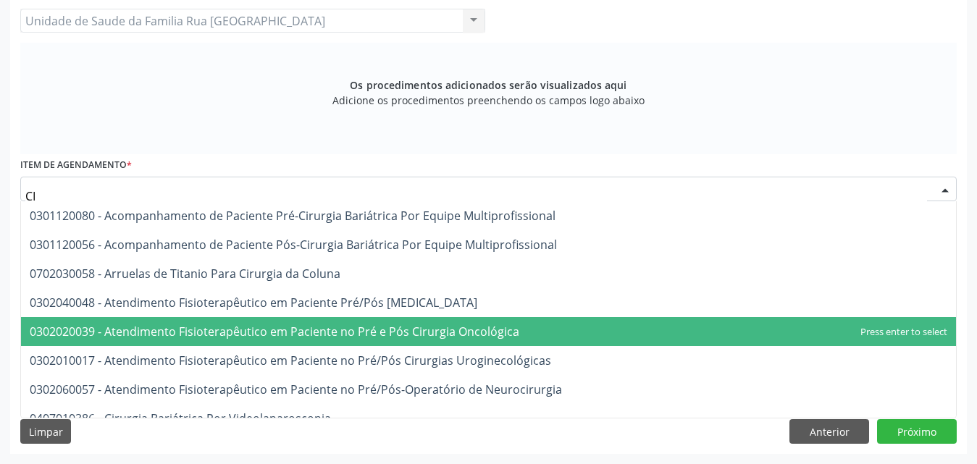
type input "C"
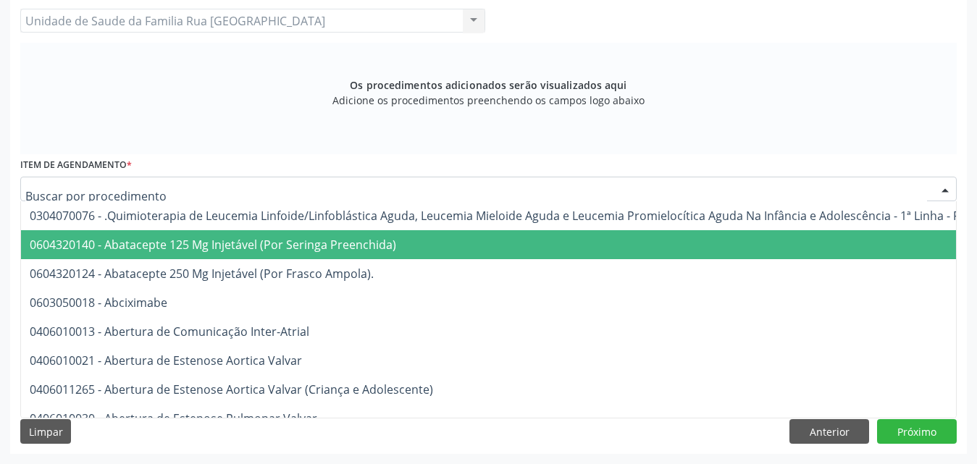
click at [409, 188] on input "text" at bounding box center [476, 196] width 902 height 29
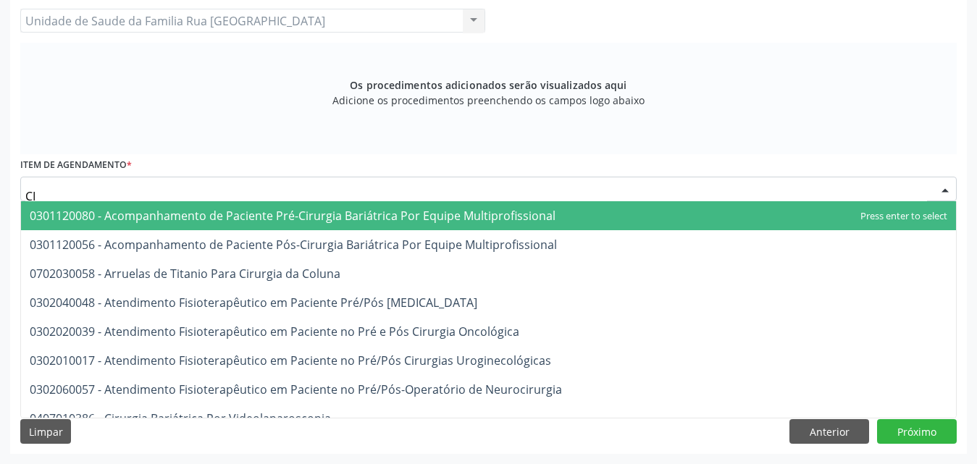
type input "C"
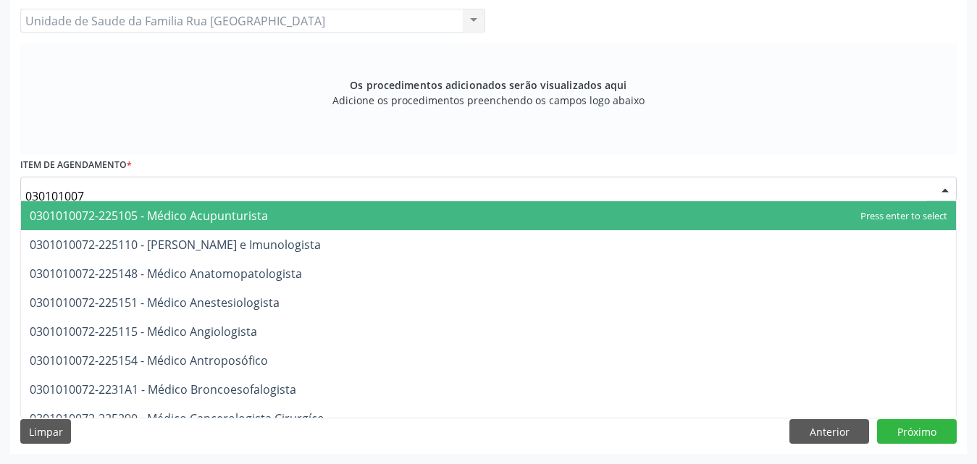
type input "0301010072"
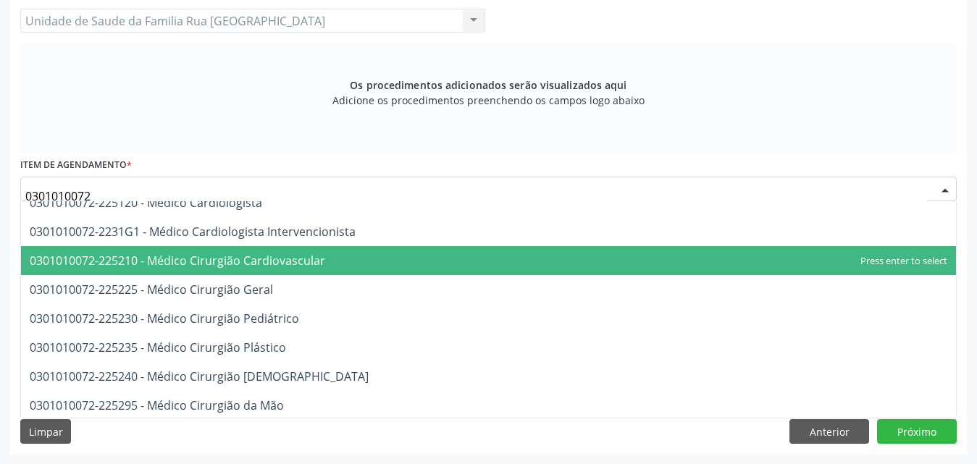
scroll to position [290, 0]
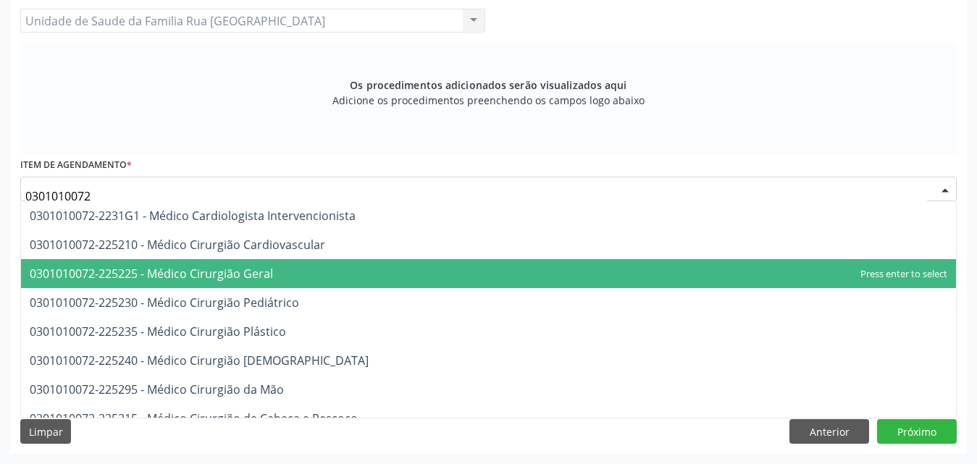
click at [241, 280] on span "0301010072-225225 - Médico Cirurgião Geral" at bounding box center [151, 274] width 243 height 16
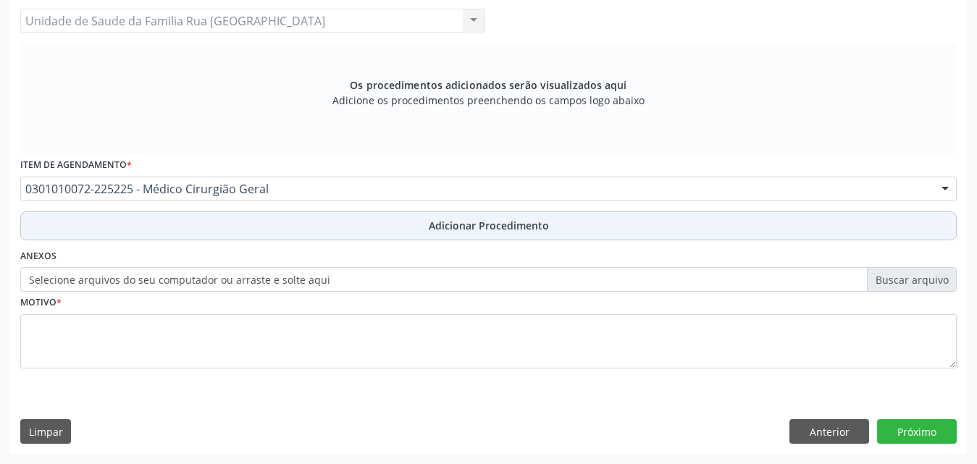
click at [494, 225] on span "Adicionar Procedimento" at bounding box center [489, 225] width 120 height 15
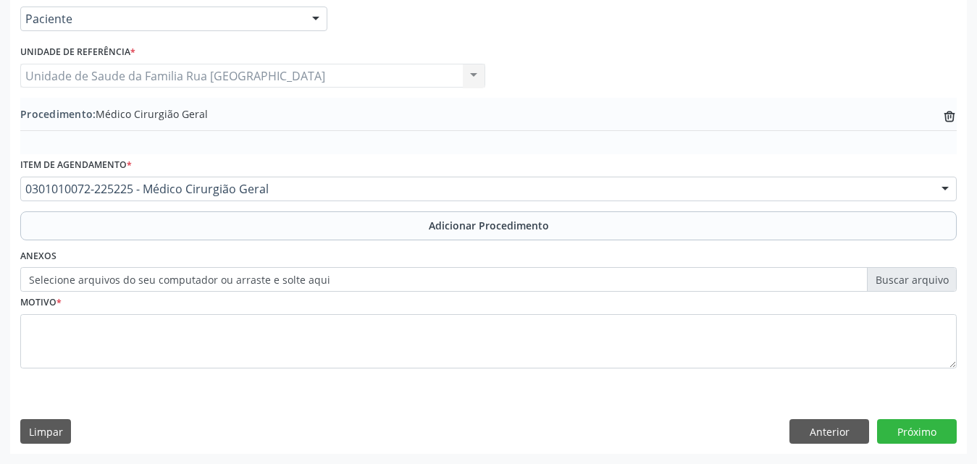
scroll to position [351, 0]
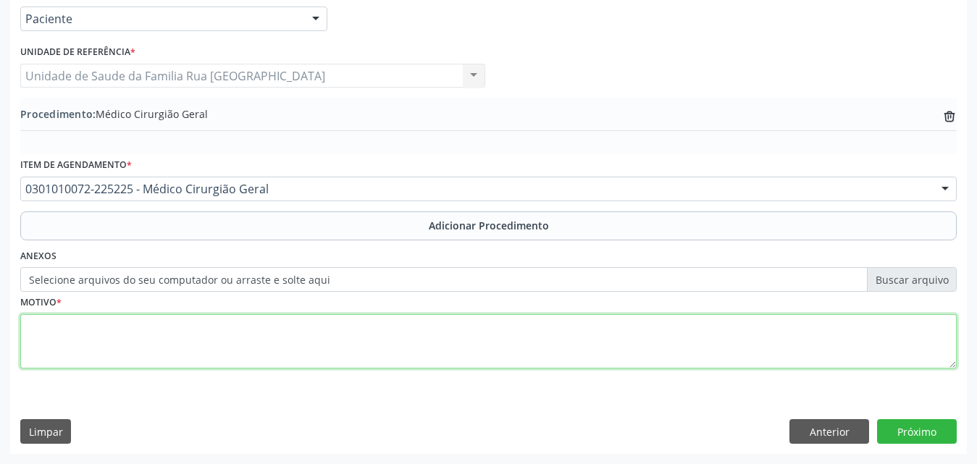
click at [204, 340] on textarea at bounding box center [488, 341] width 937 height 55
type textarea "CONSULTA EM CIRURGIA OFTALMOLOGICA ( CATARATA )"
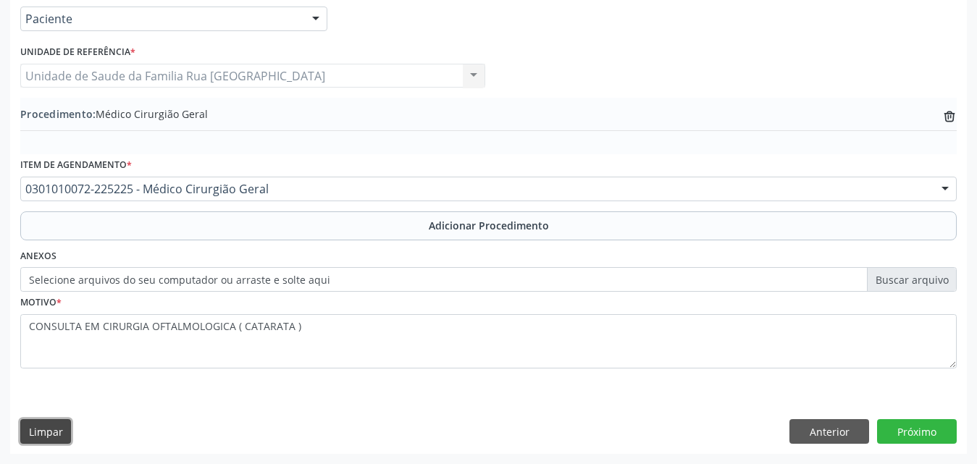
click at [28, 438] on button "Limpar" at bounding box center [45, 431] width 51 height 25
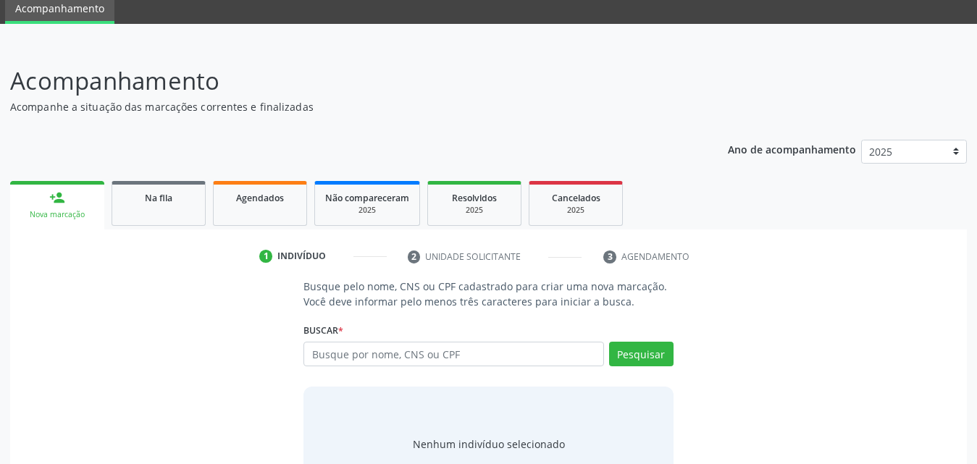
scroll to position [114, 0]
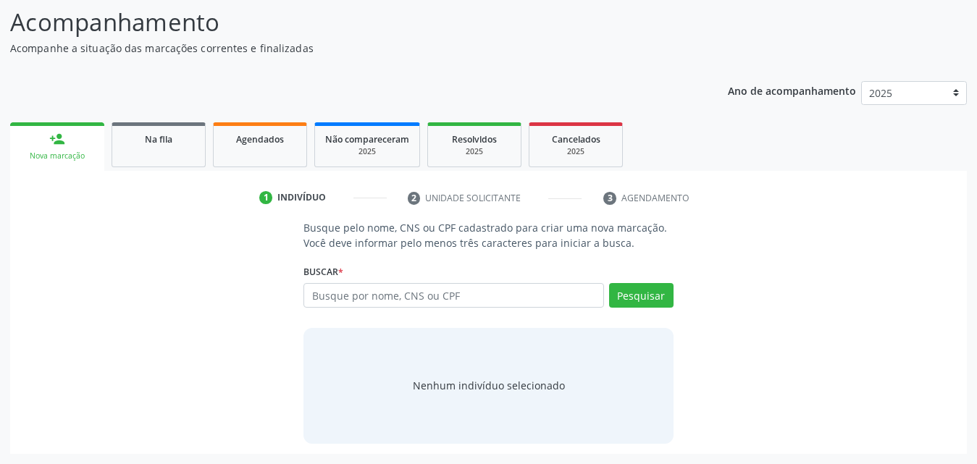
click at [464, 298] on input "text" at bounding box center [454, 295] width 301 height 25
type input "701001851181493"
click at [637, 300] on button "Pesquisar" at bounding box center [641, 295] width 64 height 25
type input "701001851181493"
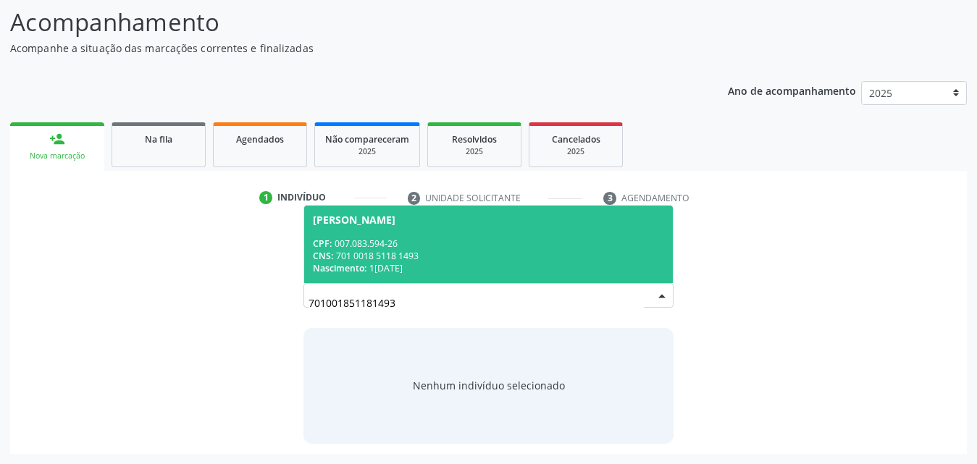
click at [355, 238] on div "CPF: 007.083.594-26" at bounding box center [488, 244] width 351 height 12
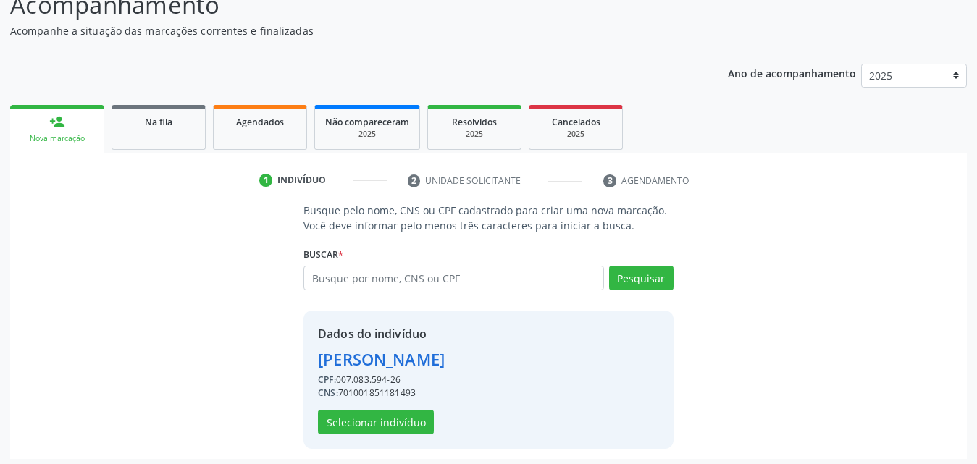
scroll to position [137, 0]
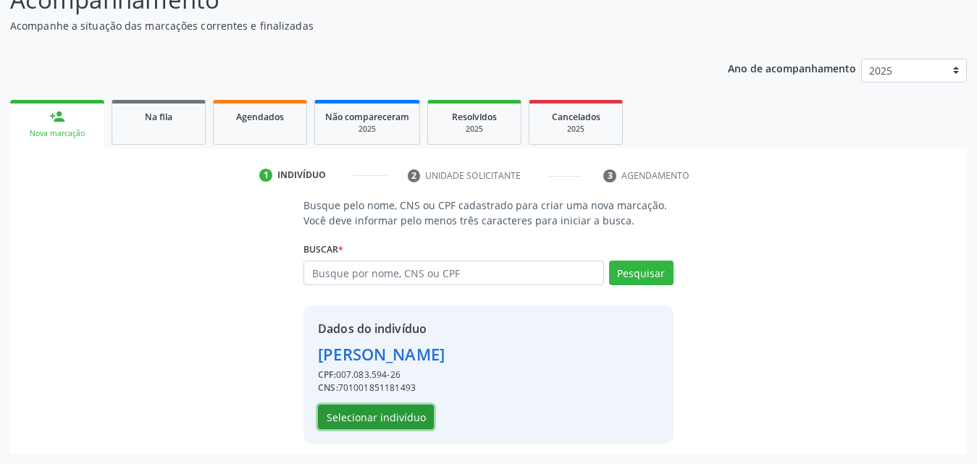
click at [343, 424] on button "Selecionar indivíduo" at bounding box center [376, 417] width 116 height 25
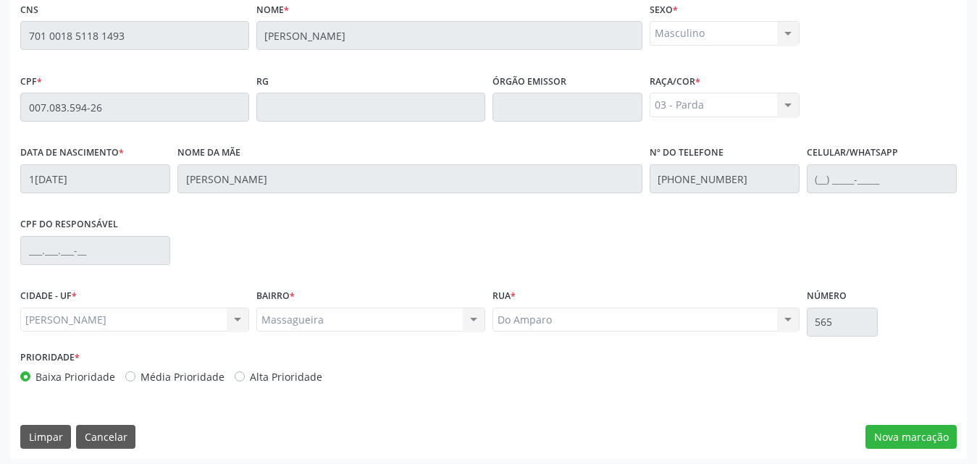
scroll to position [383, 0]
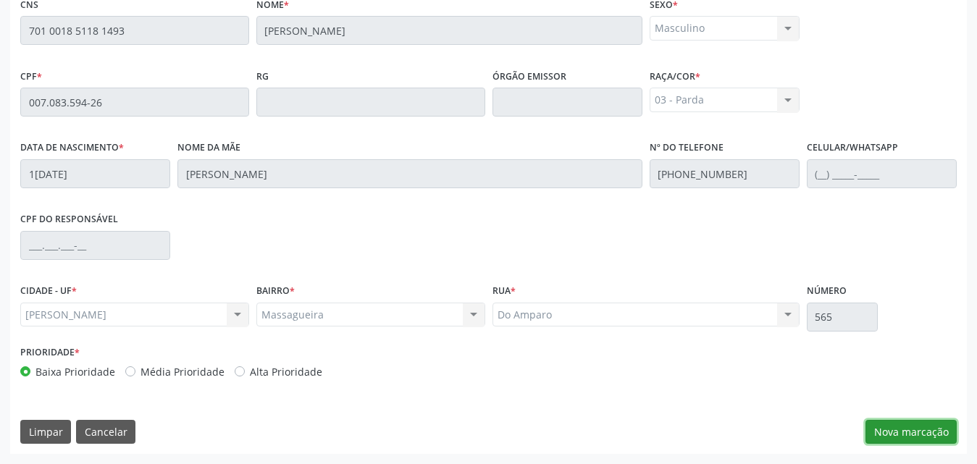
click at [922, 437] on button "Nova marcação" at bounding box center [911, 432] width 91 height 25
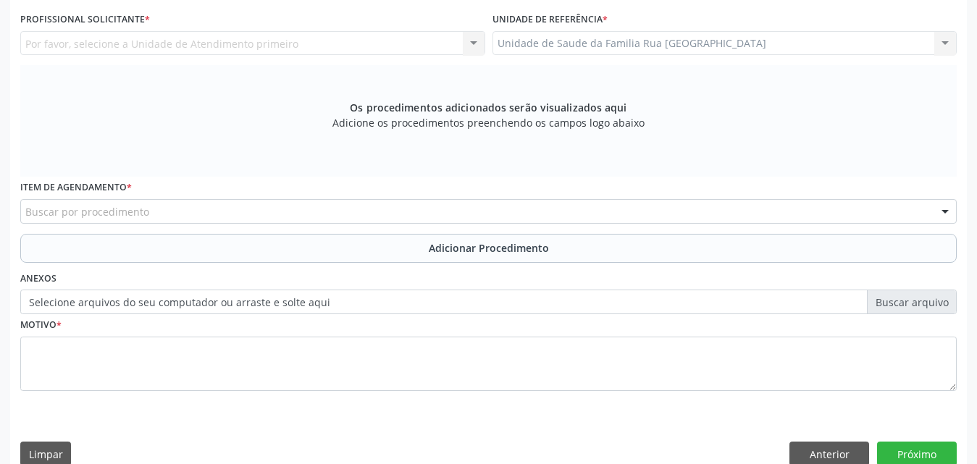
scroll to position [166, 0]
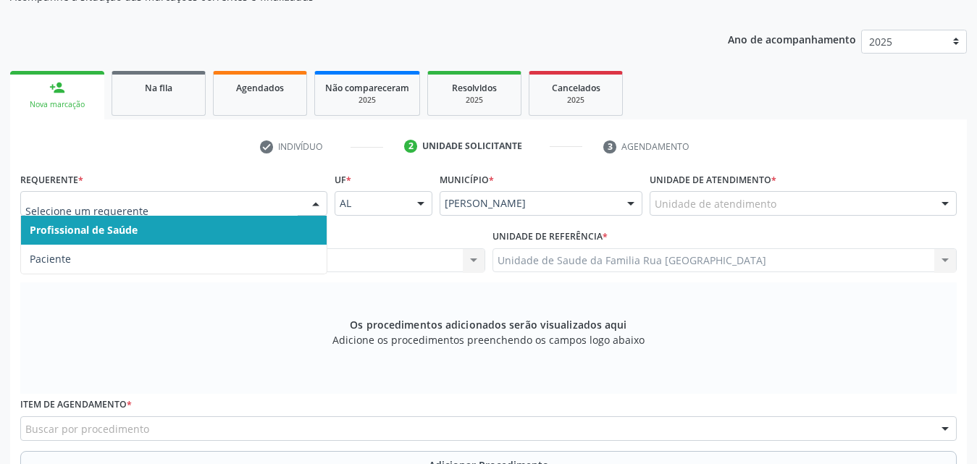
click at [298, 199] on div at bounding box center [173, 203] width 307 height 25
click at [264, 236] on span "Profissional de Saúde" at bounding box center [174, 230] width 306 height 29
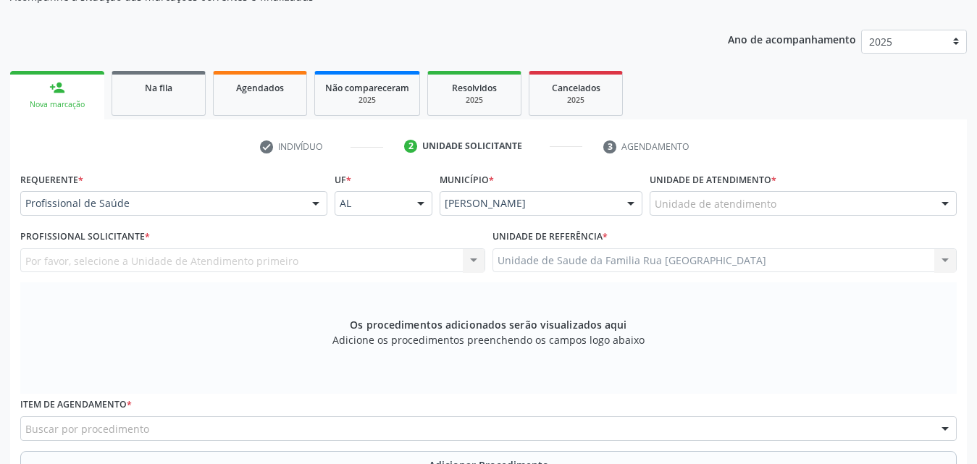
click at [795, 206] on div "Unidade de atendimento" at bounding box center [803, 203] width 307 height 25
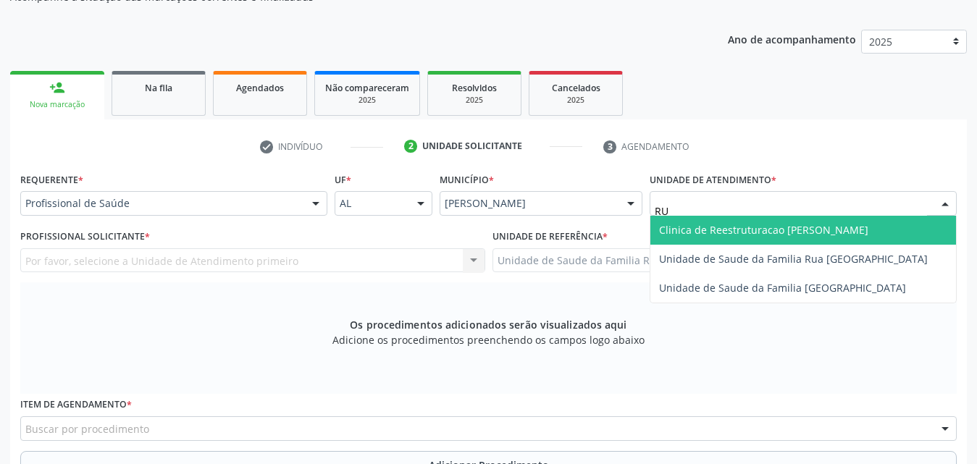
type input "RUA"
click at [787, 227] on span "Unidade de Saude da Familia Rua [GEOGRAPHIC_DATA]" at bounding box center [793, 230] width 269 height 14
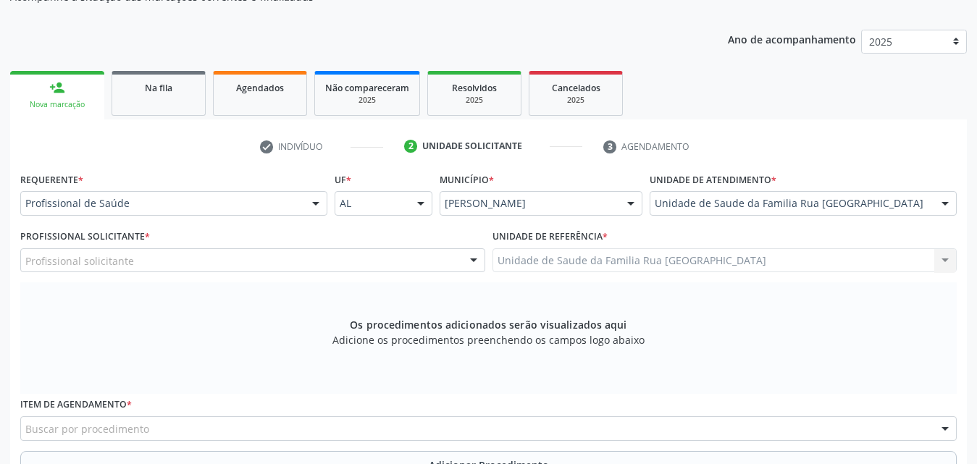
click at [472, 259] on div at bounding box center [474, 261] width 22 height 25
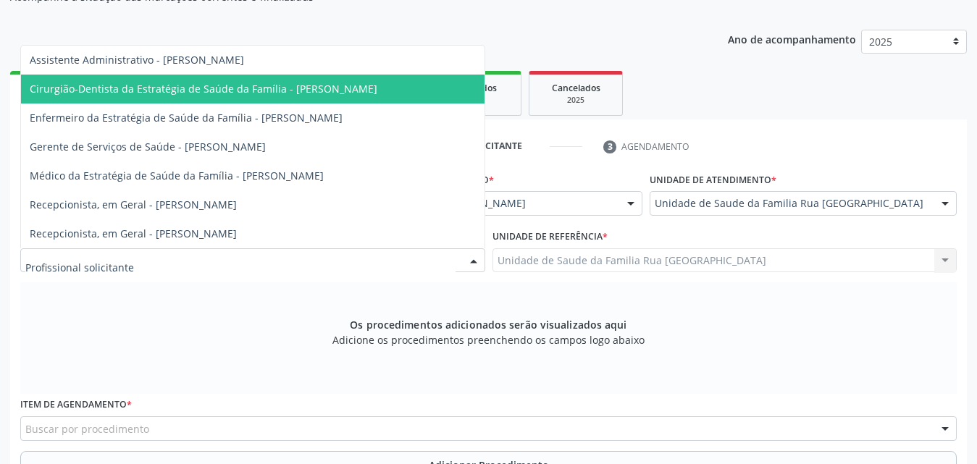
click at [377, 87] on span "Cirurgião-Dentista da Estratégia de Saúde da Família - Adeline Pontes de Olivei…" at bounding box center [204, 89] width 348 height 14
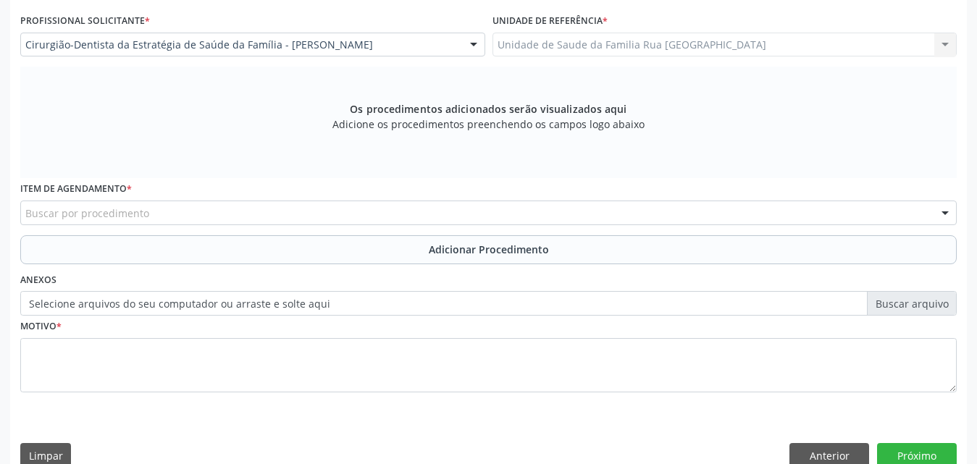
scroll to position [406, 0]
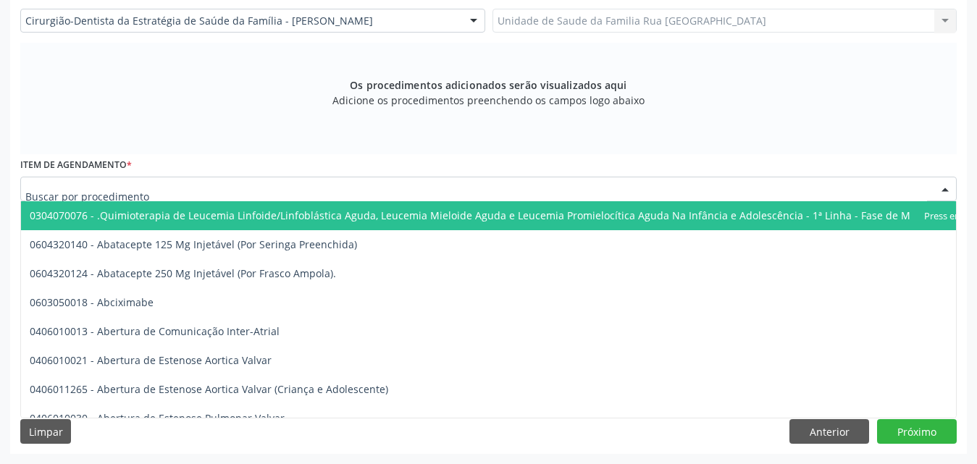
click at [285, 191] on div at bounding box center [488, 189] width 937 height 25
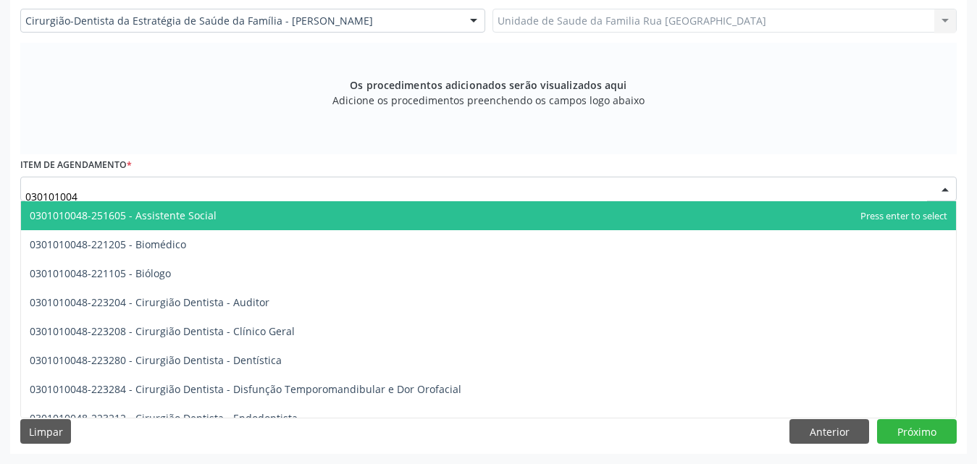
type input "0301010048"
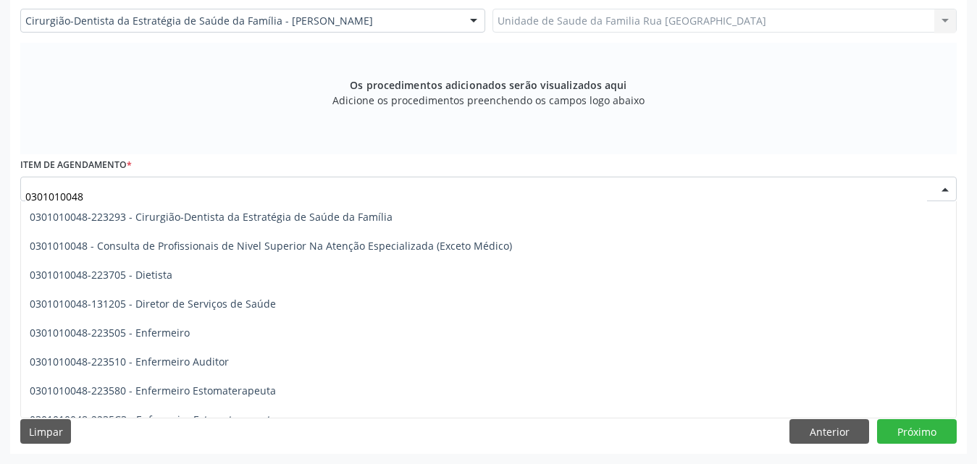
scroll to position [724, 0]
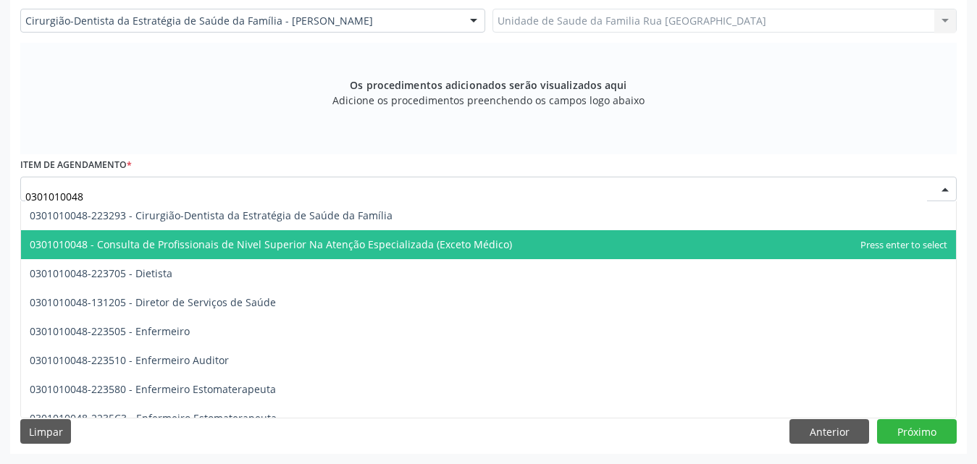
click at [336, 246] on span "0301010048 - Consulta de Profissionais de Nivel Superior Na Atenção Especializa…" at bounding box center [271, 245] width 482 height 14
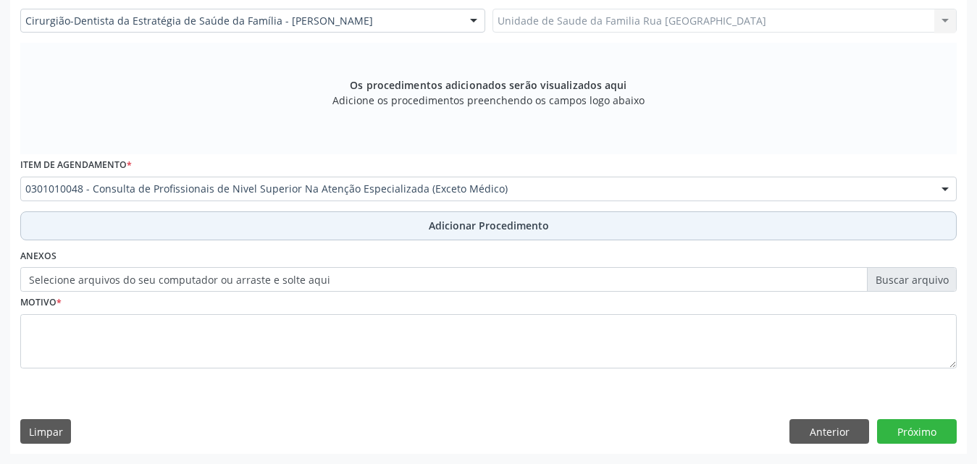
click at [494, 227] on span "Adicionar Procedimento" at bounding box center [489, 225] width 120 height 15
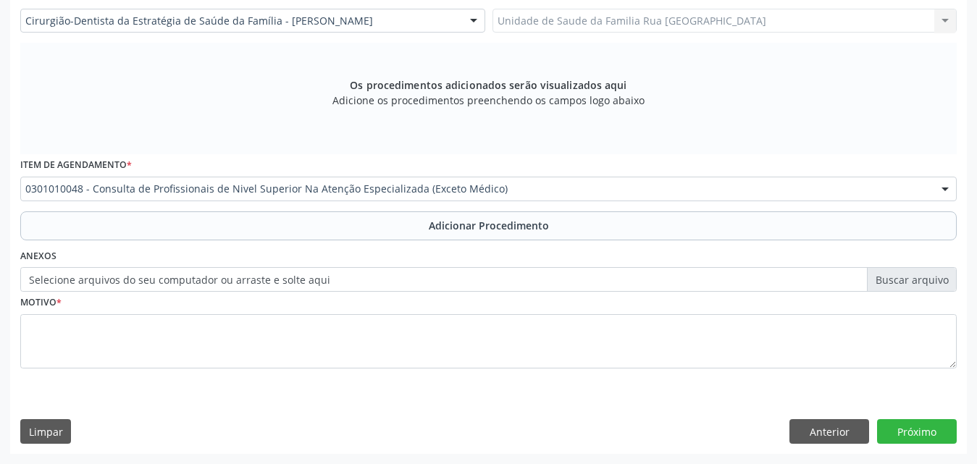
scroll to position [351, 0]
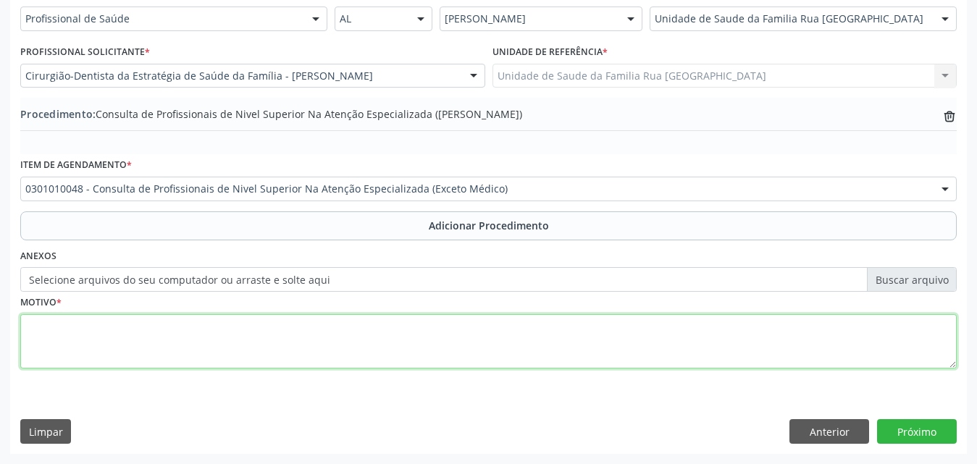
click at [124, 338] on textarea at bounding box center [488, 341] width 937 height 55
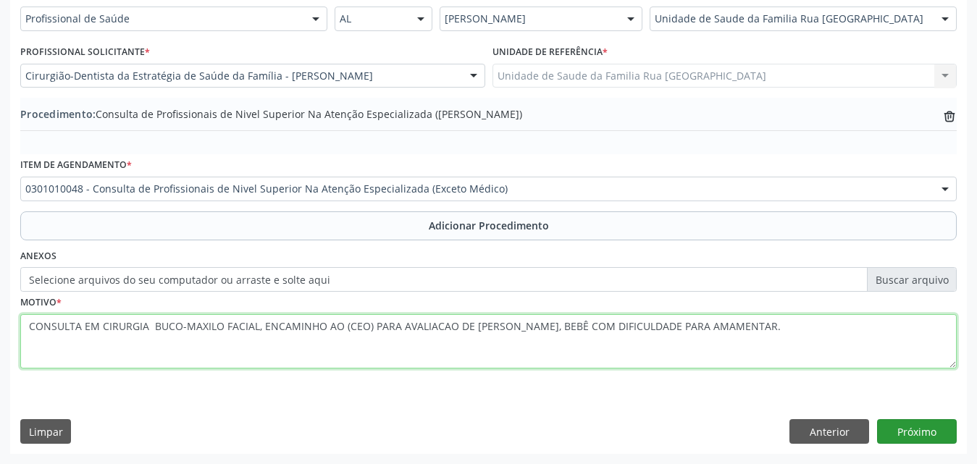
type textarea "CONSULTA EM CIRURGIA BUCO-MAXILO FACIAL, ENCAMINHO AO (CEO) PARA AVALIACAO DE F…"
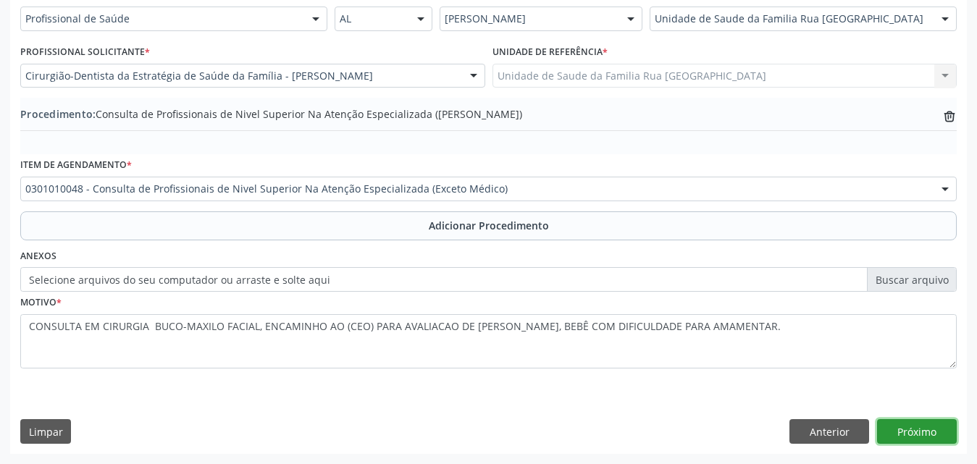
click at [921, 434] on button "Próximo" at bounding box center [917, 431] width 80 height 25
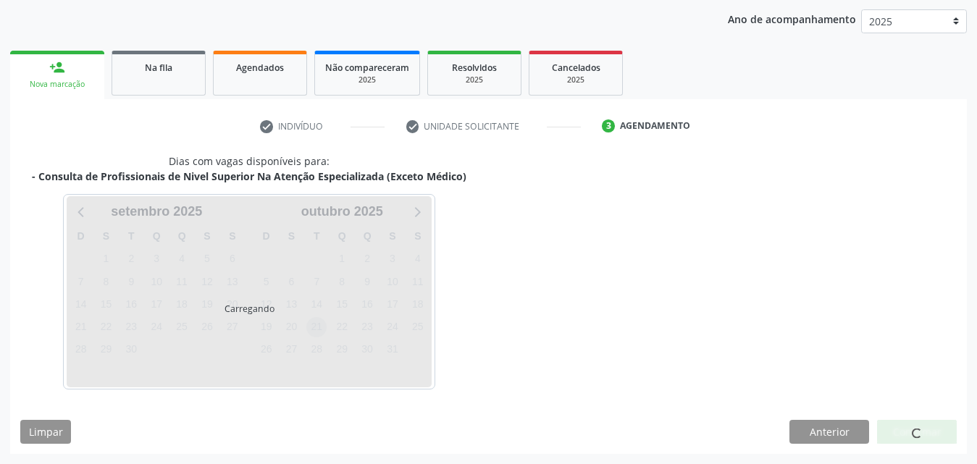
scroll to position [229, 0]
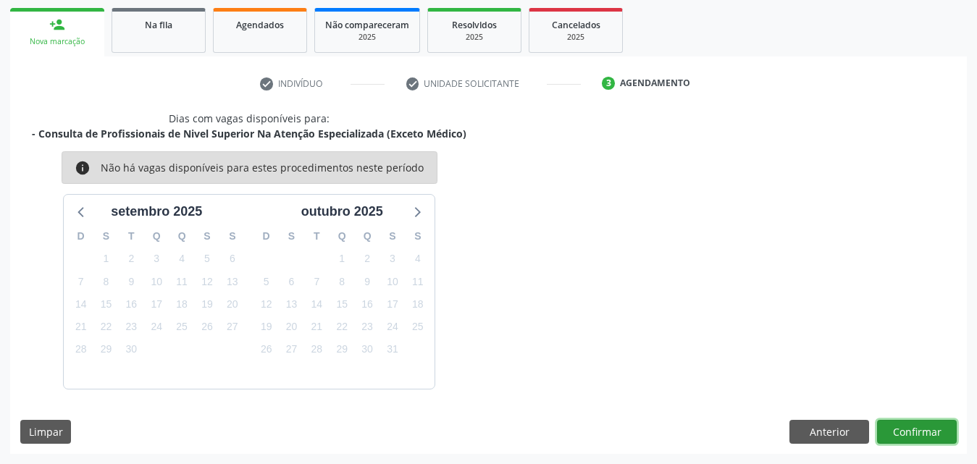
click at [906, 432] on button "Confirmar" at bounding box center [917, 432] width 80 height 25
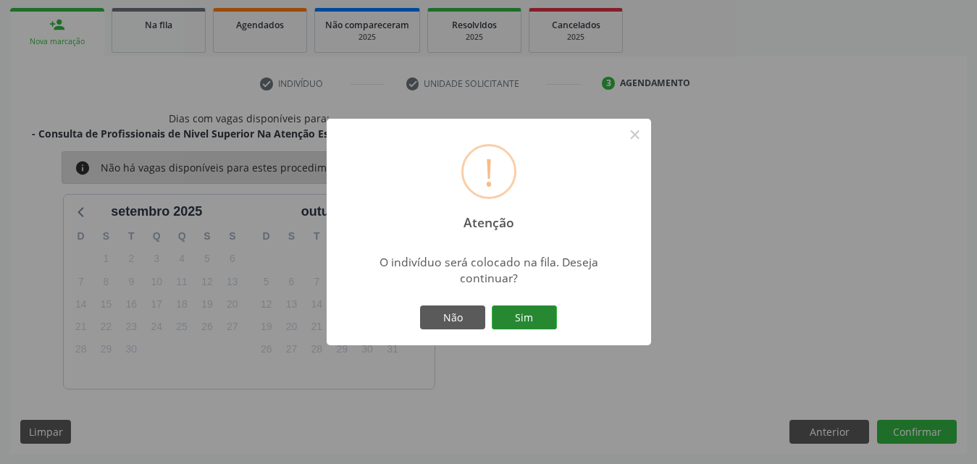
click at [529, 323] on button "Sim" at bounding box center [524, 318] width 65 height 25
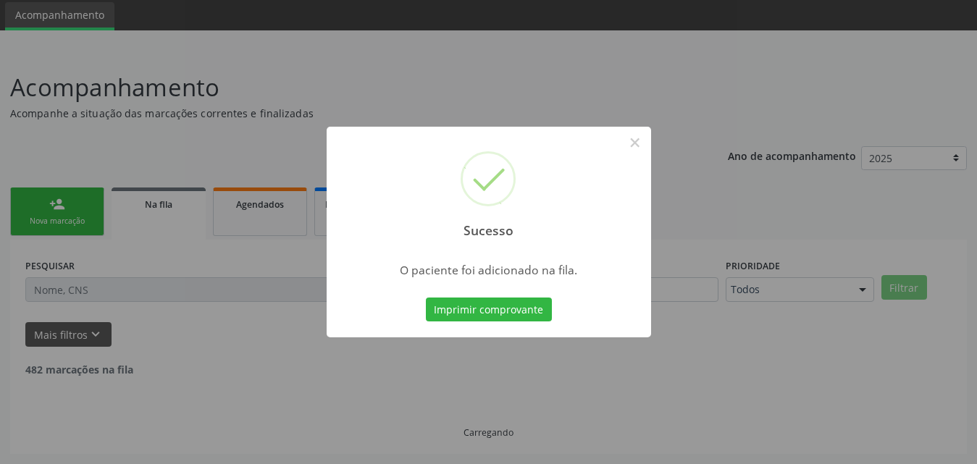
scroll to position [34, 0]
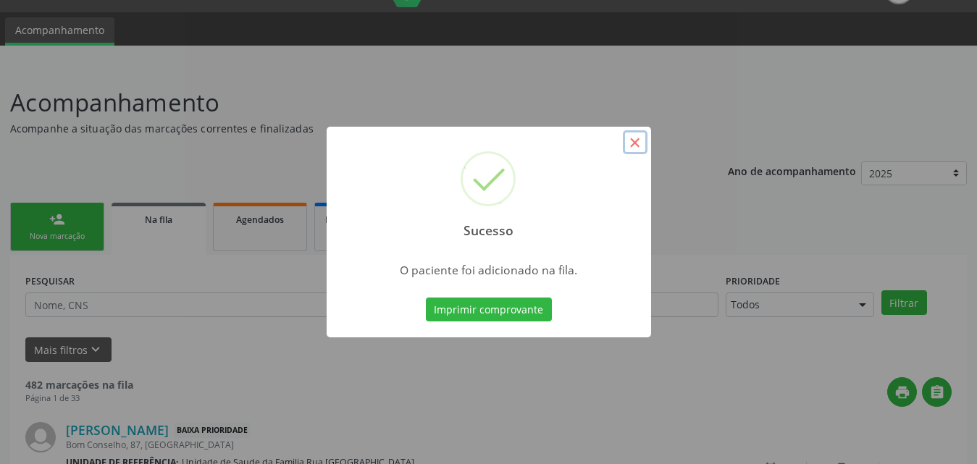
click at [635, 135] on button "×" at bounding box center [635, 142] width 25 height 25
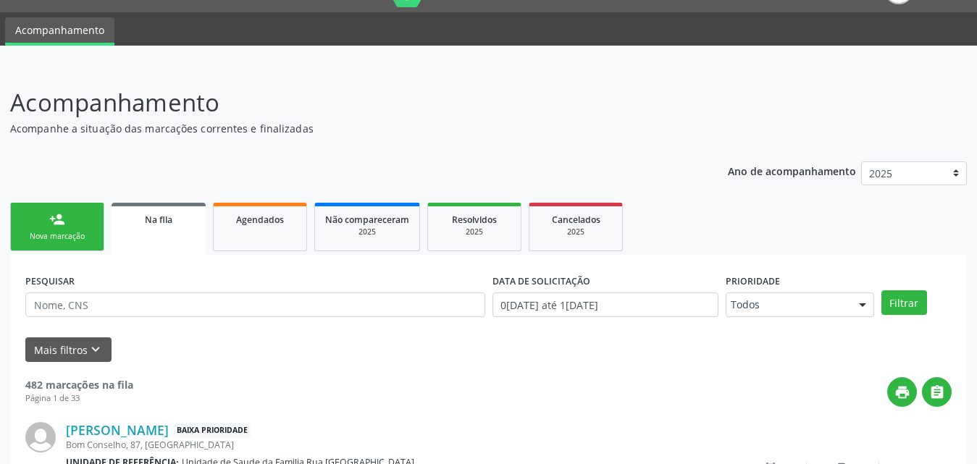
click at [45, 242] on div "Nova marcação" at bounding box center [57, 236] width 72 height 11
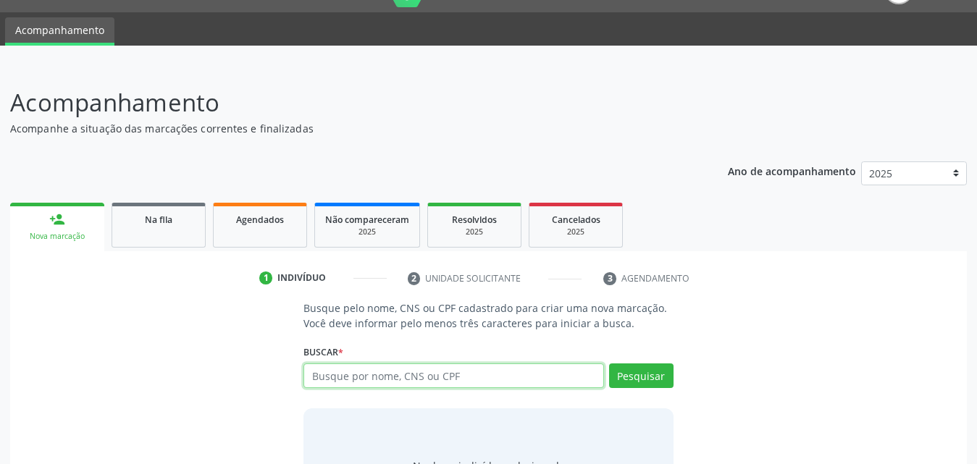
click at [427, 376] on input "text" at bounding box center [454, 376] width 301 height 25
type input "705003895920555"
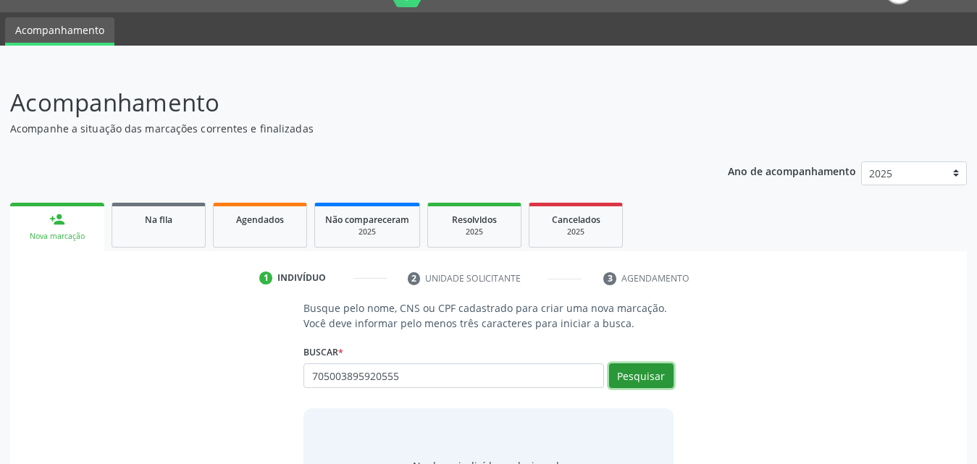
click at [646, 372] on button "Pesquisar" at bounding box center [641, 376] width 64 height 25
type input "705003895920555"
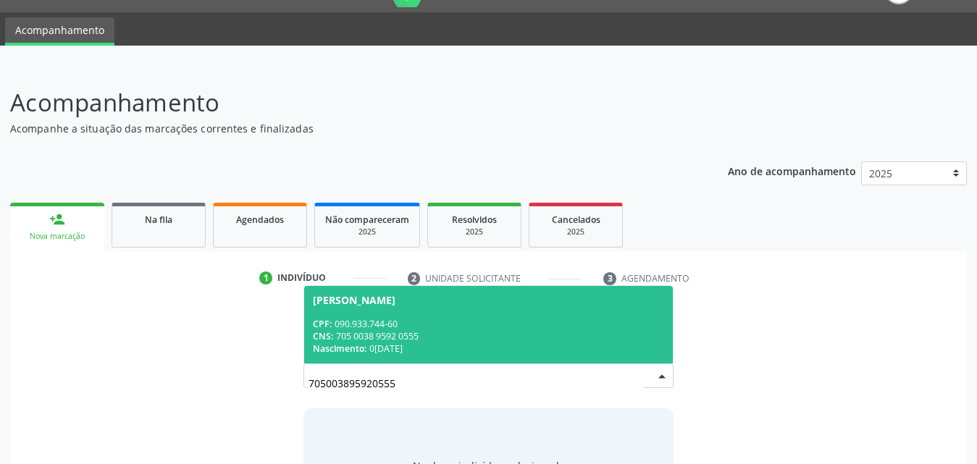
click at [431, 311] on span "Maria Taciana dos Santos CPF: 090.933.744-60 CNS: 705 0038 9592 0555 Nascimento…" at bounding box center [488, 325] width 369 height 78
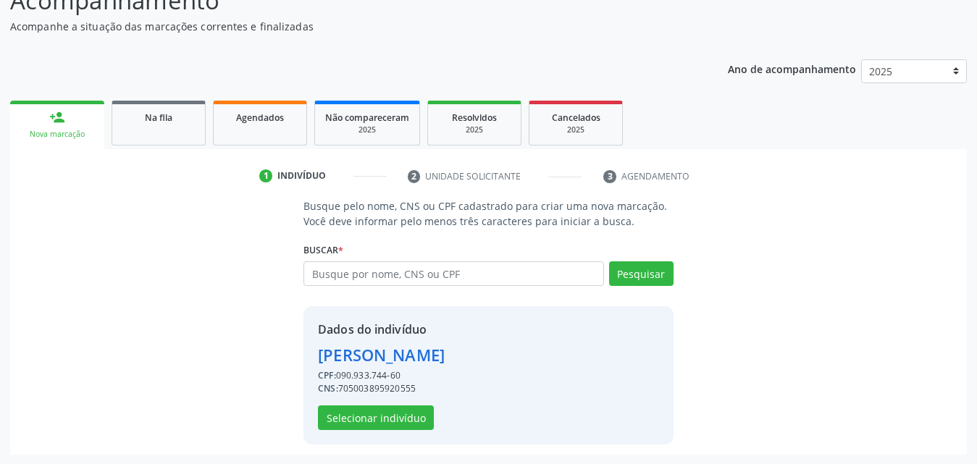
scroll to position [137, 0]
click at [384, 419] on button "Selecionar indivíduo" at bounding box center [376, 417] width 116 height 25
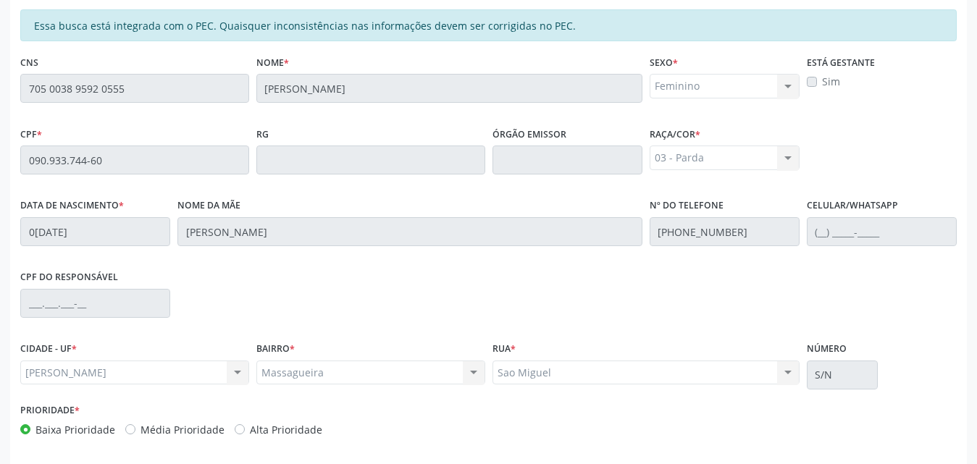
scroll to position [383, 0]
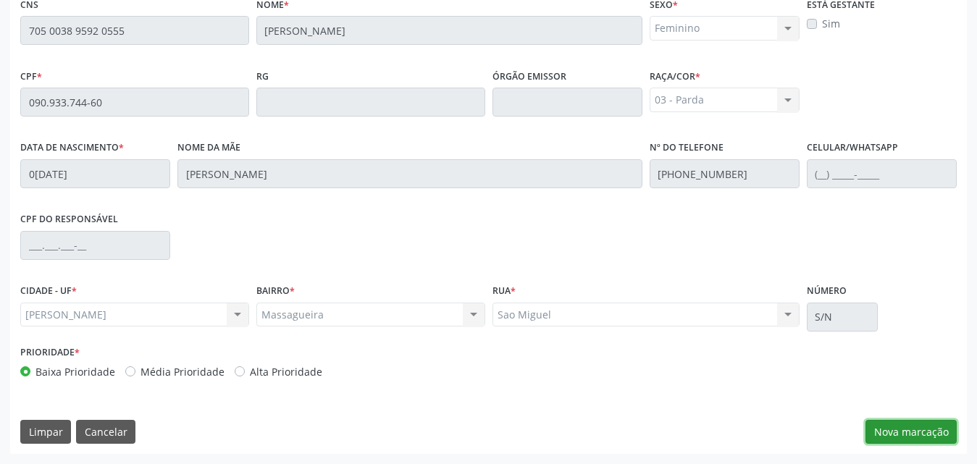
click at [900, 427] on button "Nova marcação" at bounding box center [911, 432] width 91 height 25
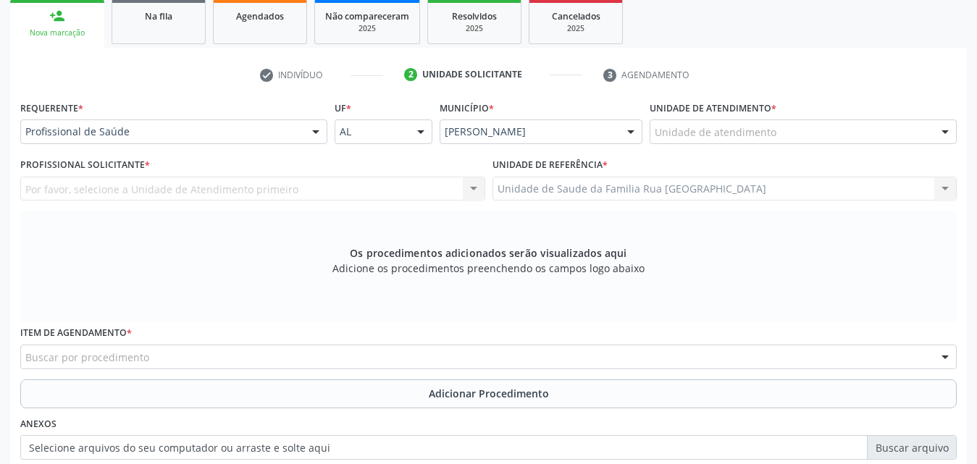
scroll to position [93, 0]
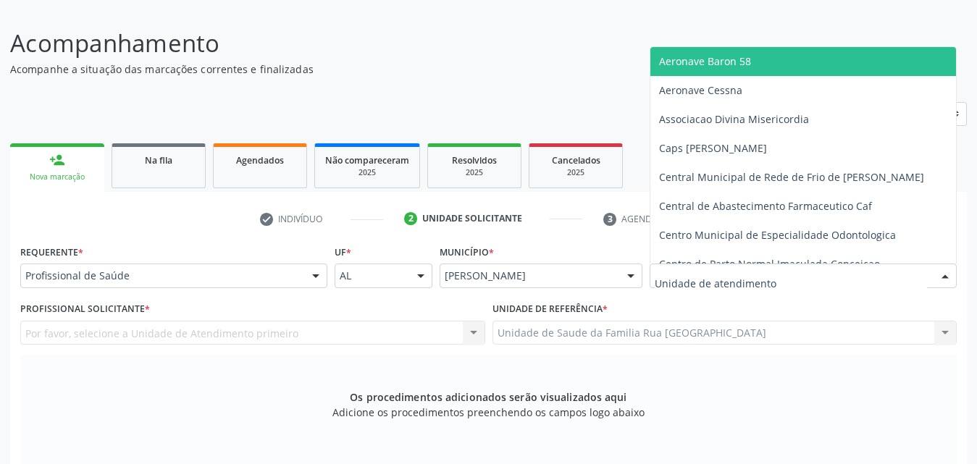
click at [891, 278] on div at bounding box center [803, 276] width 307 height 25
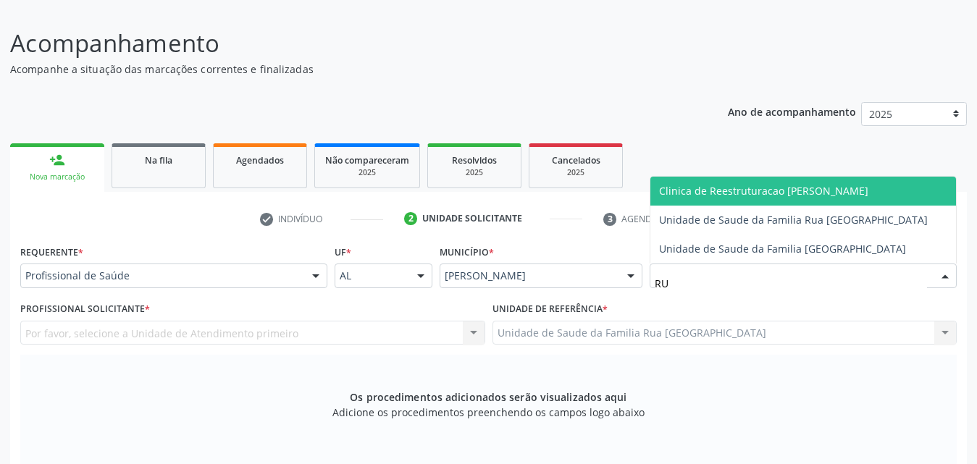
type input "RUA"
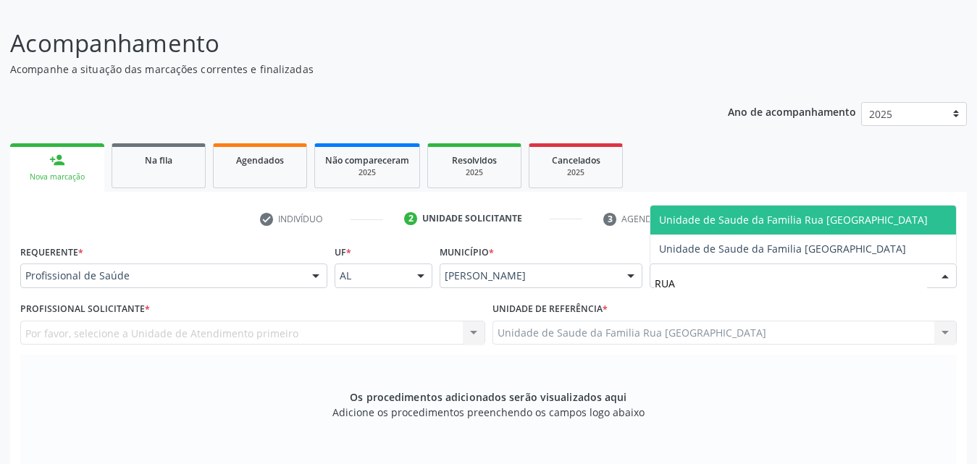
click at [808, 217] on span "Unidade de Saude da Familia Rua [GEOGRAPHIC_DATA]" at bounding box center [793, 220] width 269 height 14
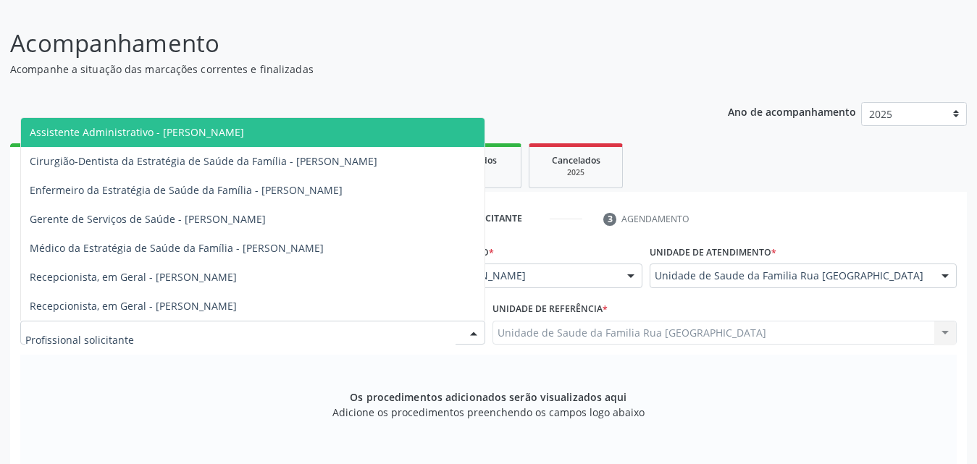
click at [235, 340] on div at bounding box center [252, 333] width 465 height 25
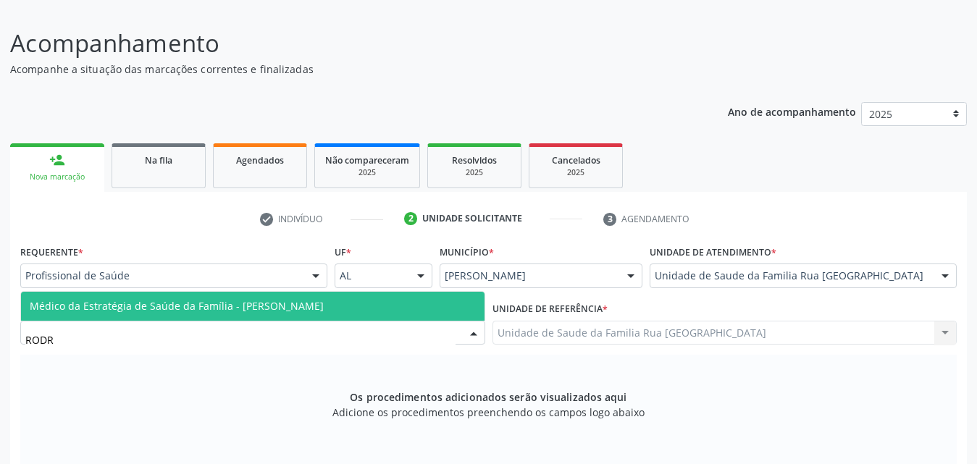
type input "RODRI"
click at [231, 295] on span "Médico da Estratégia de Saúde da Família - [PERSON_NAME]" at bounding box center [253, 306] width 464 height 29
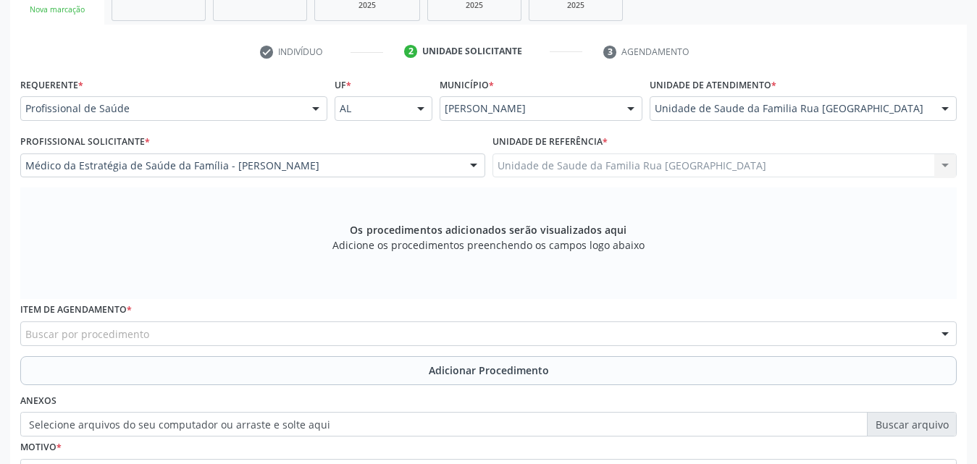
scroll to position [406, 0]
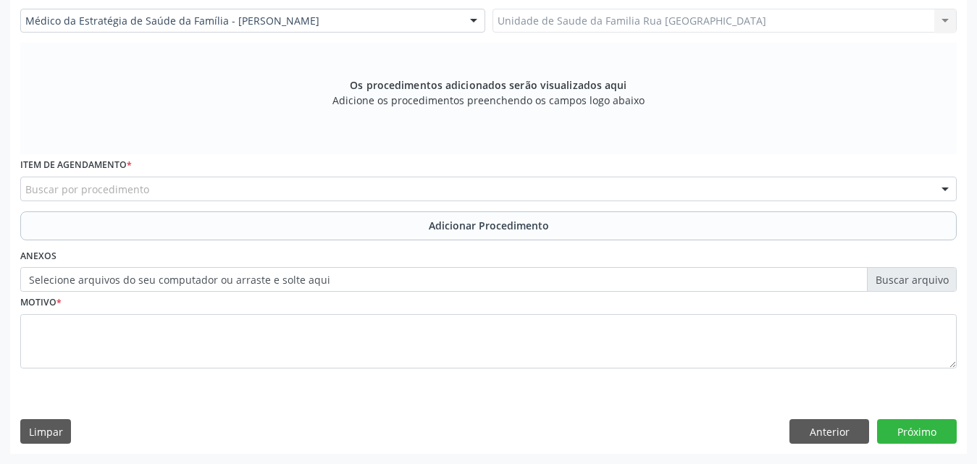
click at [283, 194] on div "Buscar por procedimento" at bounding box center [488, 189] width 937 height 25
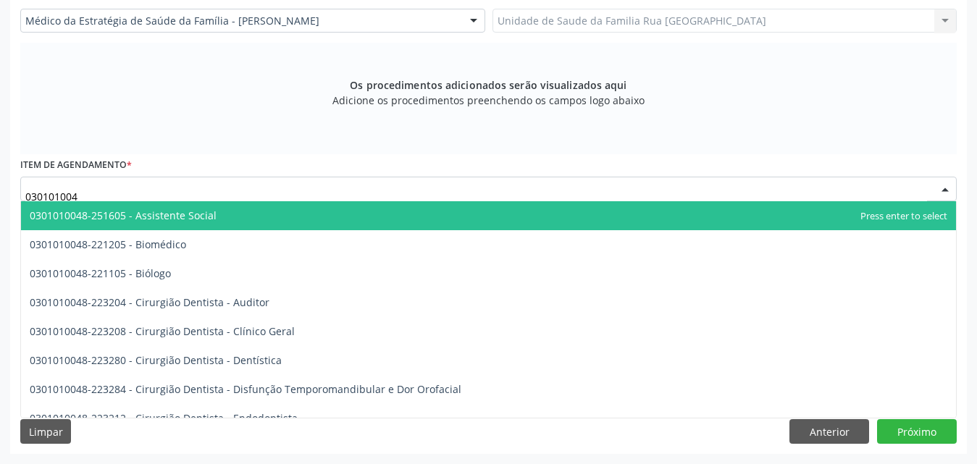
type input "0301010048"
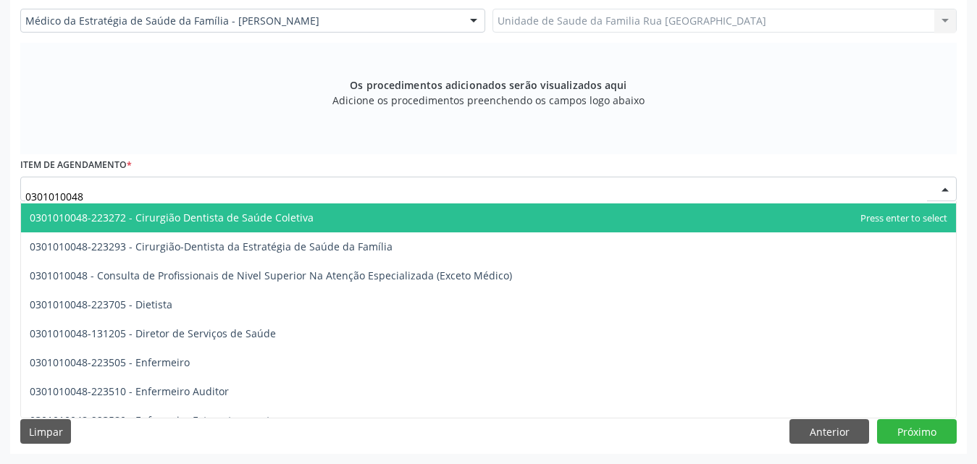
scroll to position [724, 0]
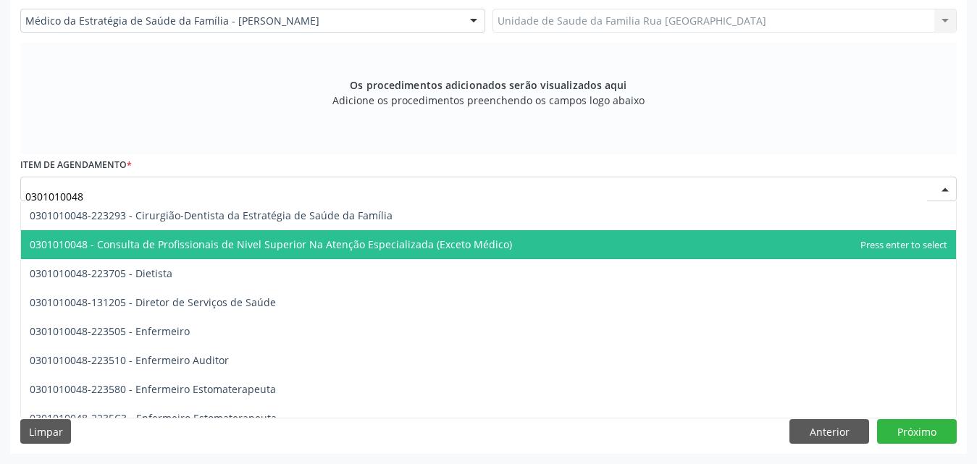
click at [319, 246] on span "0301010048 - Consulta de Profissionais de Nivel Superior Na Atenção Especializa…" at bounding box center [271, 245] width 482 height 14
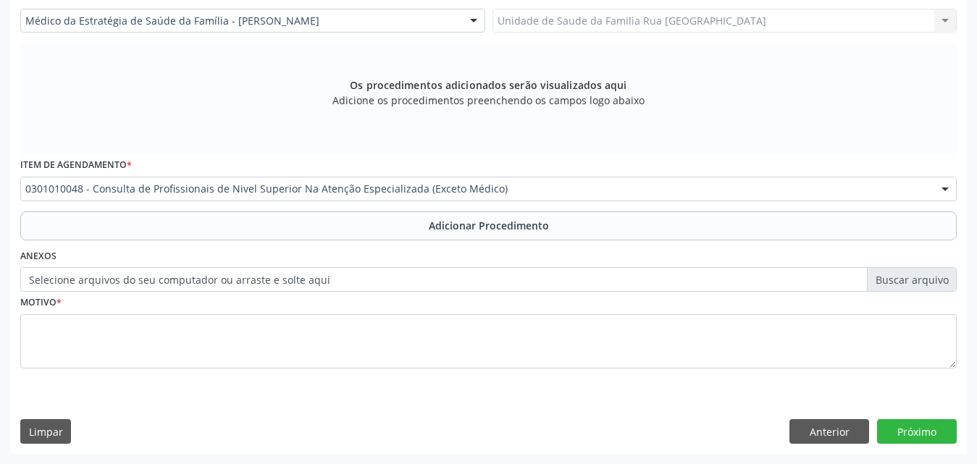
drag, startPoint x: 471, startPoint y: 225, endPoint x: 262, endPoint y: 314, distance: 226.9
click at [469, 227] on span "Adicionar Procedimento" at bounding box center [489, 225] width 120 height 15
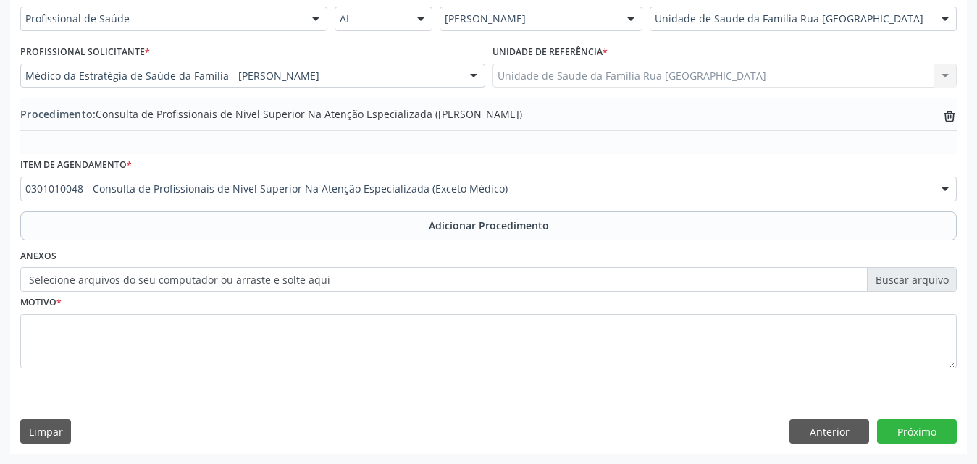
scroll to position [351, 0]
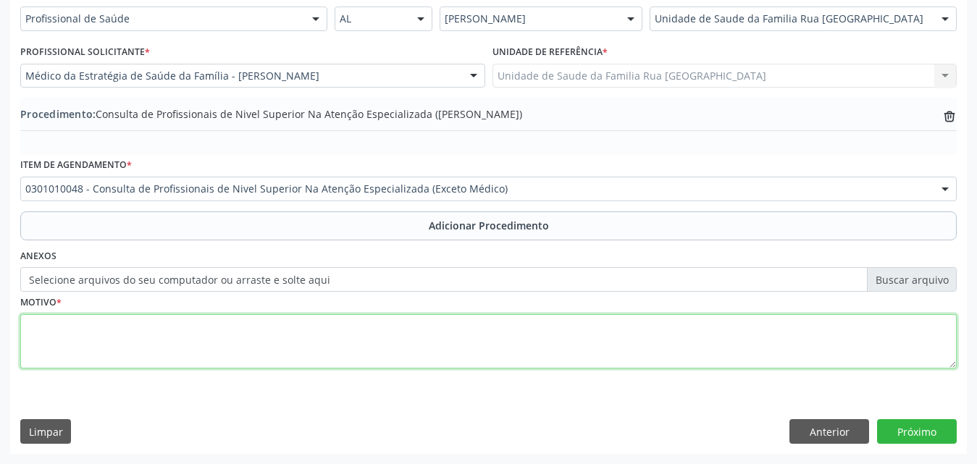
click at [115, 353] on textarea at bounding box center [488, 341] width 937 height 55
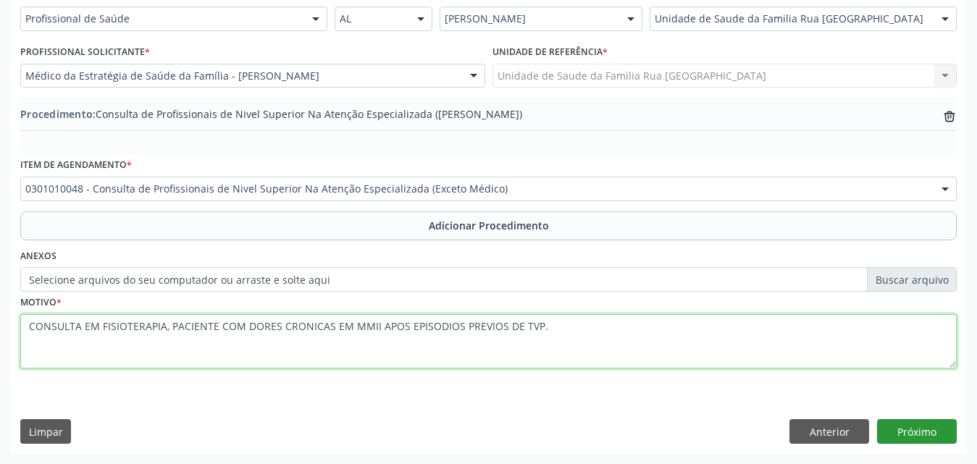
type textarea "CONSULTA EM FISIOTERAPIA, PACIENTE COM DORES CRONICAS EM MMII APOS EPISODIOS PR…"
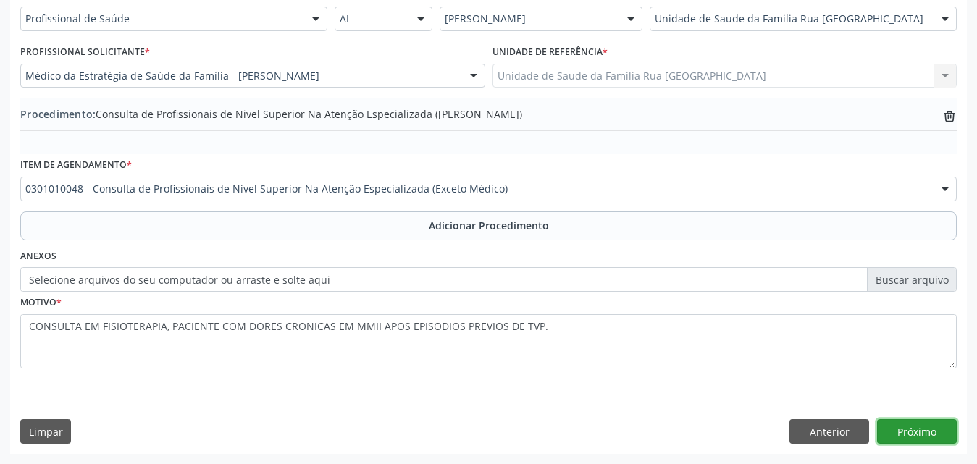
click at [911, 435] on button "Próximo" at bounding box center [917, 431] width 80 height 25
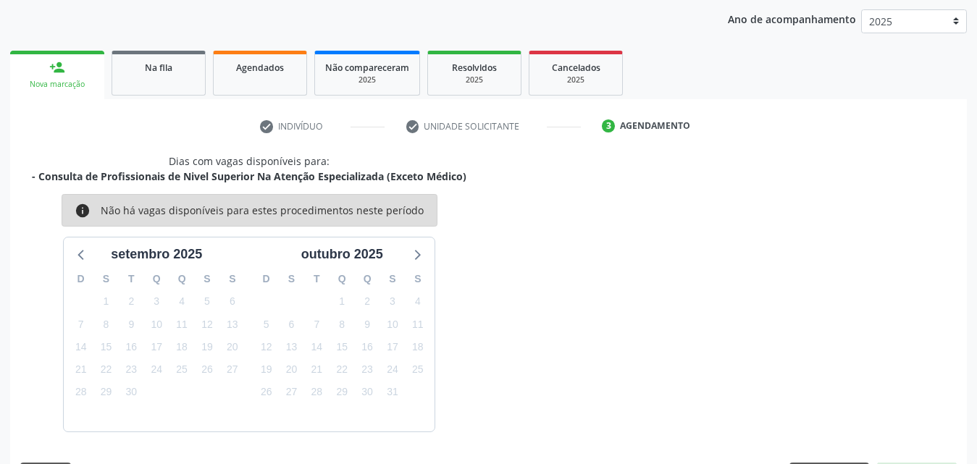
scroll to position [229, 0]
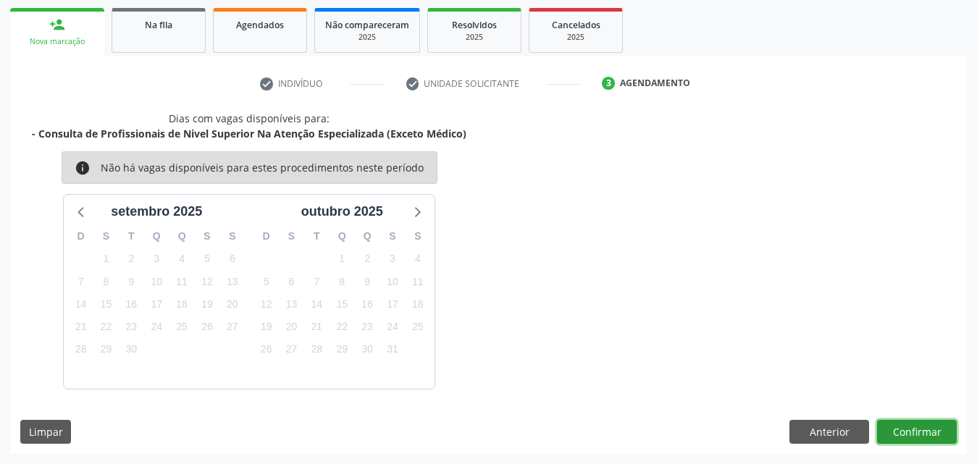
click at [911, 435] on button "Confirmar" at bounding box center [917, 432] width 80 height 25
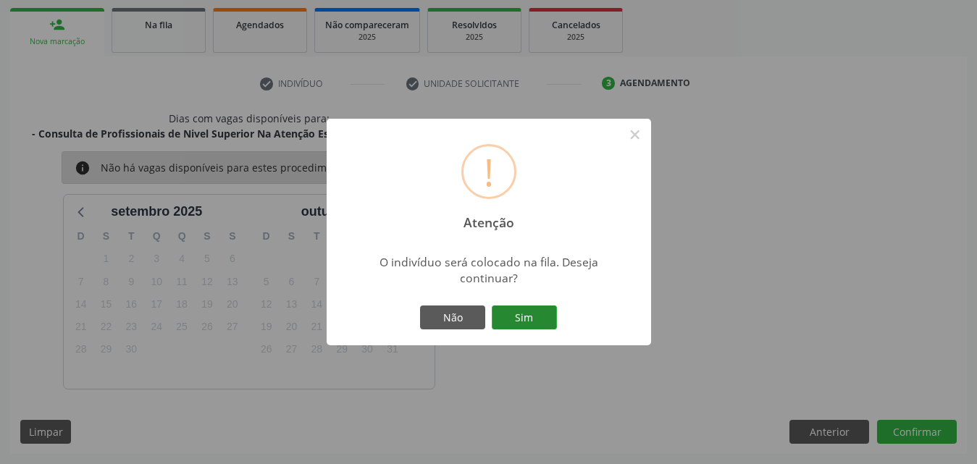
click at [532, 310] on button "Sim" at bounding box center [524, 318] width 65 height 25
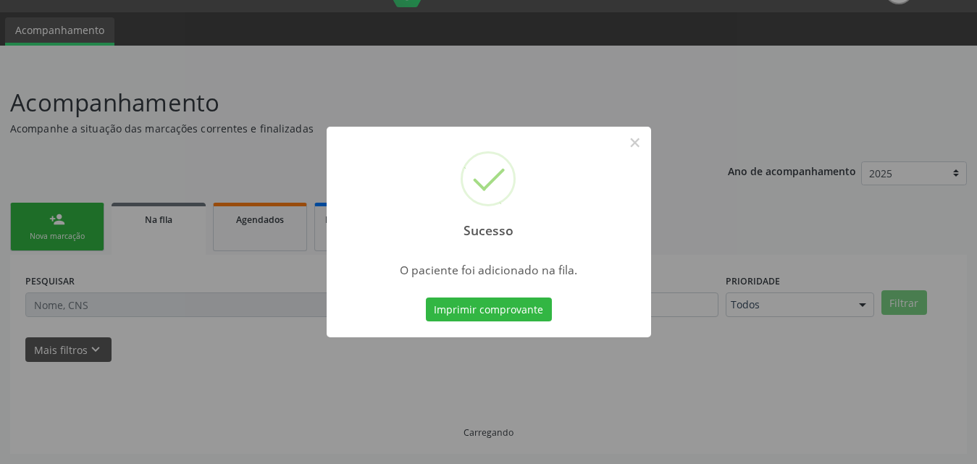
scroll to position [34, 0]
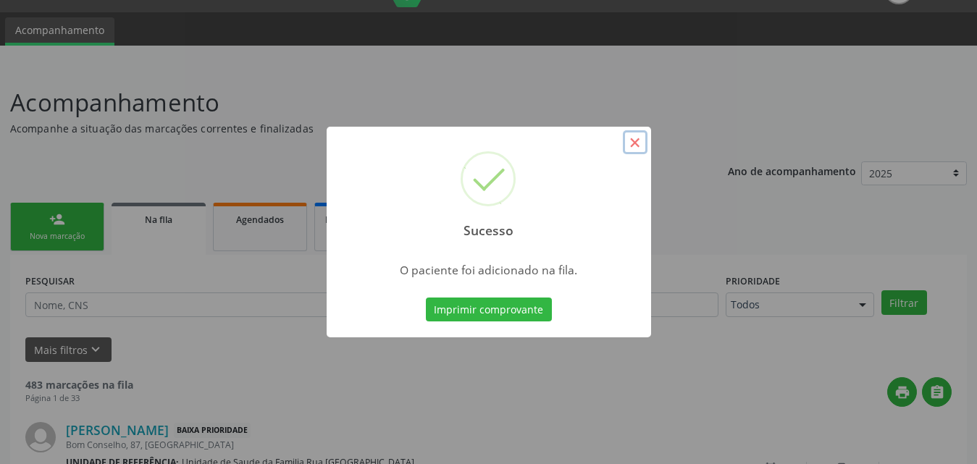
click at [635, 141] on button "×" at bounding box center [635, 142] width 25 height 25
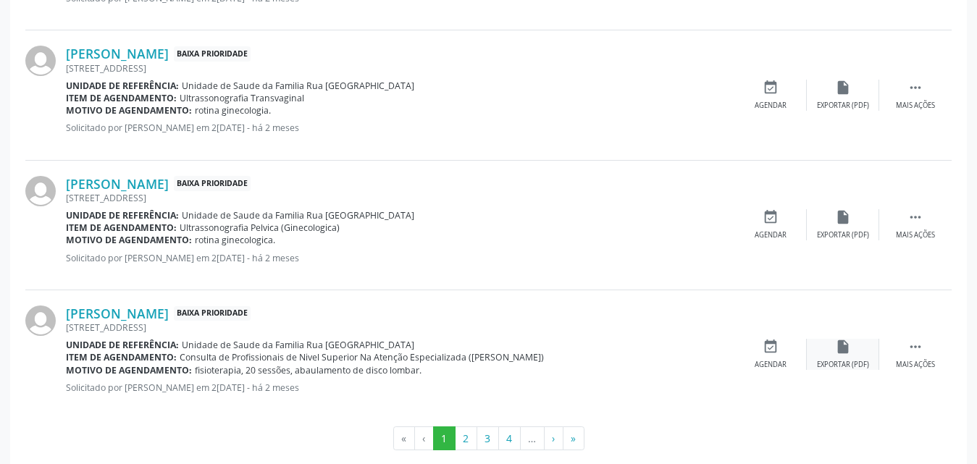
scroll to position [2052, 0]
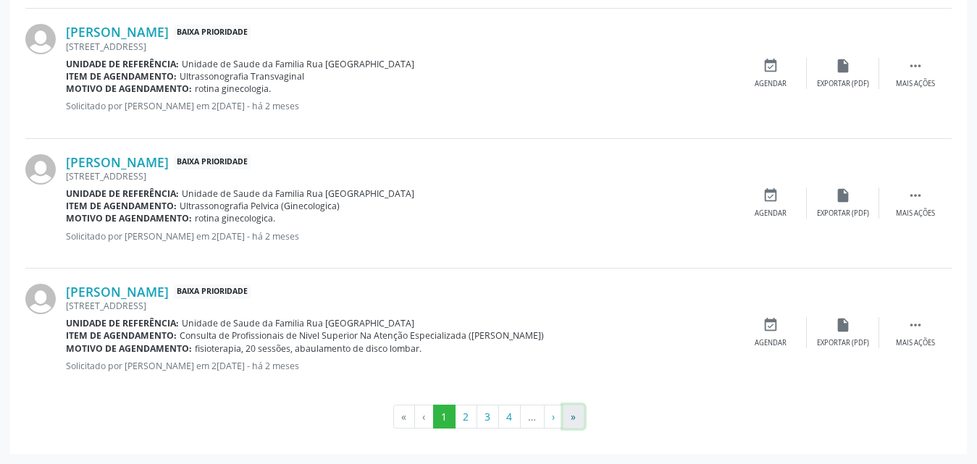
click at [577, 420] on button "»" at bounding box center [574, 417] width 22 height 25
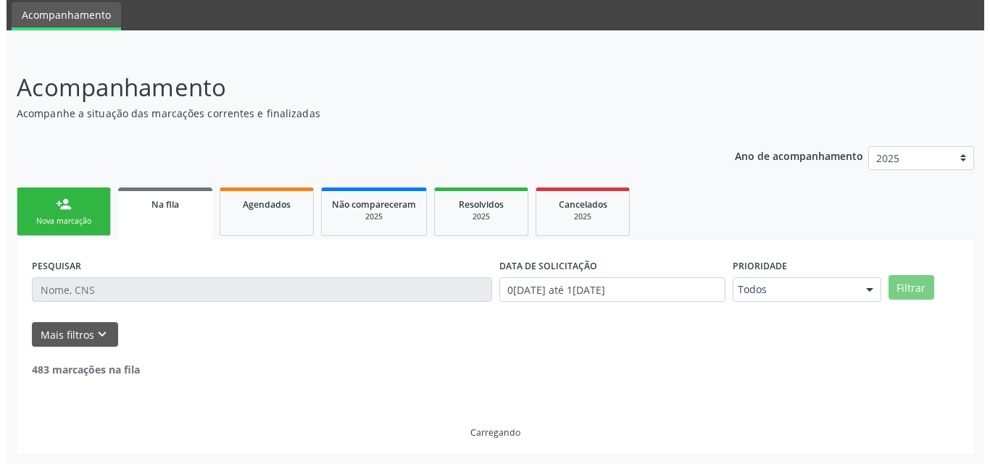
scroll to position [0, 0]
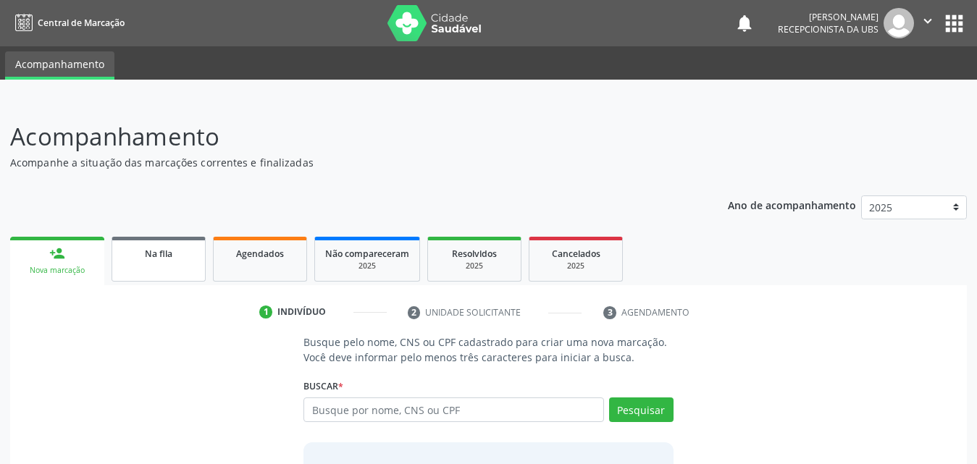
click at [151, 256] on span "Na fila" at bounding box center [159, 254] width 28 height 12
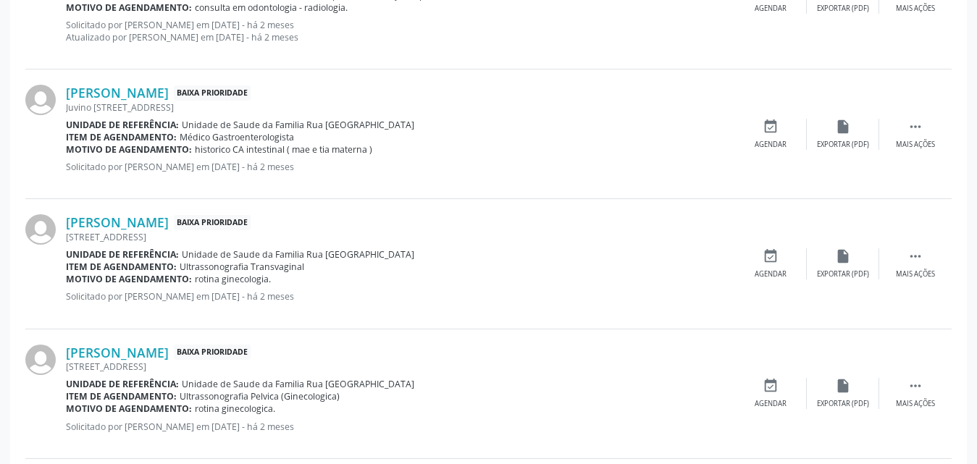
scroll to position [2052, 0]
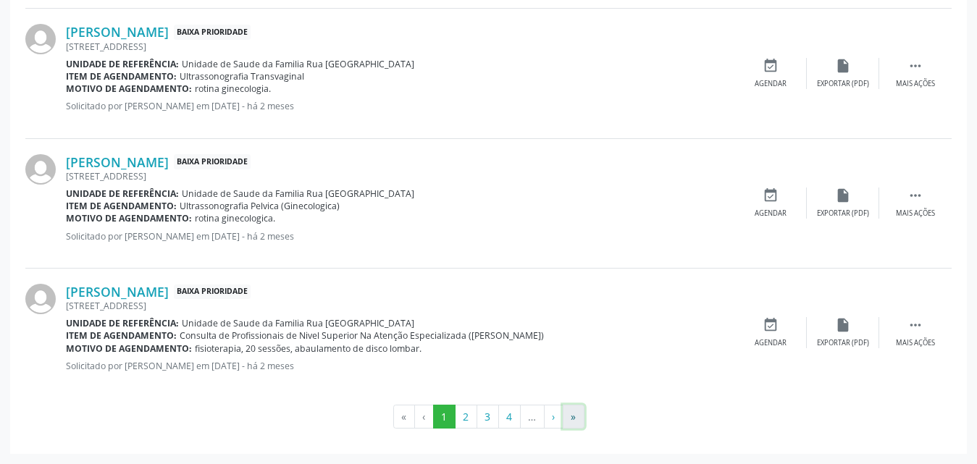
click at [579, 420] on button "»" at bounding box center [574, 417] width 22 height 25
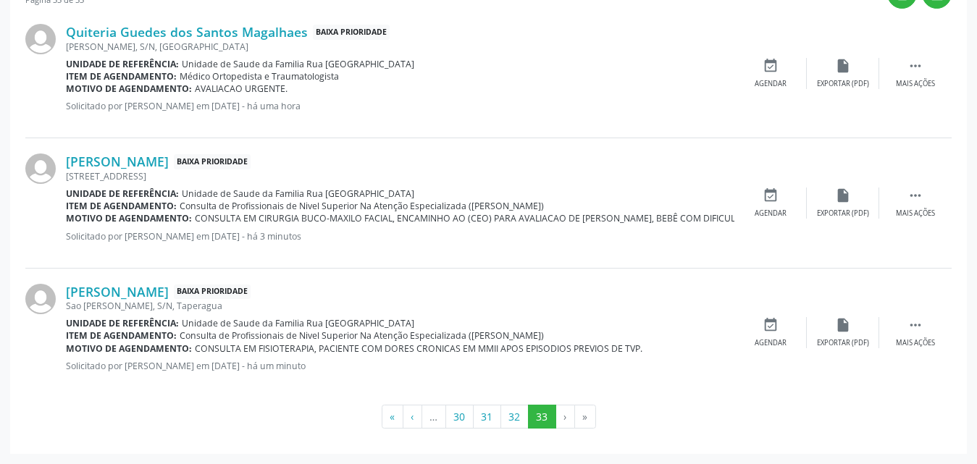
scroll to position [0, 0]
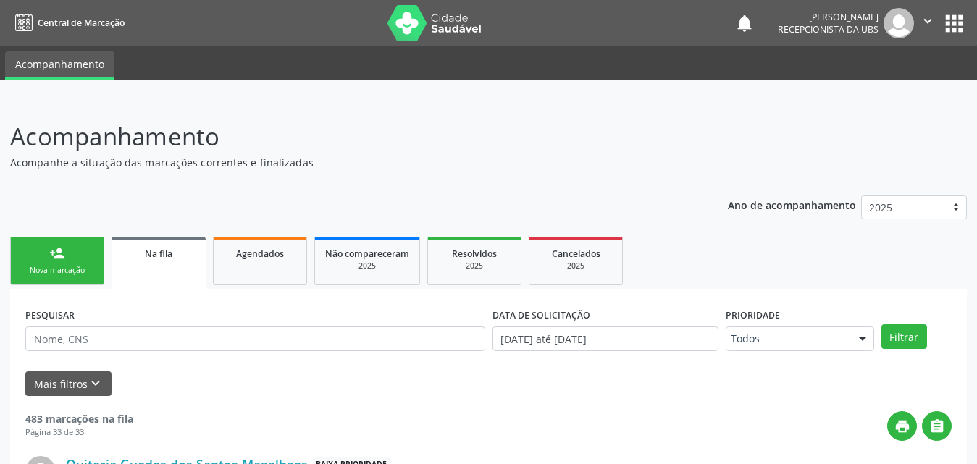
click at [85, 280] on link "person_add Nova marcação" at bounding box center [57, 261] width 94 height 49
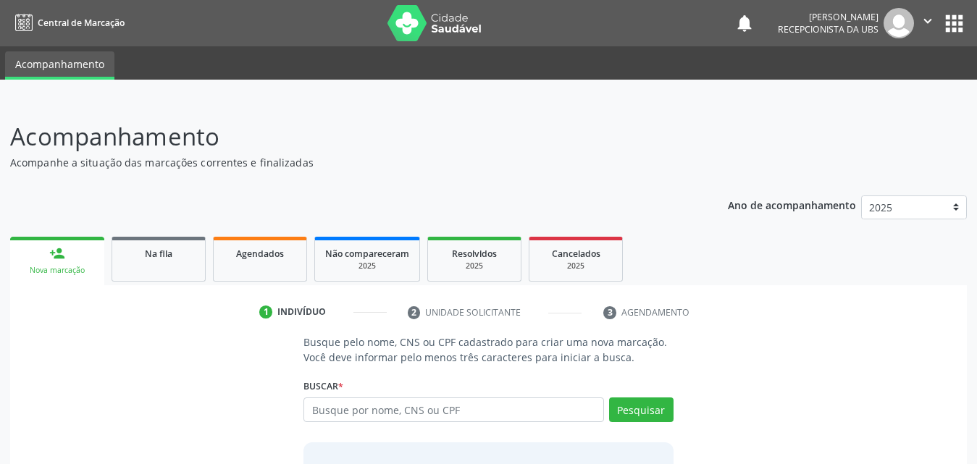
scroll to position [114, 0]
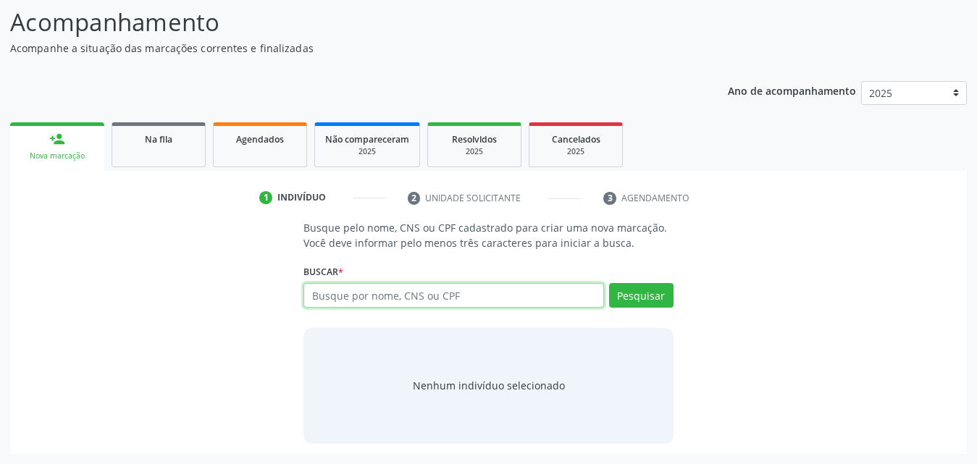
click at [443, 298] on input "text" at bounding box center [454, 295] width 301 height 25
type input "708405247458768"
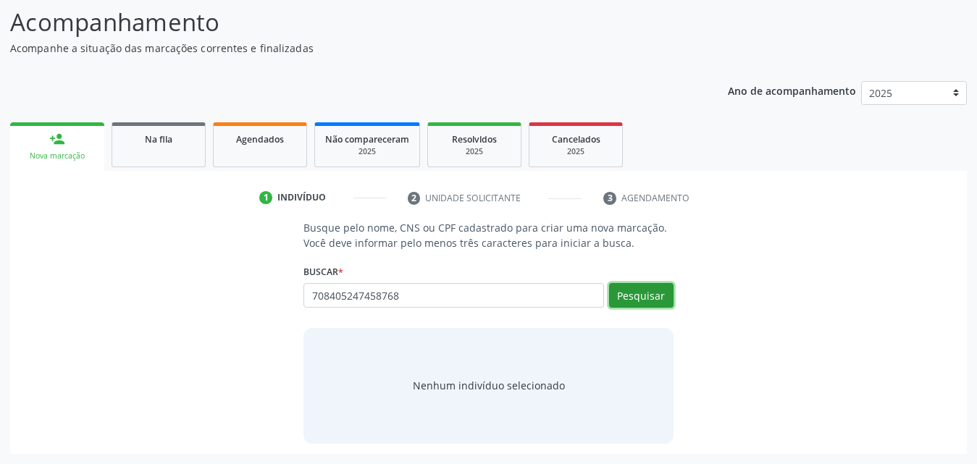
click at [653, 286] on button "Pesquisar" at bounding box center [641, 295] width 64 height 25
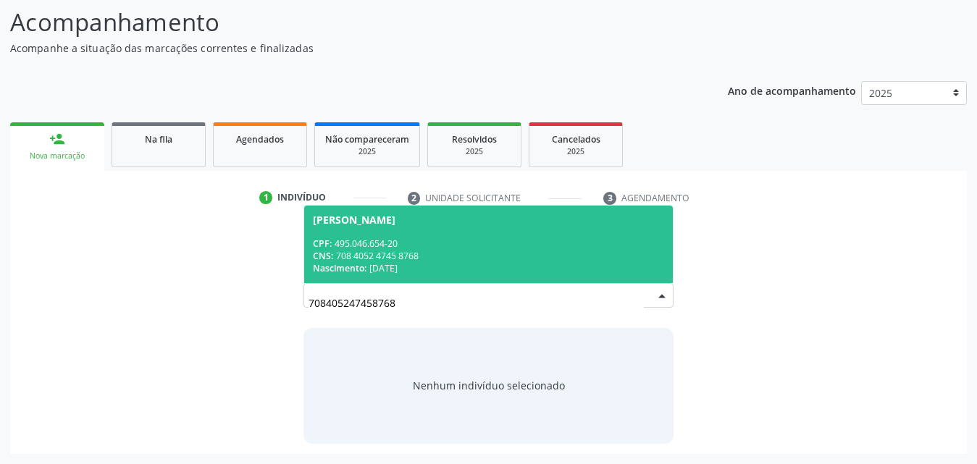
click at [377, 247] on div "CPF: 495.046.654-20" at bounding box center [488, 244] width 351 height 12
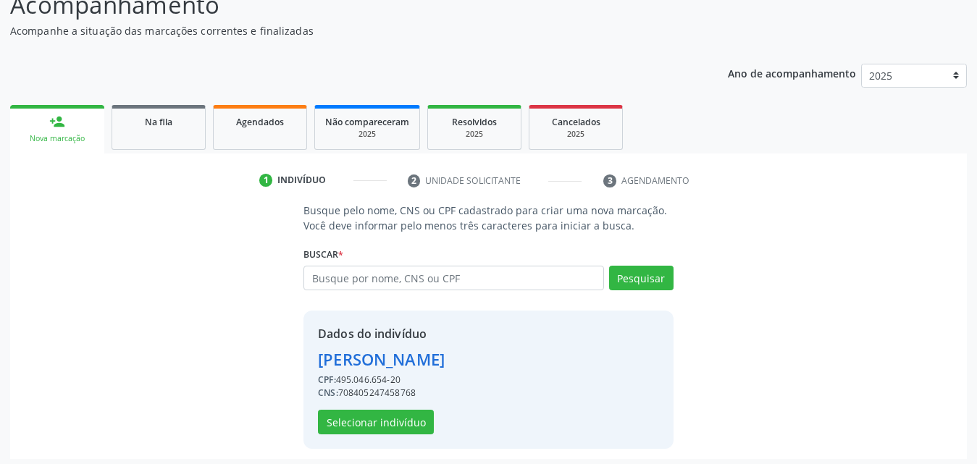
scroll to position [137, 0]
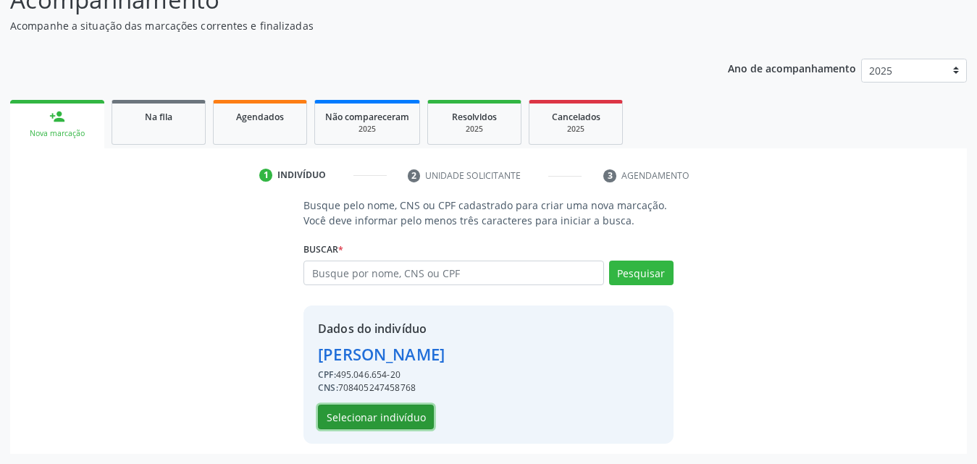
click at [377, 416] on button "Selecionar indivíduo" at bounding box center [376, 417] width 116 height 25
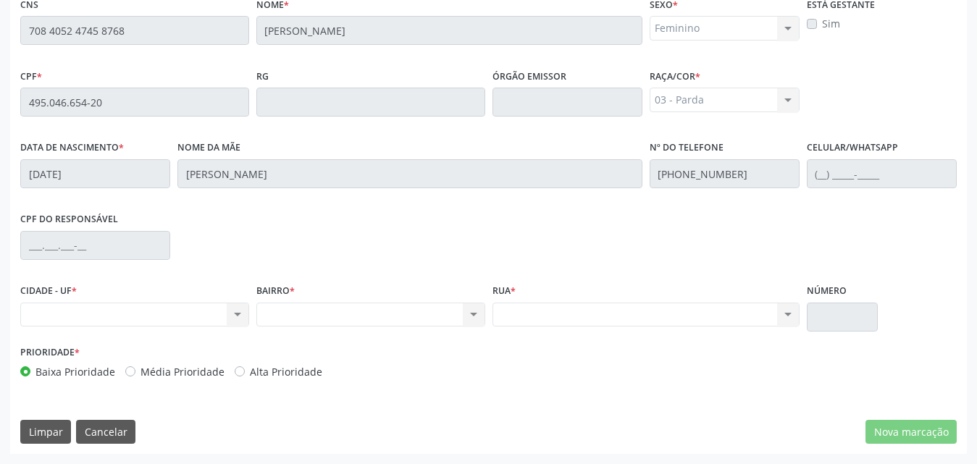
scroll to position [166, 0]
